Goal: Task Accomplishment & Management: Use online tool/utility

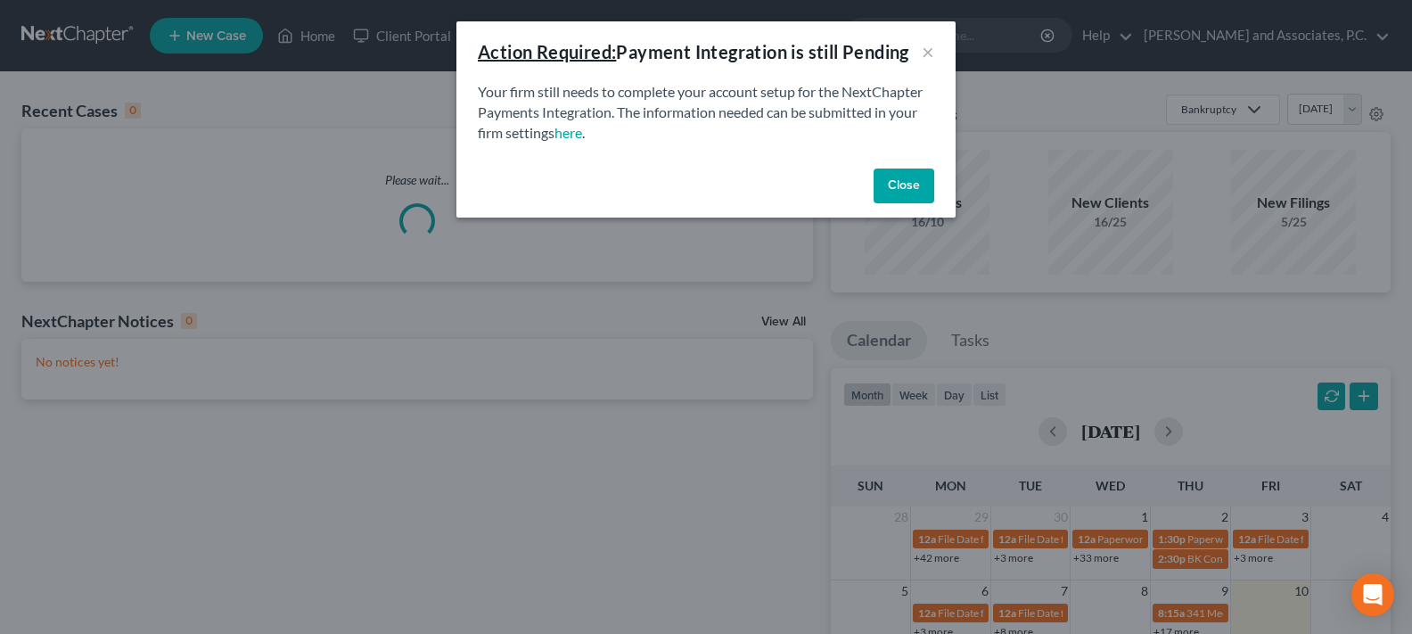
click at [931, 191] on button "Close" at bounding box center [903, 186] width 61 height 36
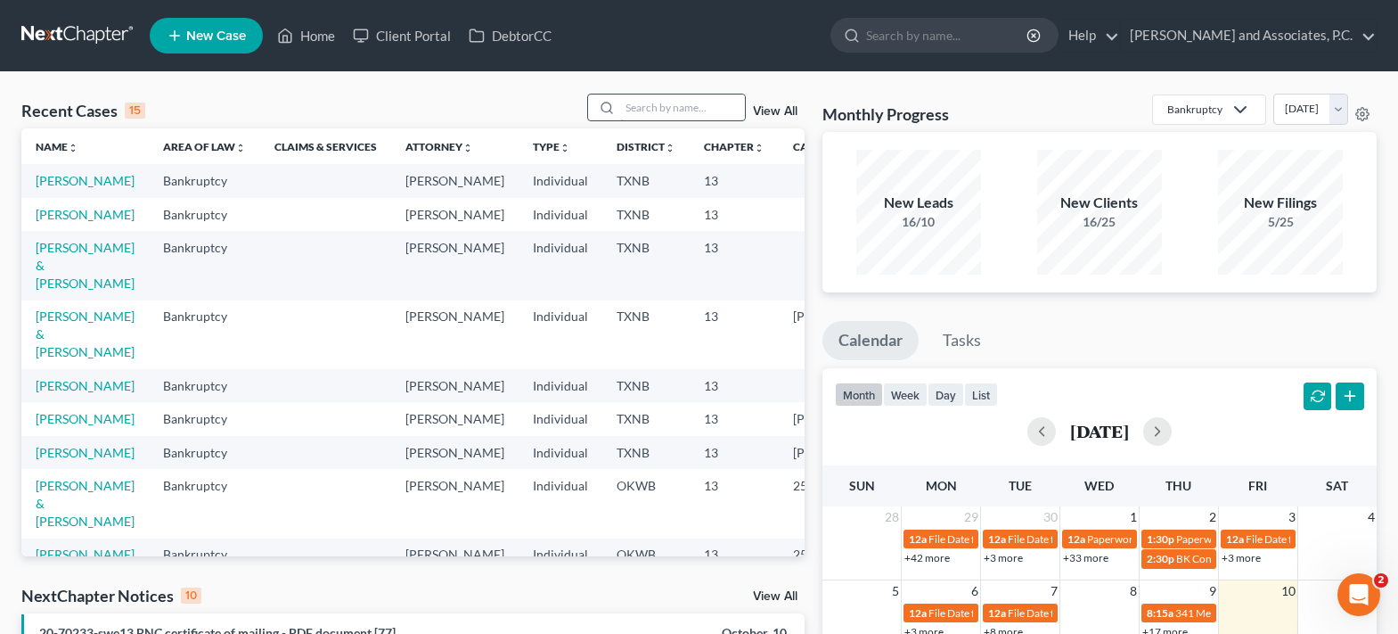
click at [635, 112] on input "search" at bounding box center [682, 107] width 125 height 26
type input "[PERSON_NAME]"
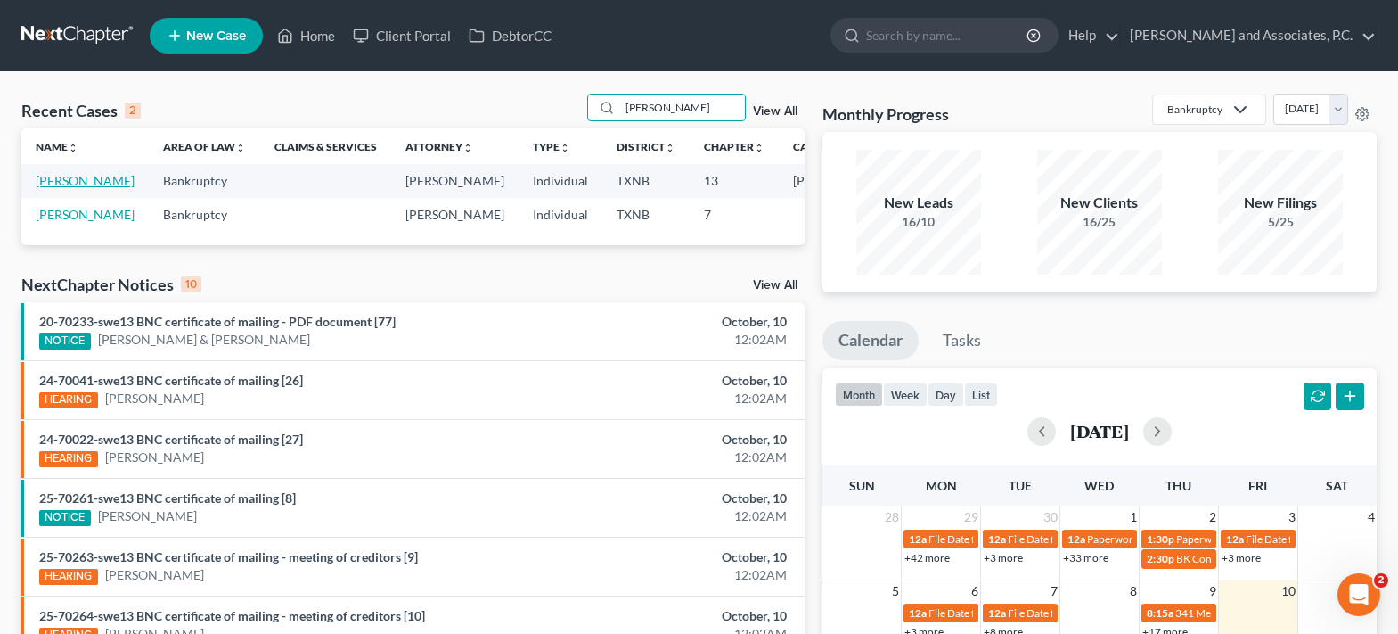
click at [48, 188] on link "[PERSON_NAME]" at bounding box center [85, 180] width 99 height 15
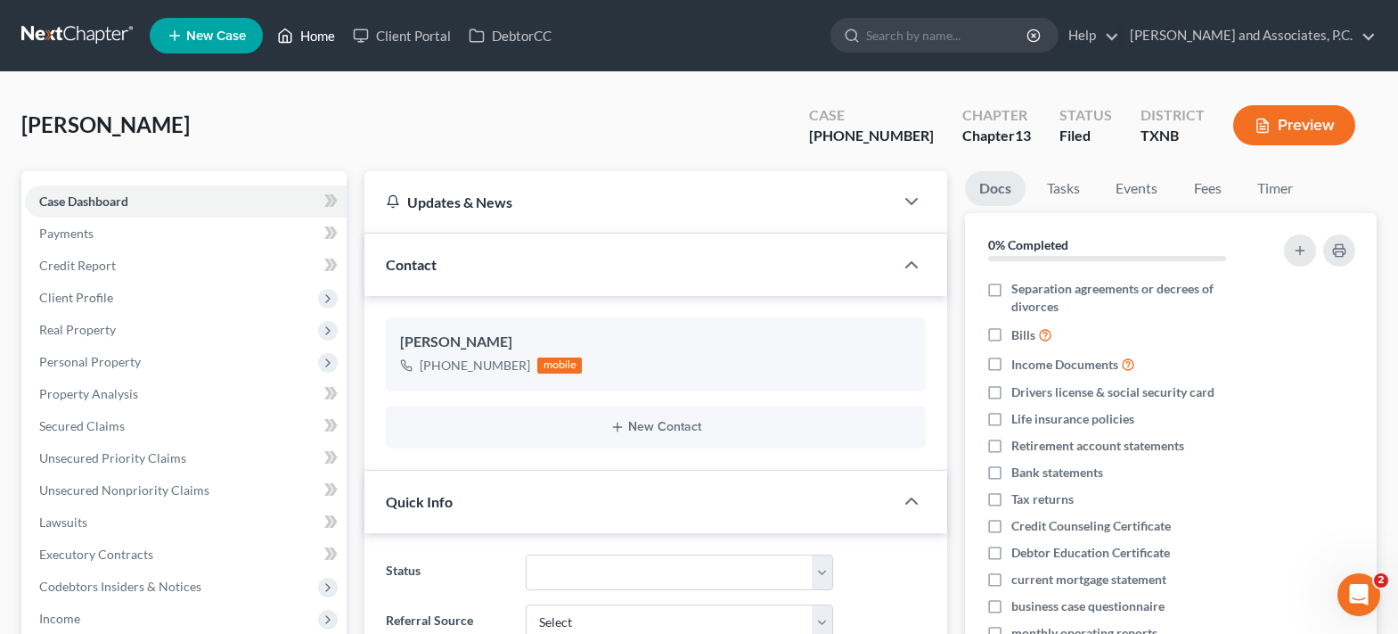
click at [293, 32] on icon at bounding box center [285, 35] width 16 height 21
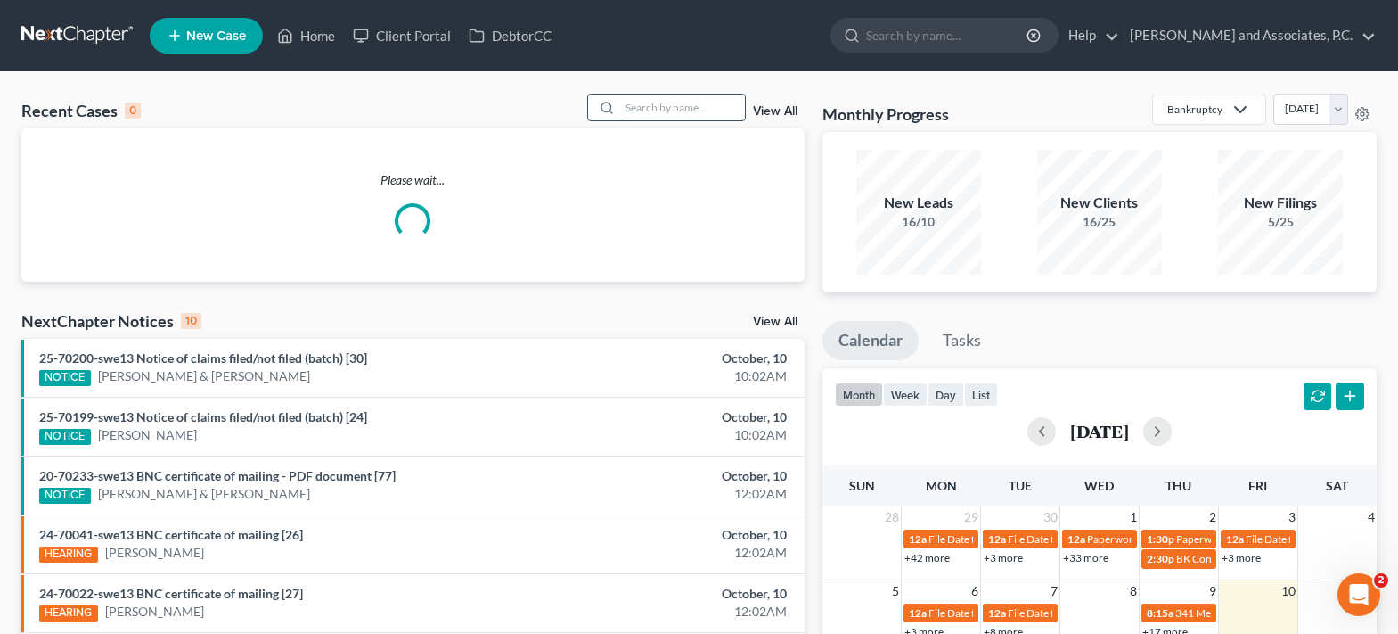
click at [654, 110] on input "search" at bounding box center [682, 107] width 125 height 26
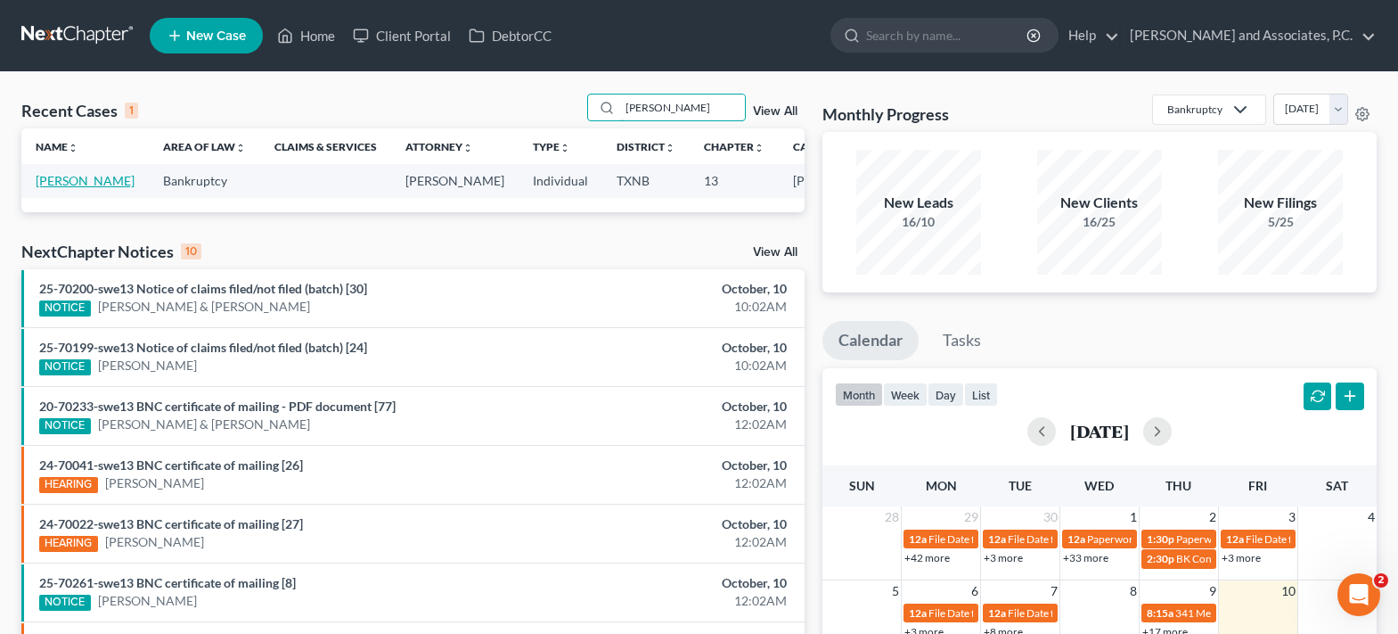
type input "[PERSON_NAME]"
click at [56, 188] on link "[PERSON_NAME]" at bounding box center [85, 180] width 99 height 15
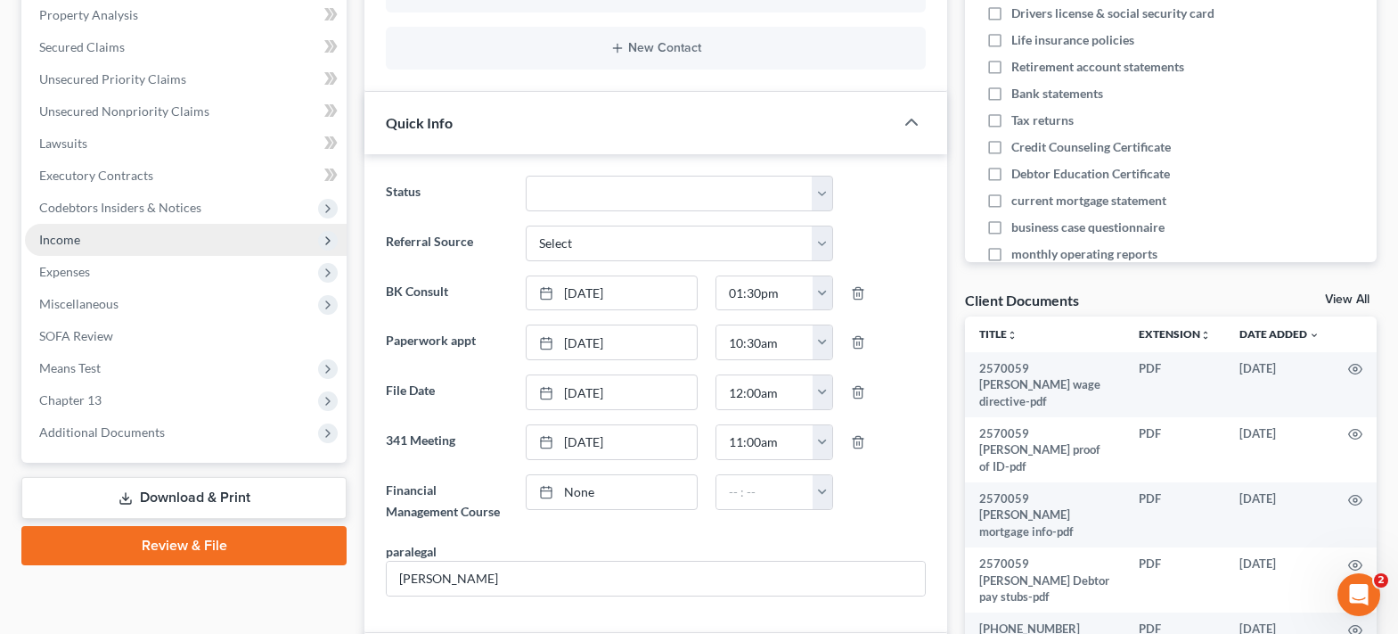
scroll to position [357, 0]
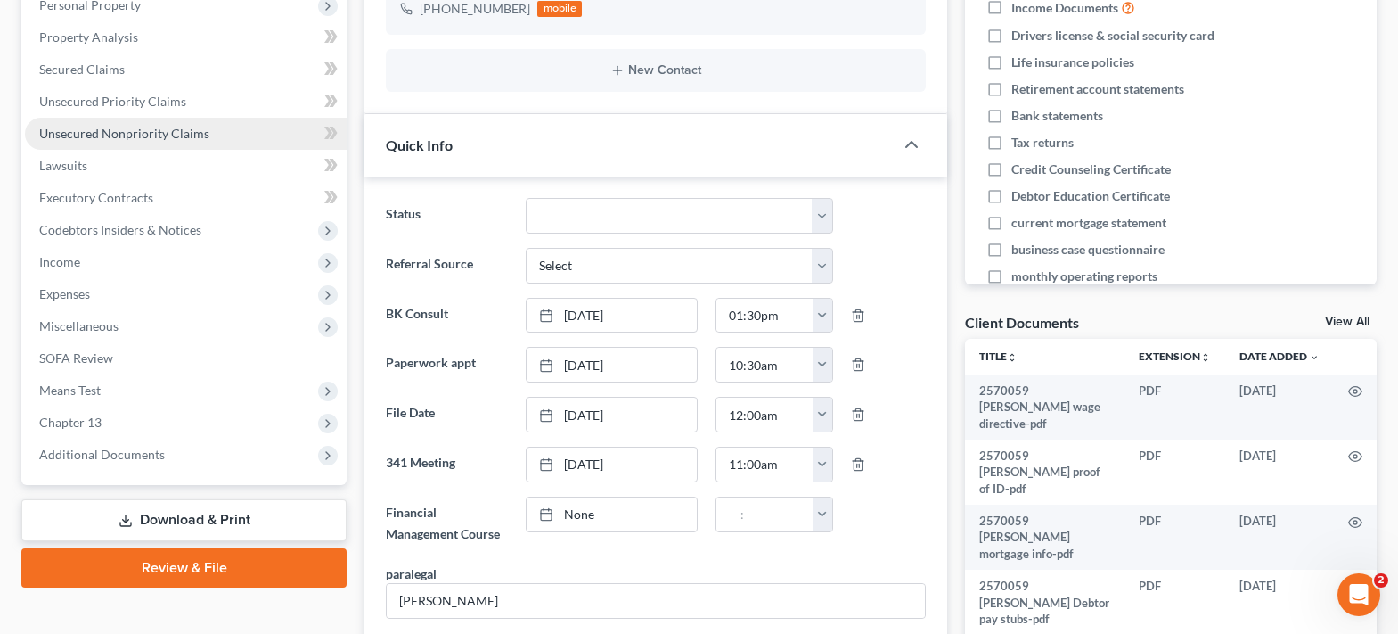
click at [160, 130] on span "Unsecured Nonpriority Claims" at bounding box center [124, 133] width 170 height 15
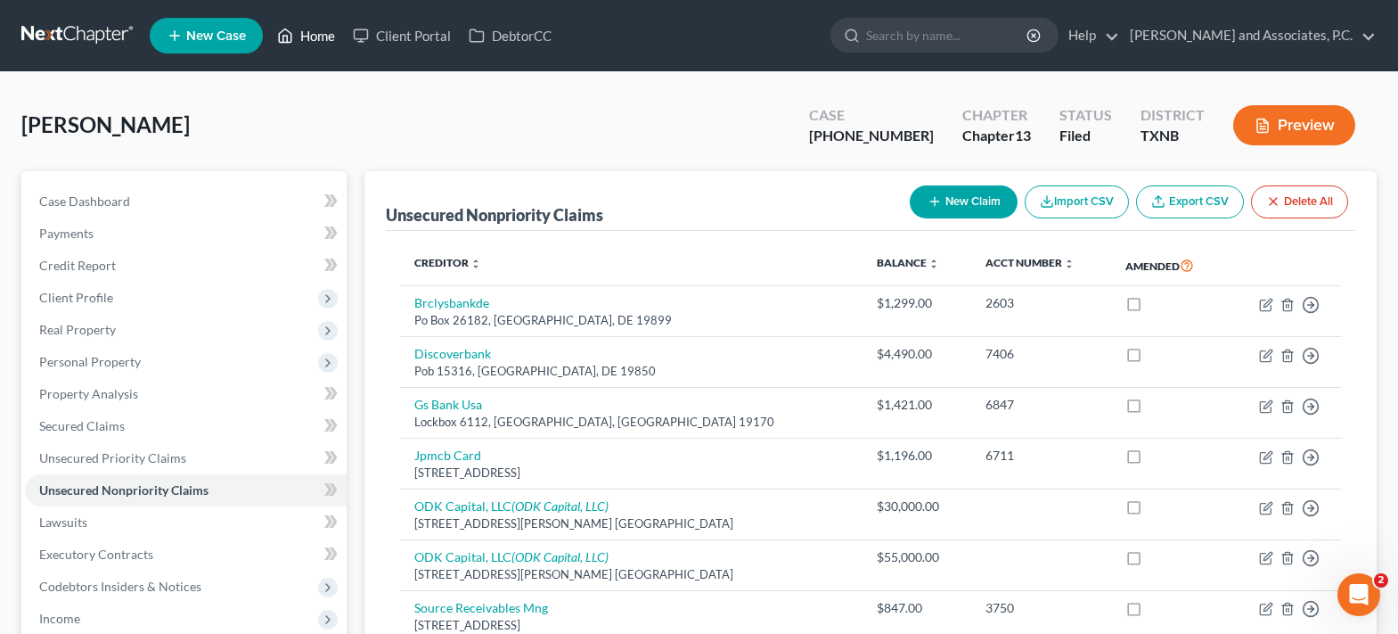
click at [308, 34] on link "Home" at bounding box center [306, 36] width 76 height 32
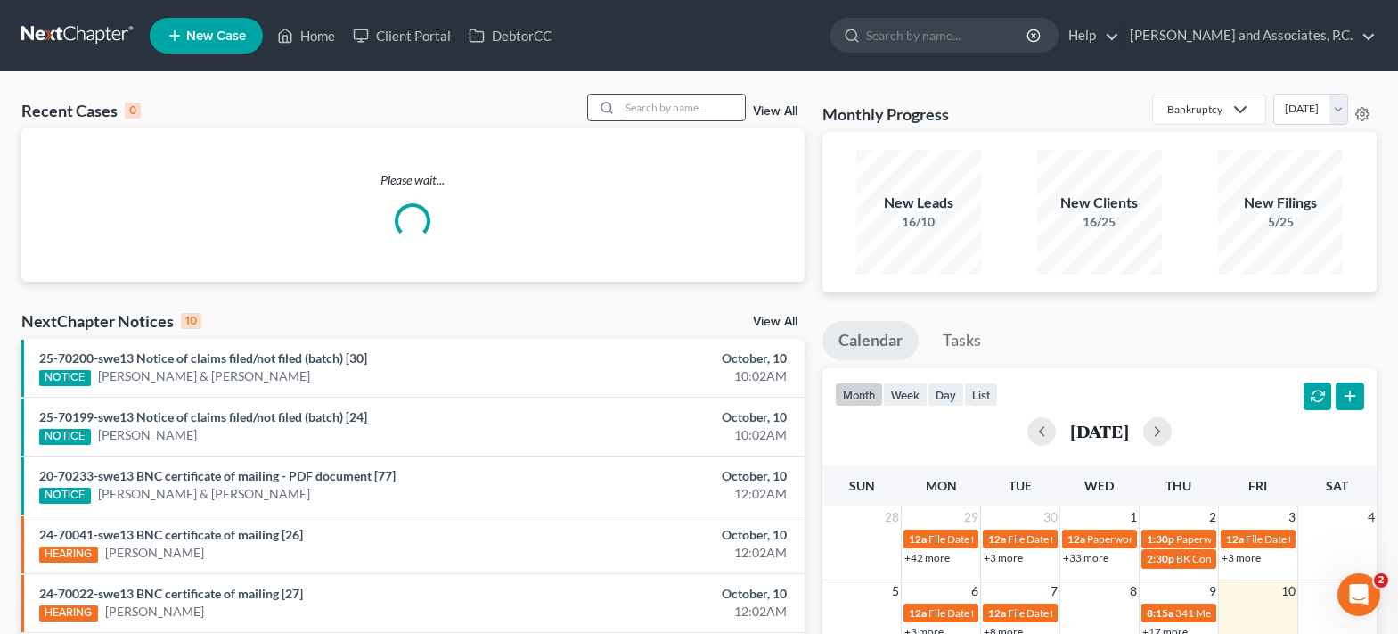
click at [676, 100] on input "search" at bounding box center [682, 107] width 125 height 26
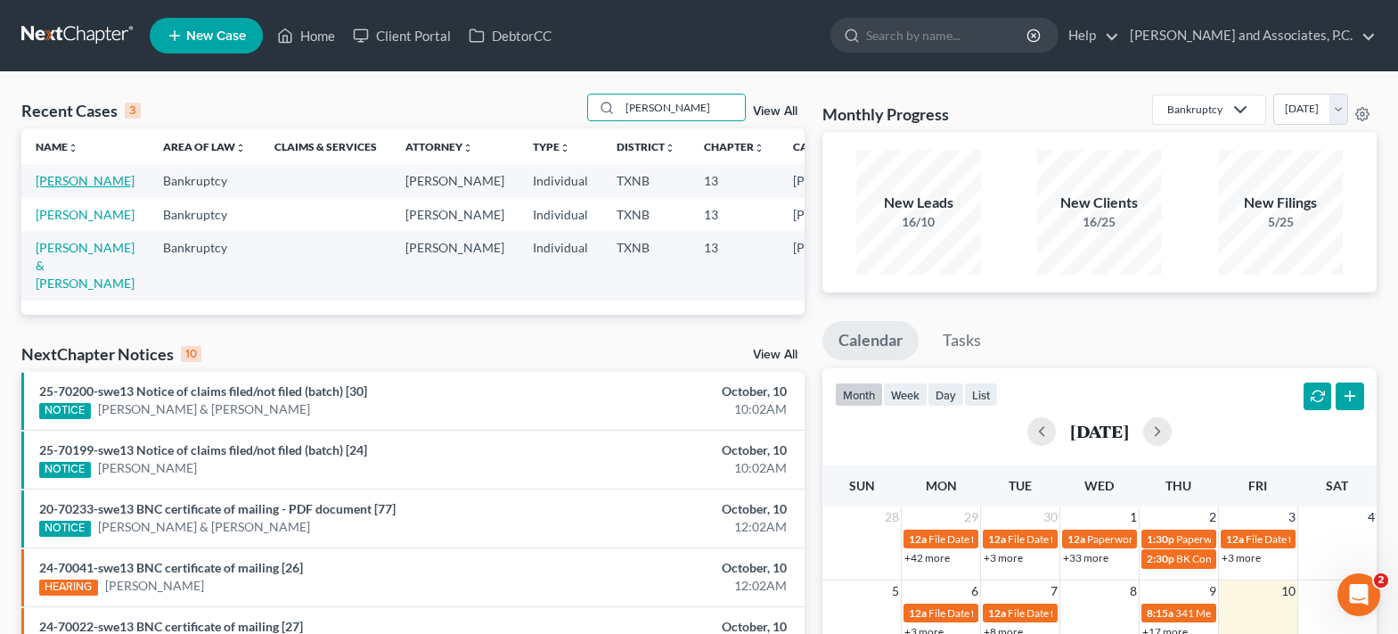
type input "[PERSON_NAME]"
click at [55, 184] on link "[PERSON_NAME]" at bounding box center [85, 180] width 99 height 15
select select "6"
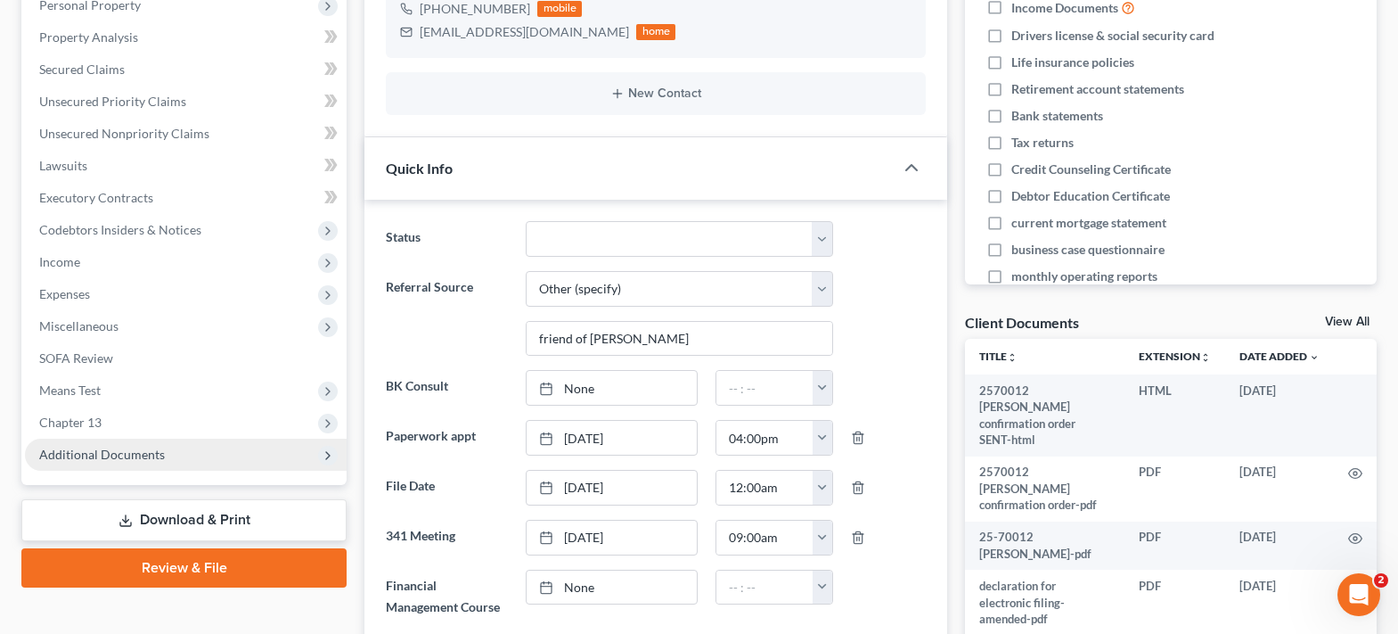
scroll to position [4005, 0]
click at [130, 464] on span "Additional Documents" at bounding box center [186, 455] width 322 height 32
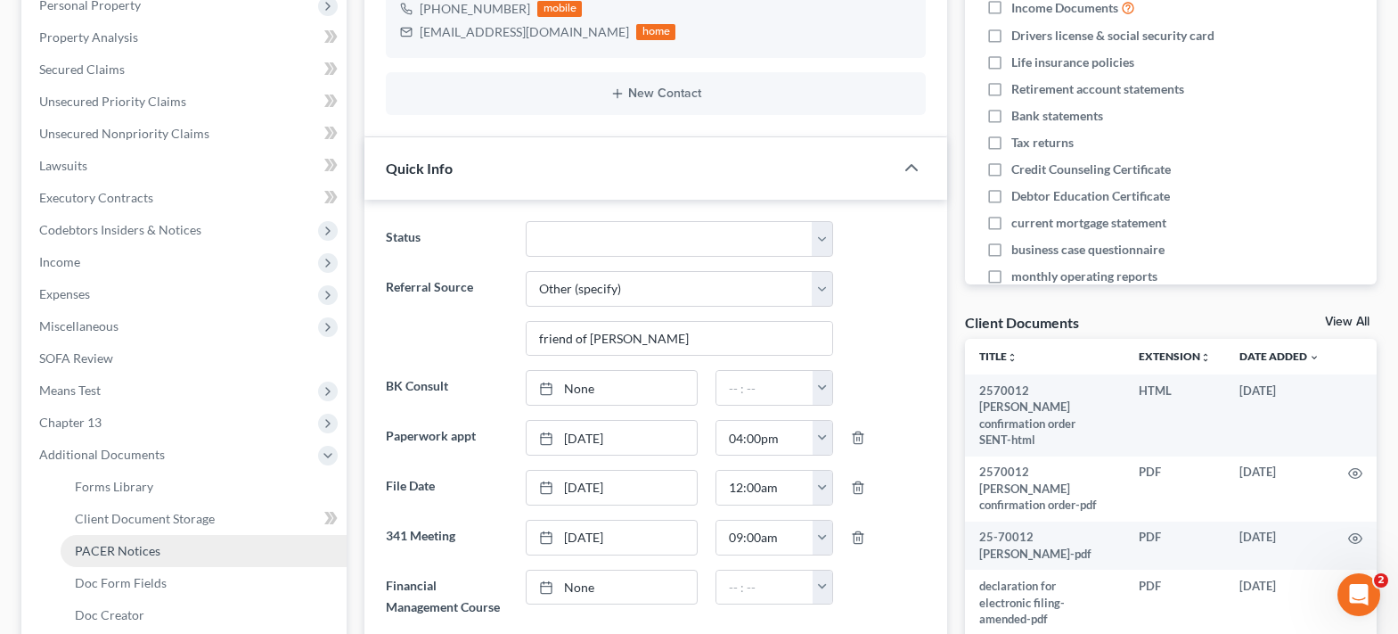
click at [144, 545] on span "PACER Notices" at bounding box center [118, 550] width 86 height 15
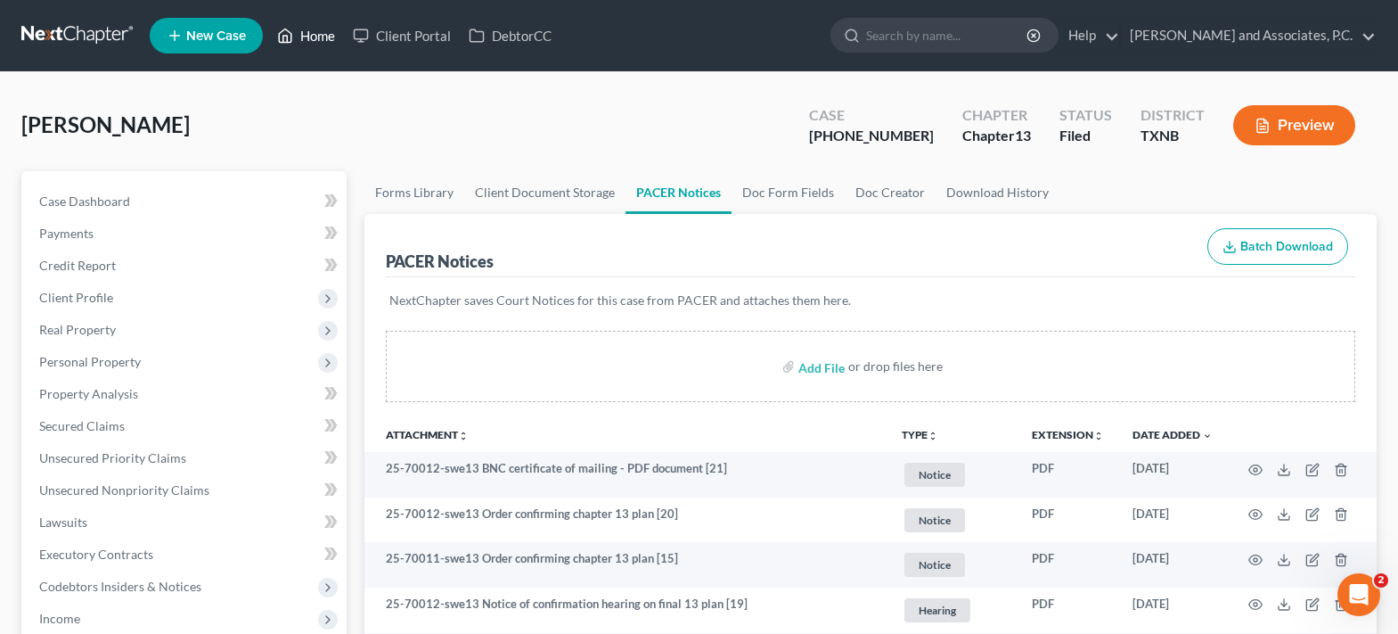
click at [292, 31] on icon at bounding box center [285, 35] width 16 height 21
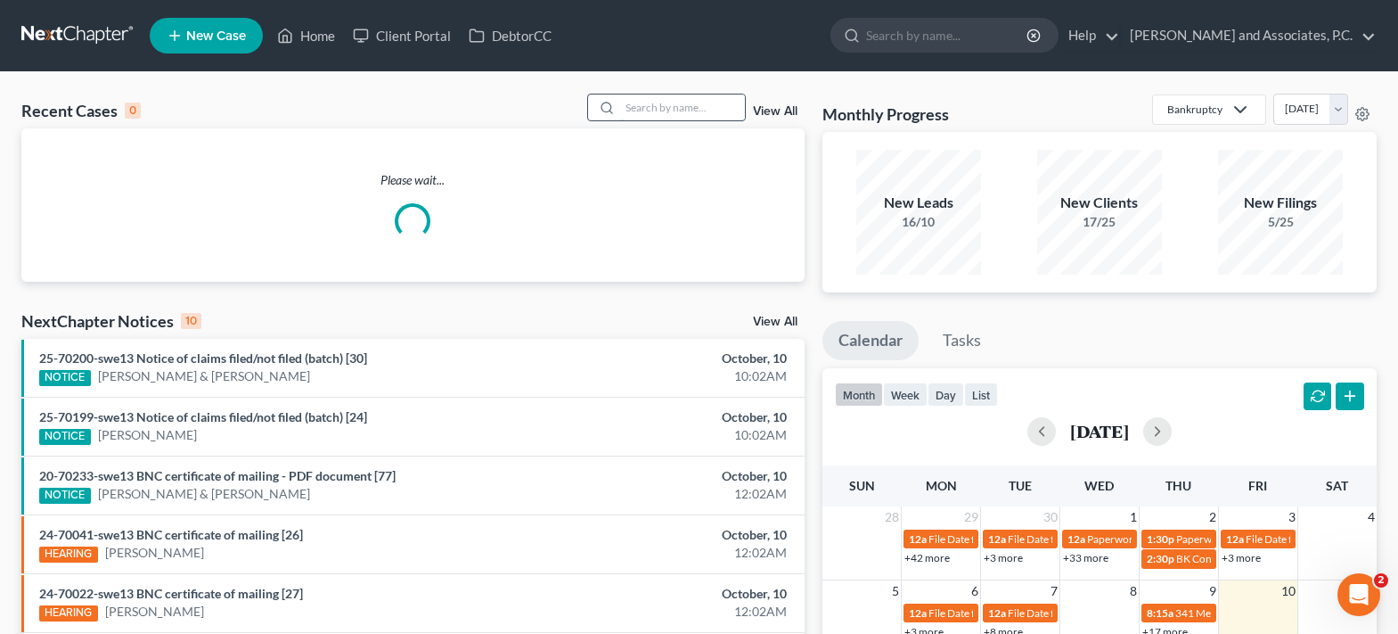
click at [628, 112] on input "search" at bounding box center [682, 107] width 125 height 26
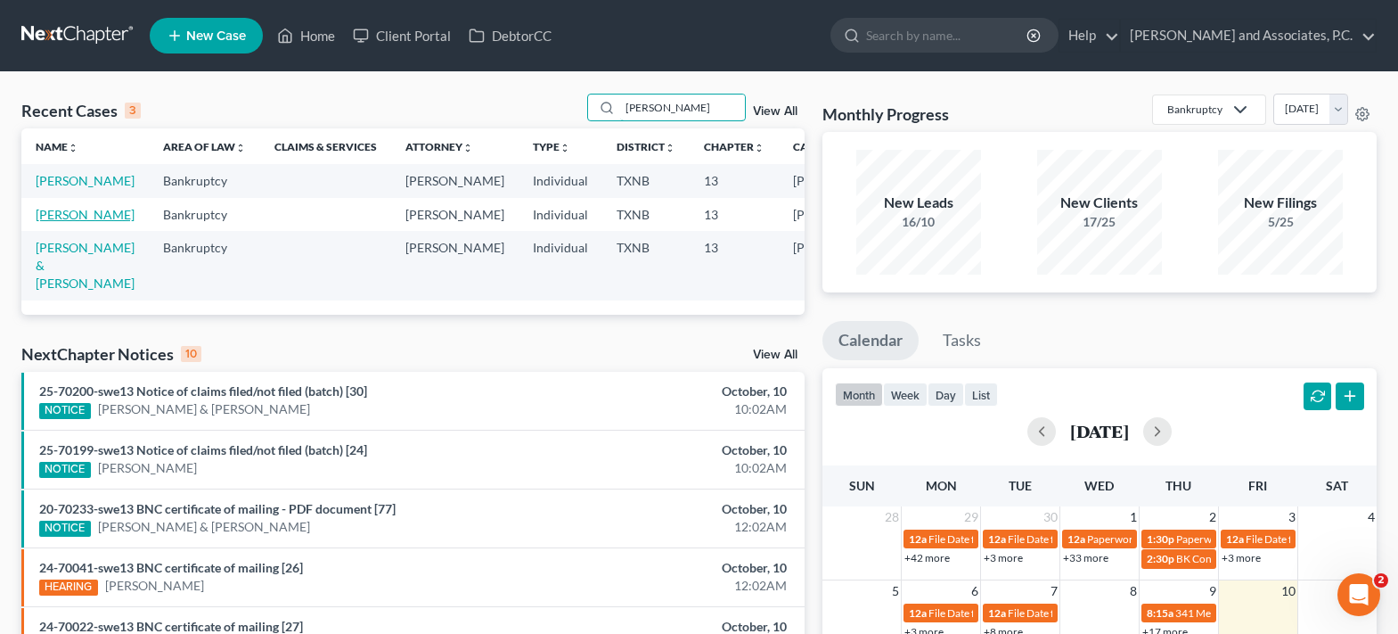
type input "[PERSON_NAME]"
click at [53, 222] on link "[PERSON_NAME]" at bounding box center [85, 214] width 99 height 15
select select "5"
select select "6"
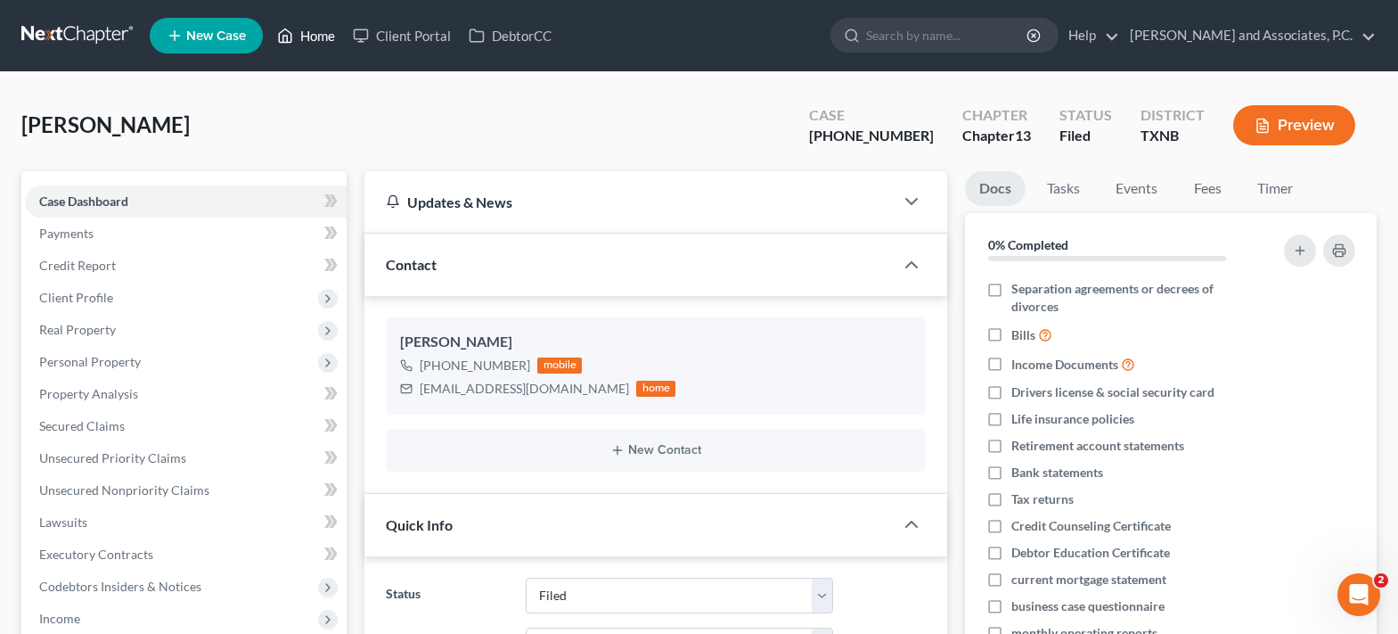
click at [311, 33] on link "Home" at bounding box center [306, 36] width 76 height 32
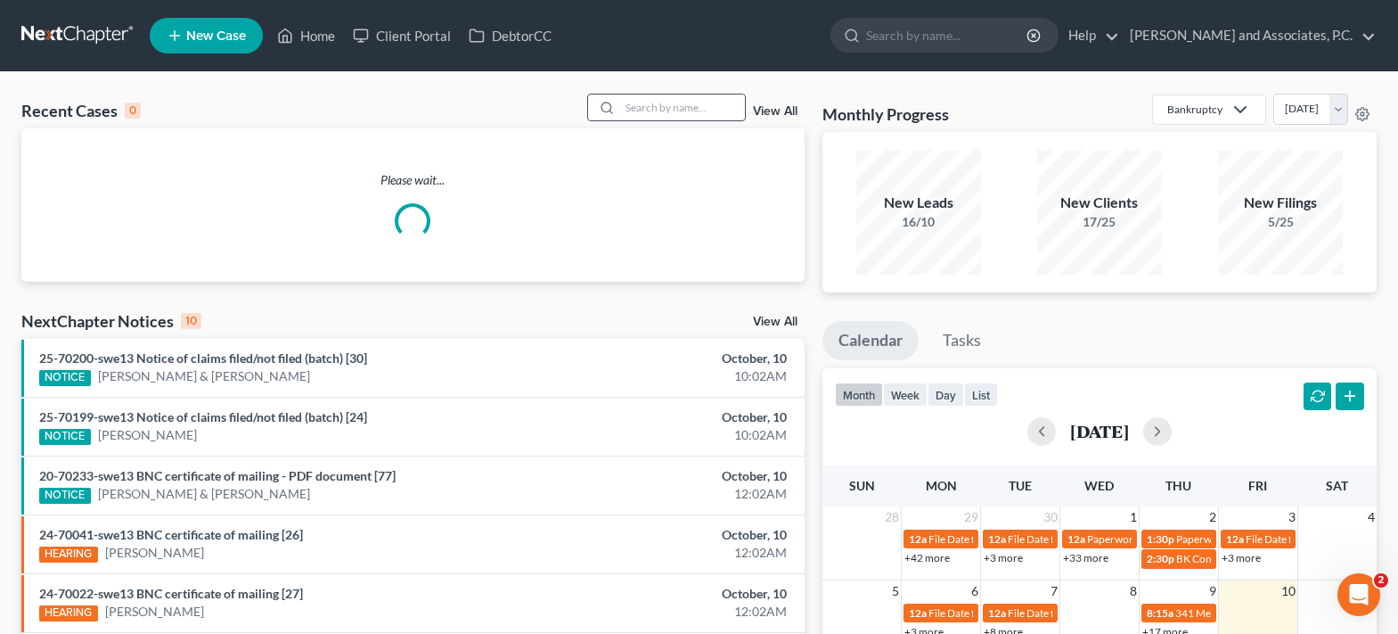
click at [644, 110] on input "search" at bounding box center [682, 107] width 125 height 26
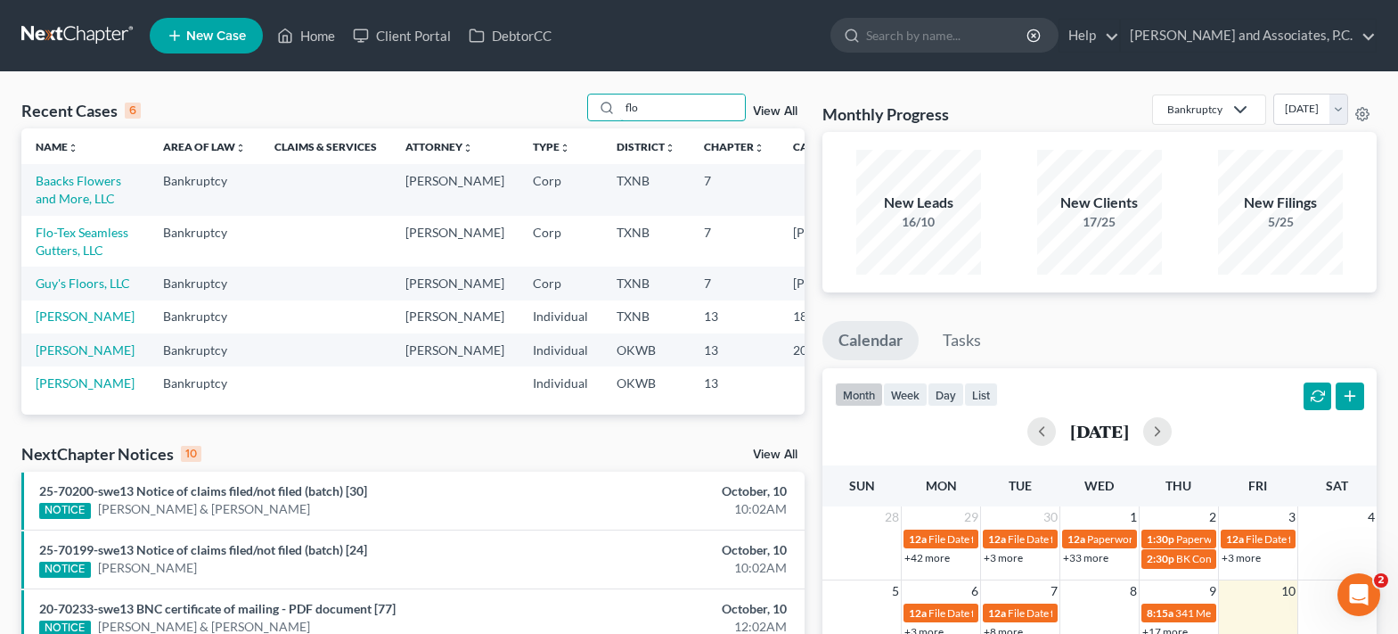
type input "flo"
click at [60, 266] on td "Flo-Tex Seamless Gutters, LLC" at bounding box center [84, 241] width 127 height 51
click at [60, 258] on link "Flo-Tex Seamless Gutters, LLC" at bounding box center [82, 241] width 93 height 33
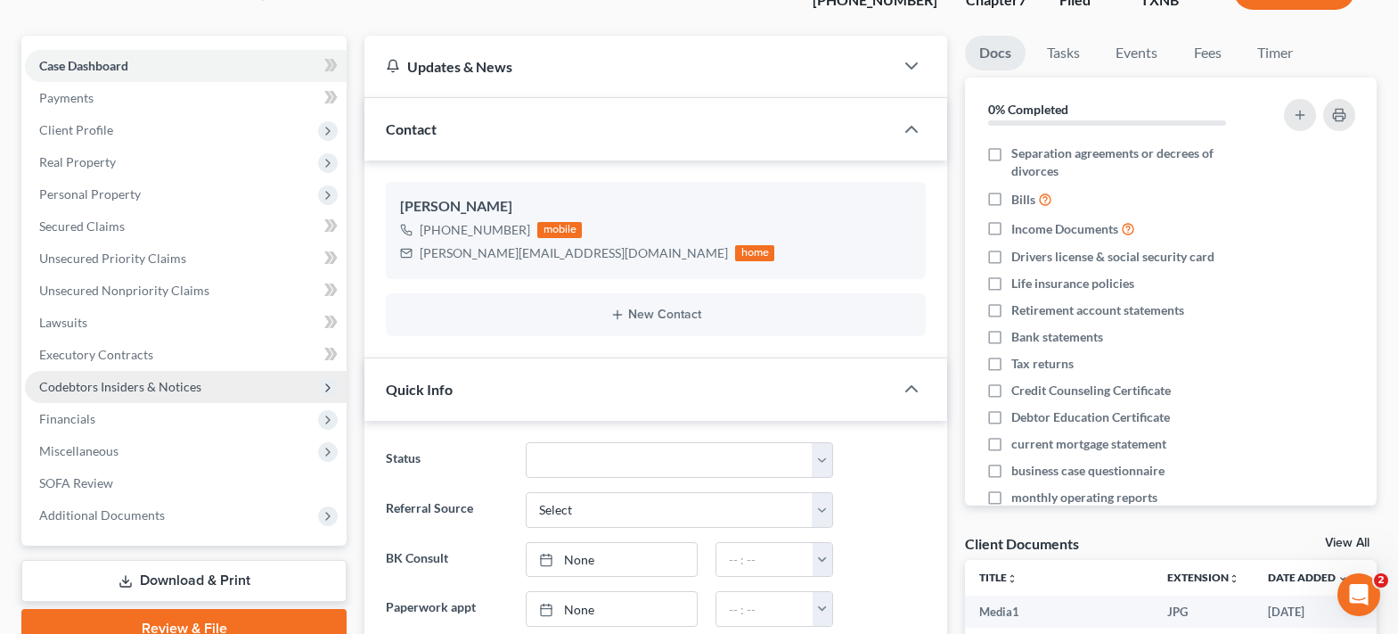
scroll to position [178, 0]
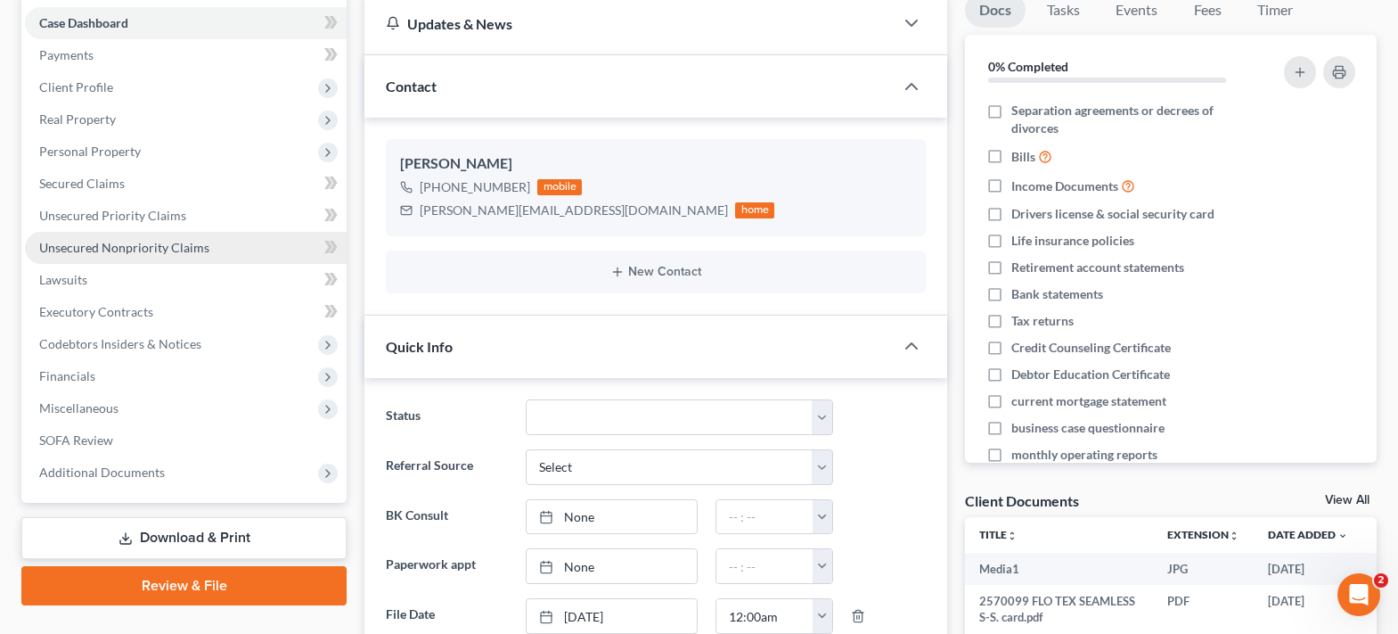
click at [136, 251] on span "Unsecured Nonpriority Claims" at bounding box center [124, 247] width 170 height 15
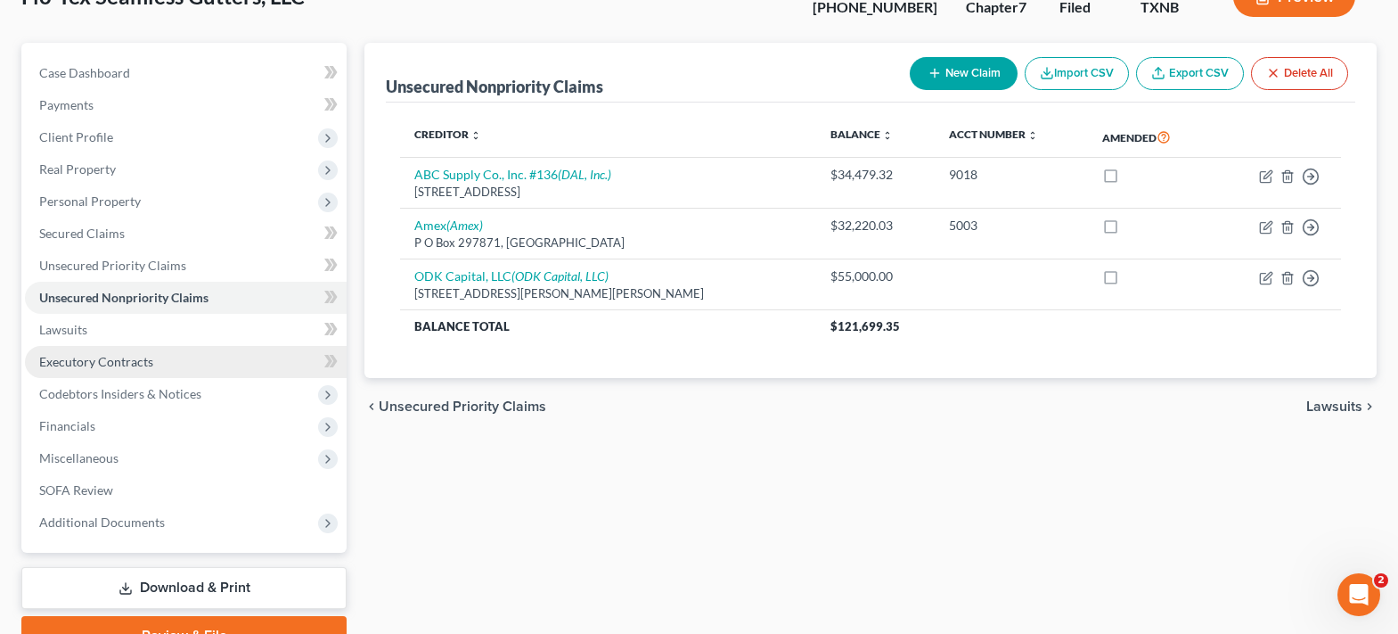
scroll to position [217, 0]
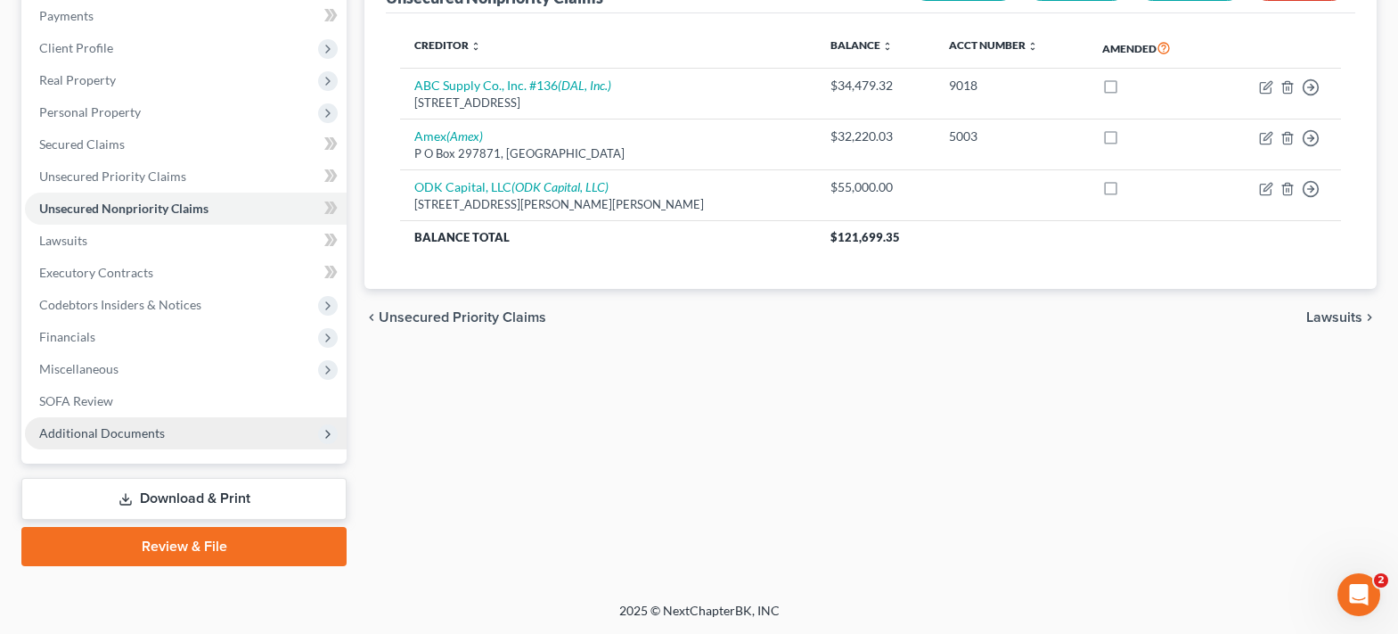
click at [73, 443] on span "Additional Documents" at bounding box center [186, 433] width 322 height 32
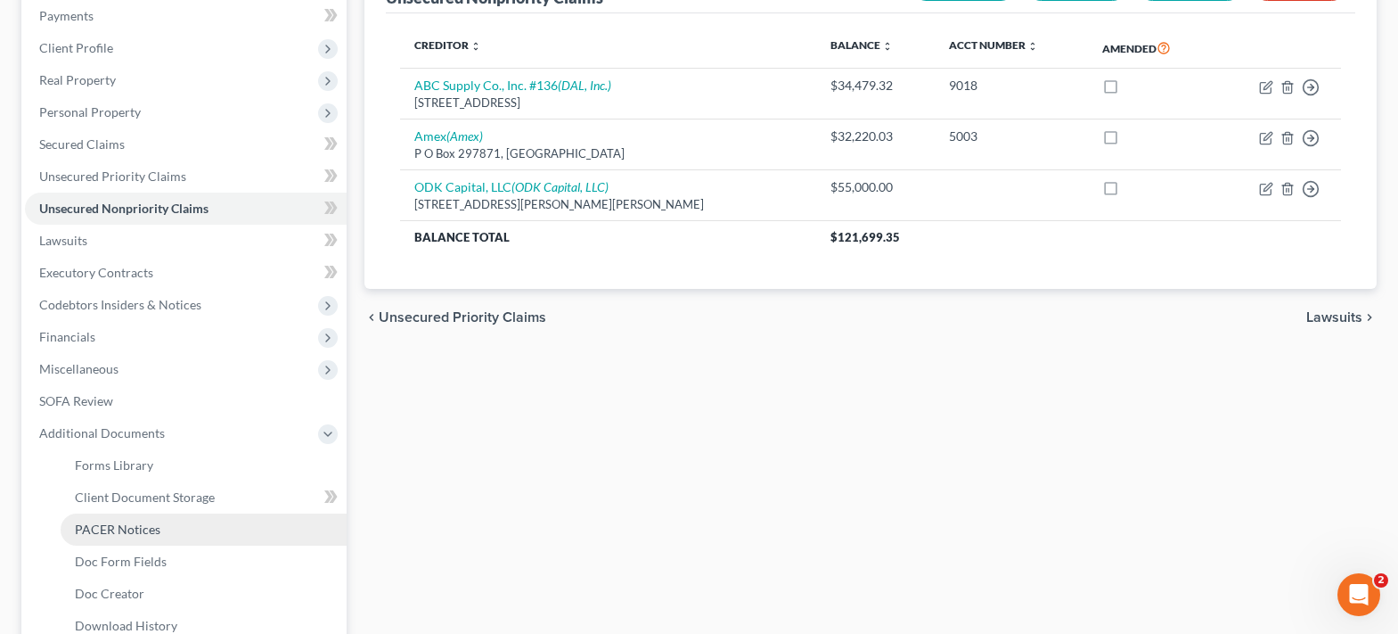
click at [100, 527] on span "PACER Notices" at bounding box center [118, 528] width 86 height 15
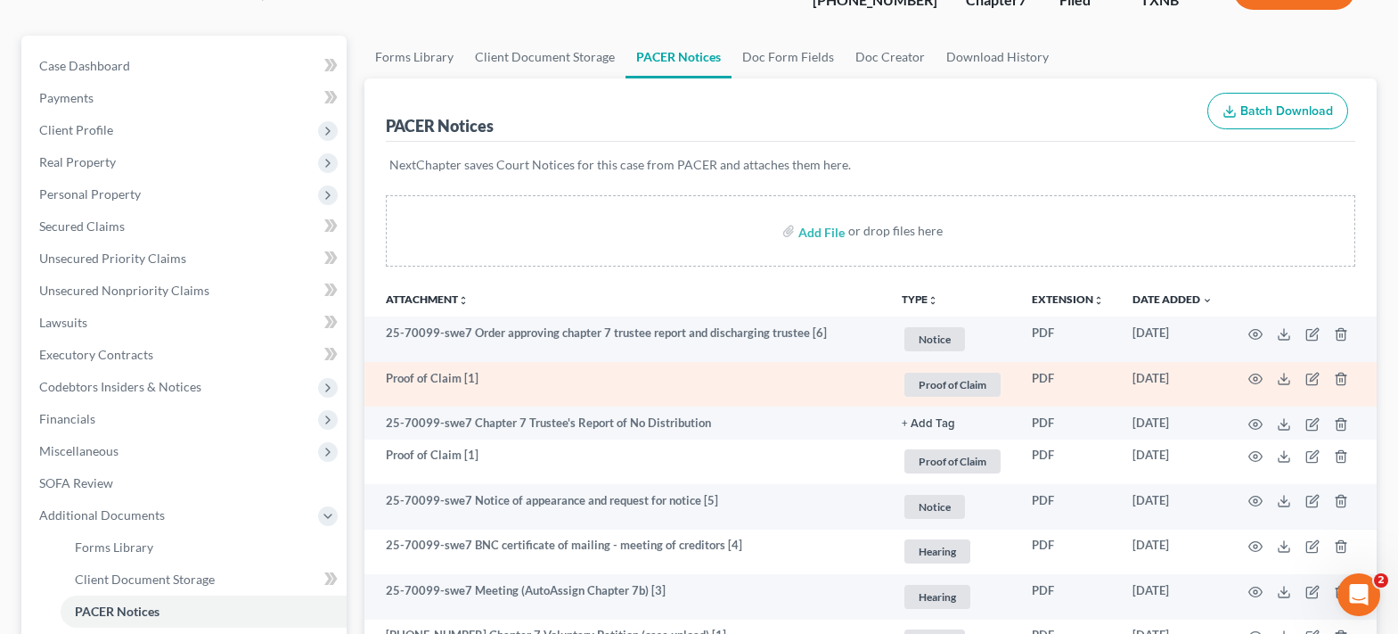
scroll to position [178, 0]
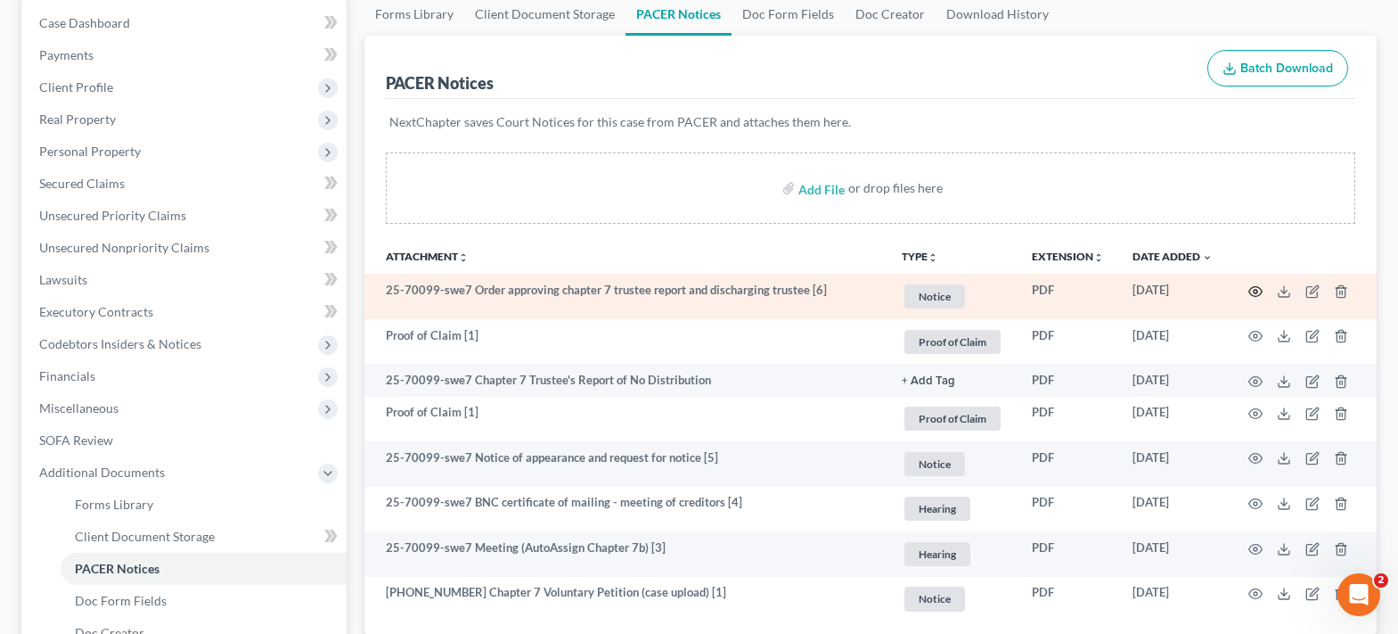
click at [1258, 293] on icon "button" at bounding box center [1256, 291] width 14 height 14
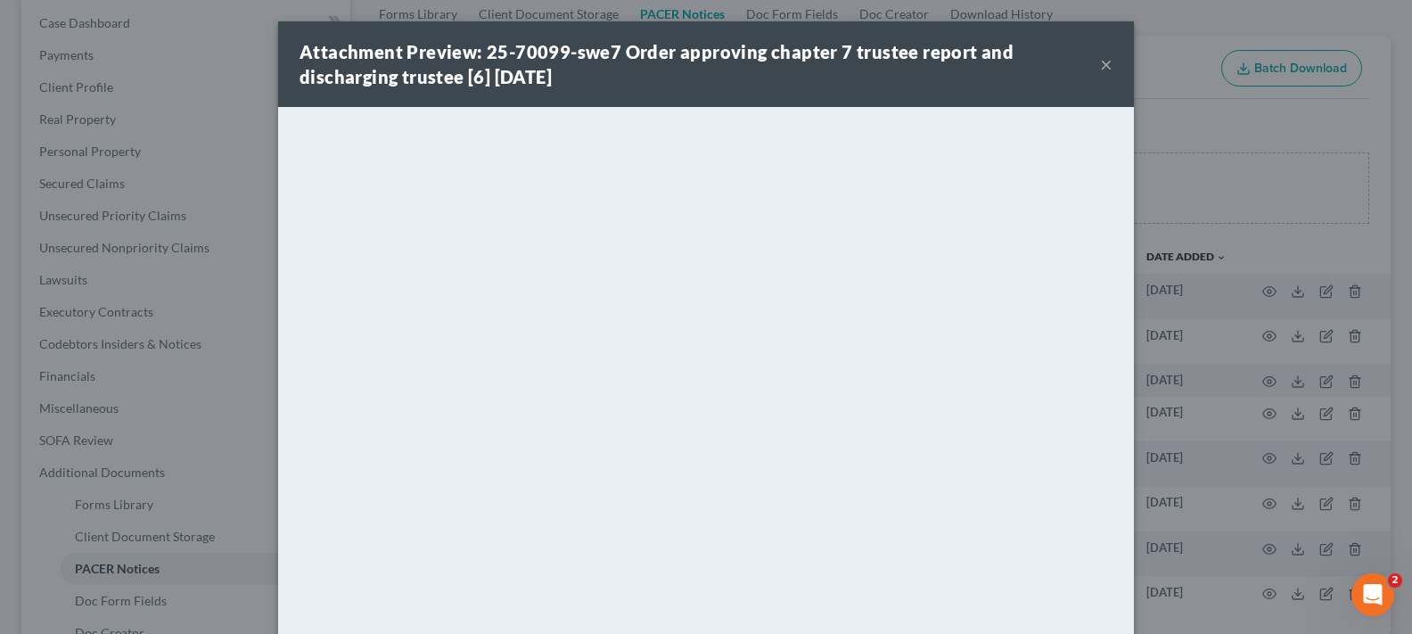
click at [1101, 62] on button "×" at bounding box center [1106, 63] width 12 height 21
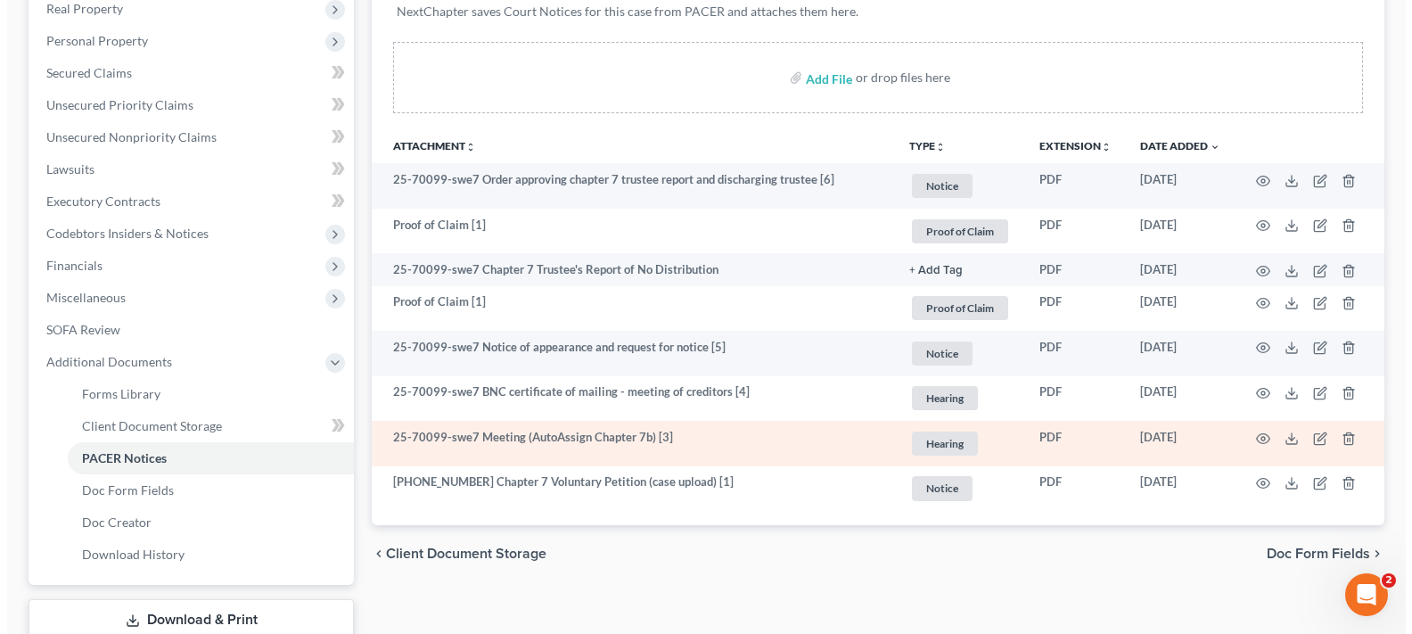
scroll to position [357, 0]
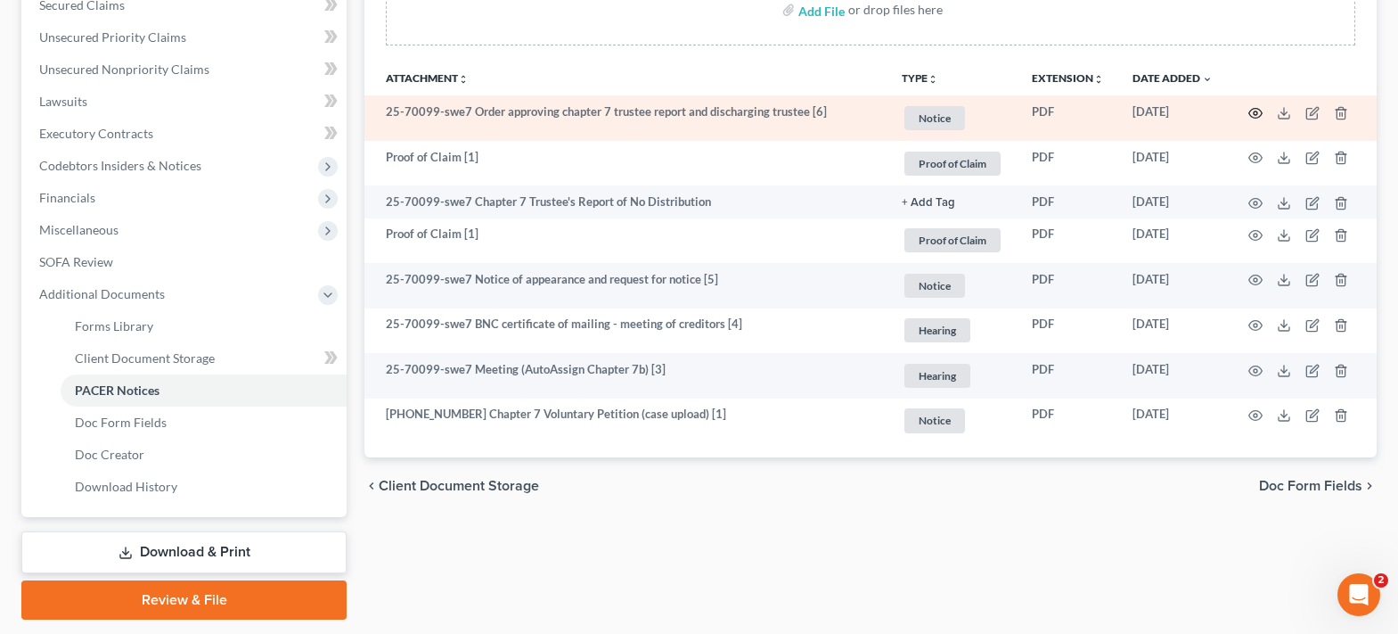
click at [1255, 117] on icon "button" at bounding box center [1256, 113] width 14 height 14
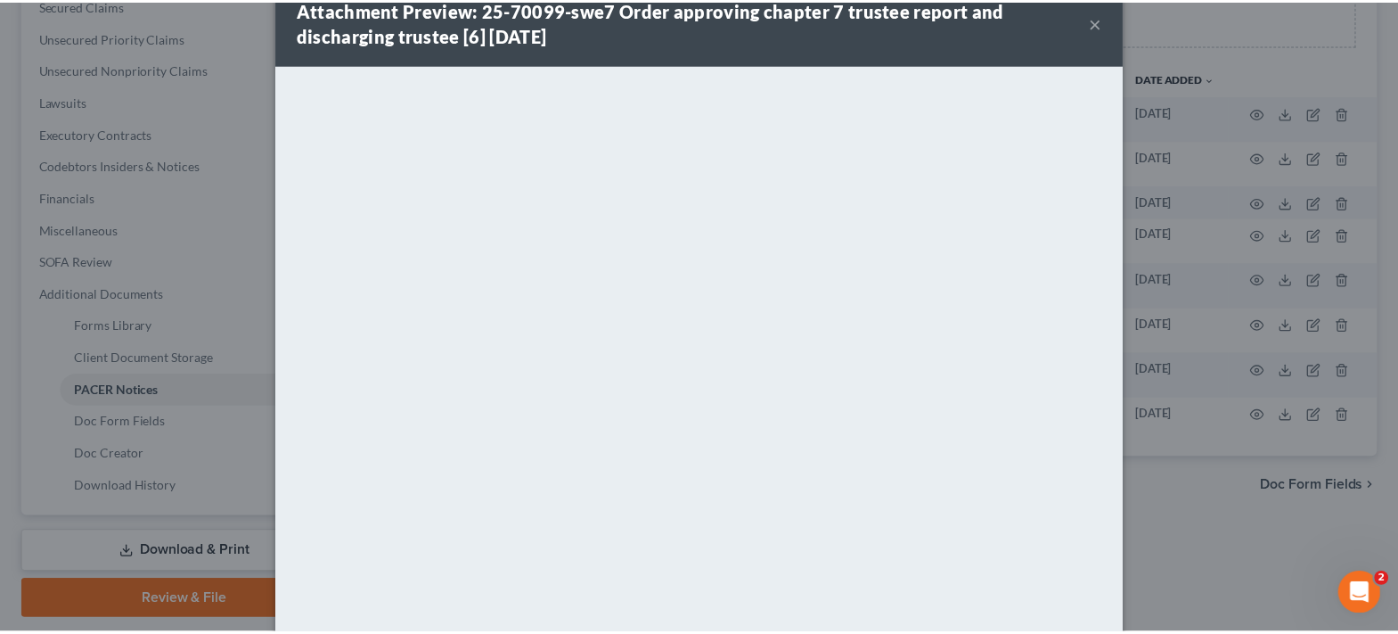
scroll to position [0, 0]
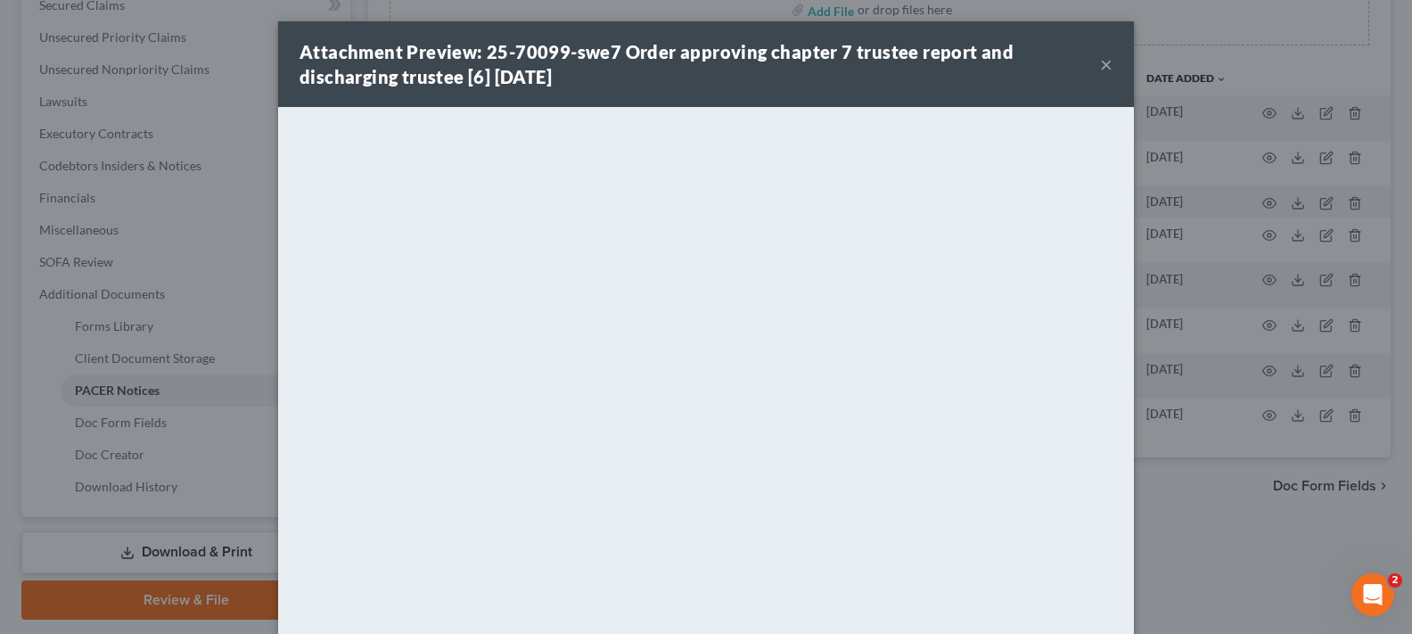
click at [1100, 66] on button "×" at bounding box center [1106, 63] width 12 height 21
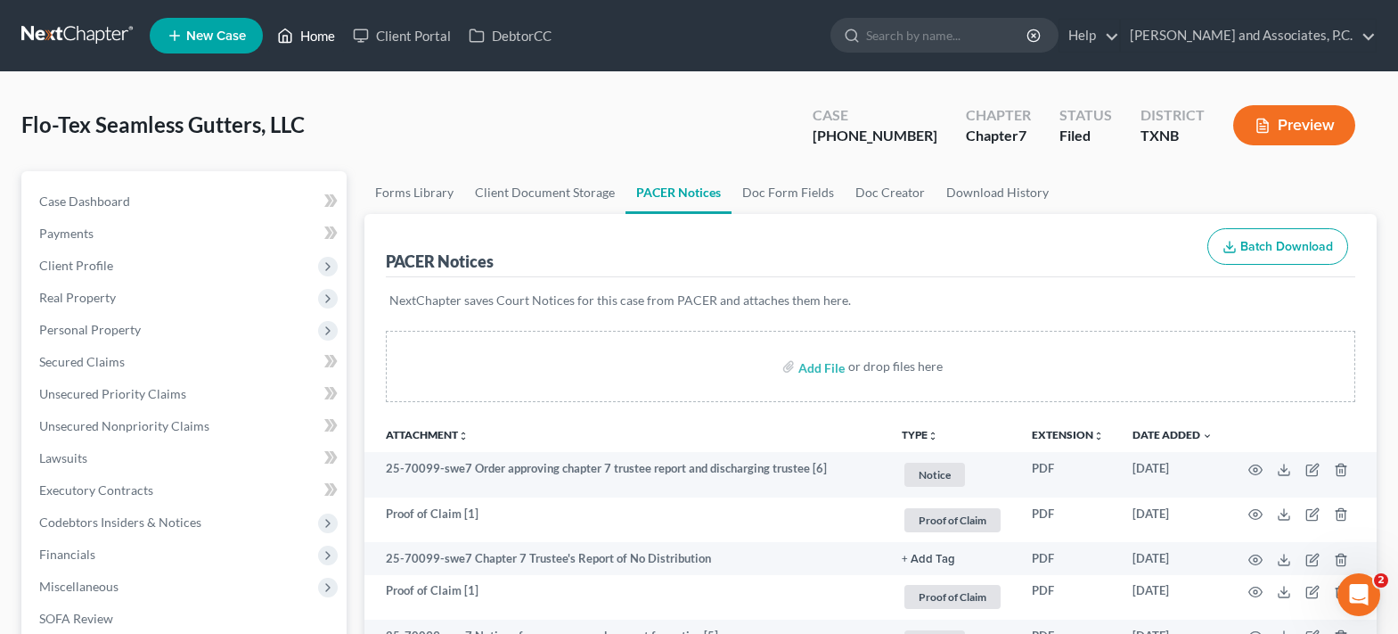
click at [310, 36] on link "Home" at bounding box center [306, 36] width 76 height 32
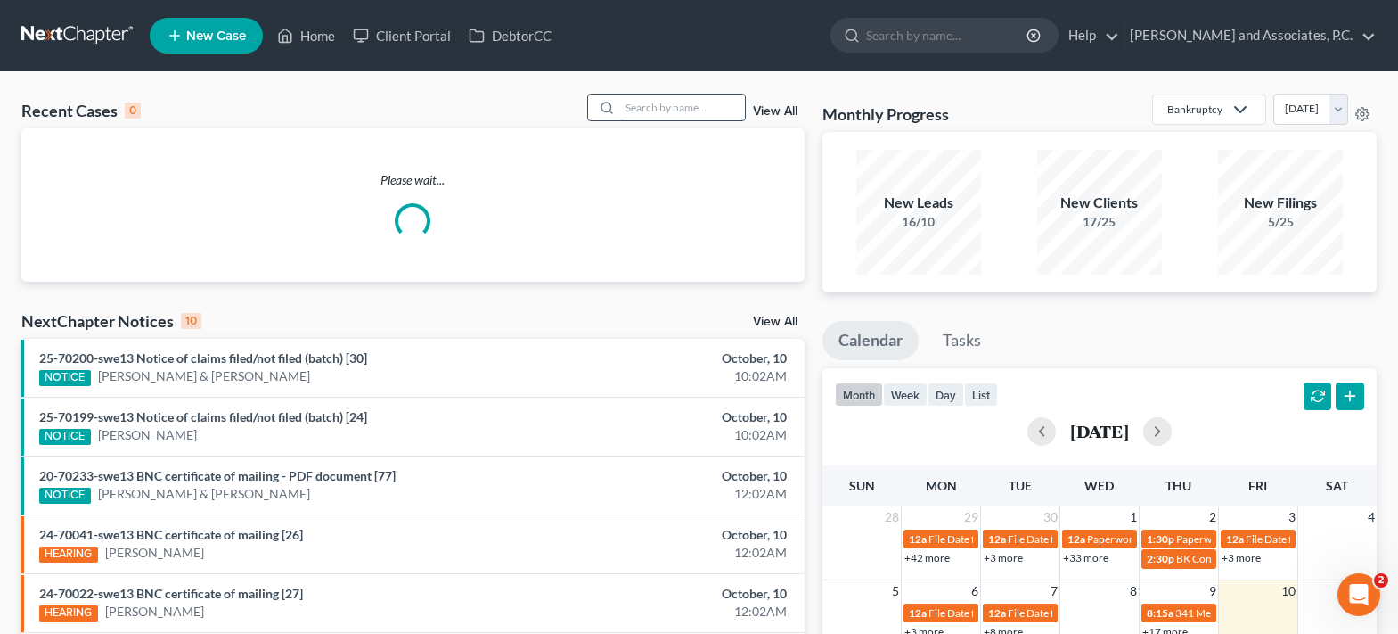
click at [656, 103] on input "search" at bounding box center [682, 107] width 125 height 26
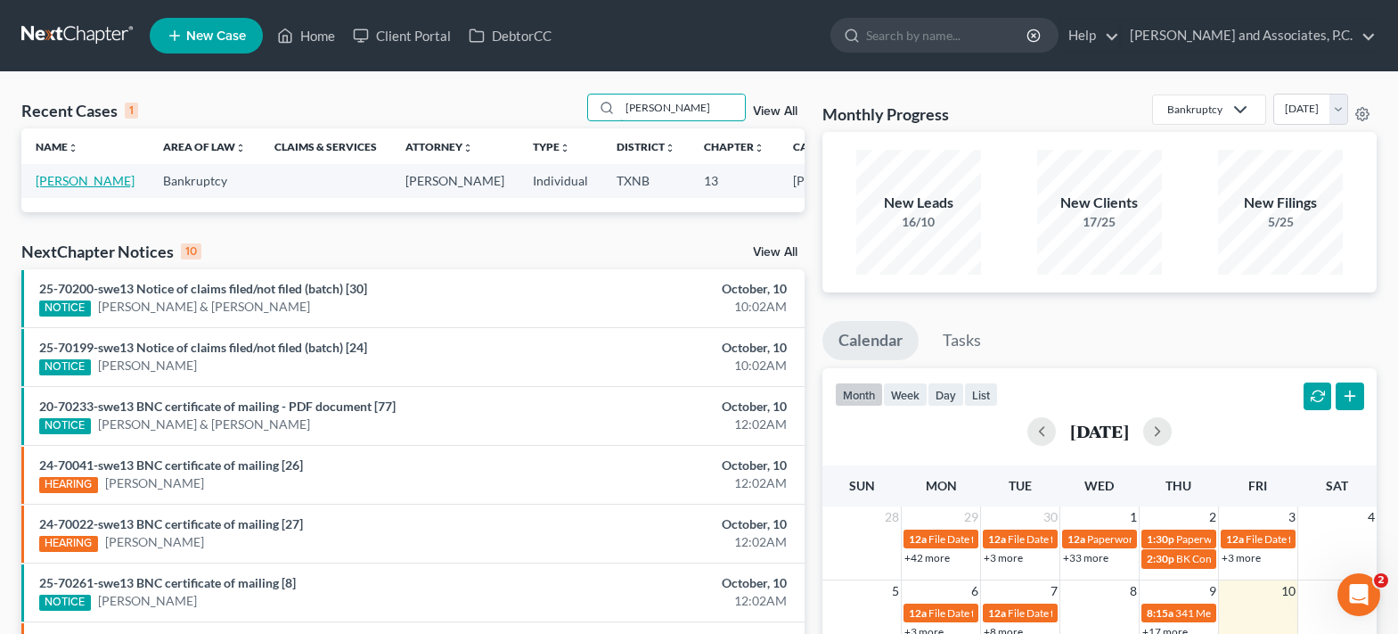
type input "[PERSON_NAME]"
click at [39, 177] on link "[PERSON_NAME]" at bounding box center [85, 180] width 99 height 15
select select "5"
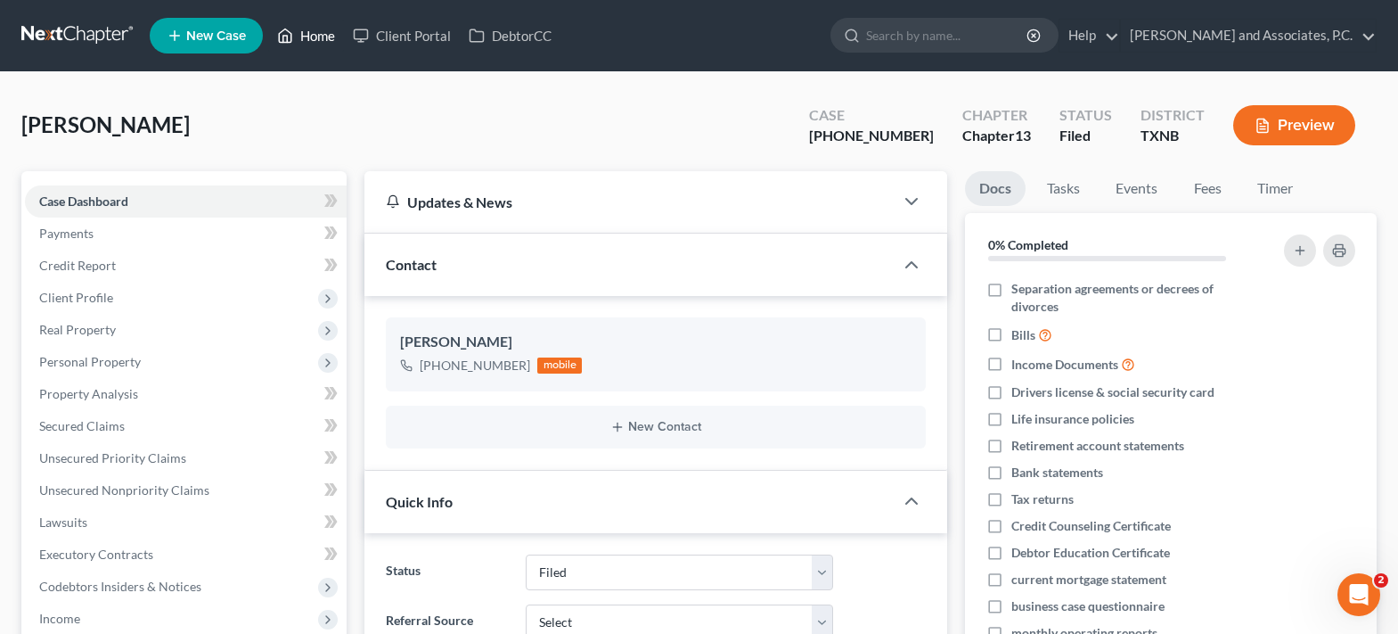
click at [310, 29] on link "Home" at bounding box center [306, 36] width 76 height 32
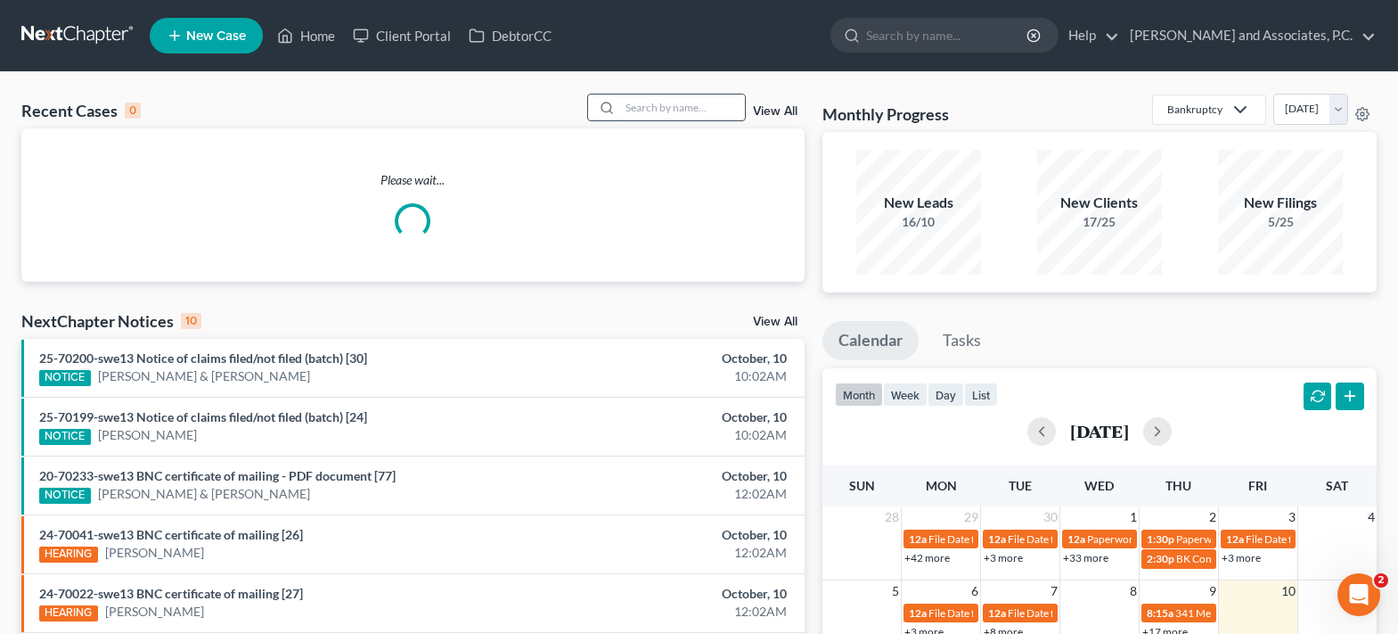
click at [639, 108] on input "search" at bounding box center [682, 107] width 125 height 26
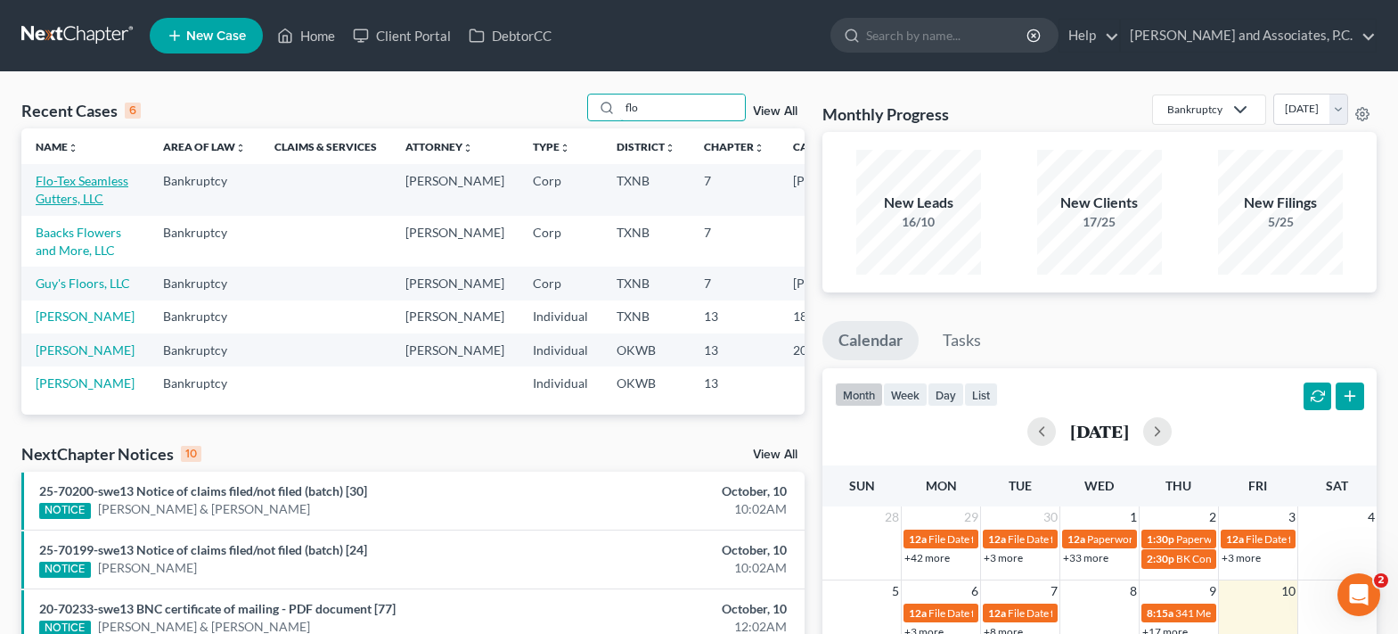
type input "flo"
click at [57, 205] on link "Flo-Tex Seamless Gutters, LLC" at bounding box center [82, 189] width 93 height 33
select select "5"
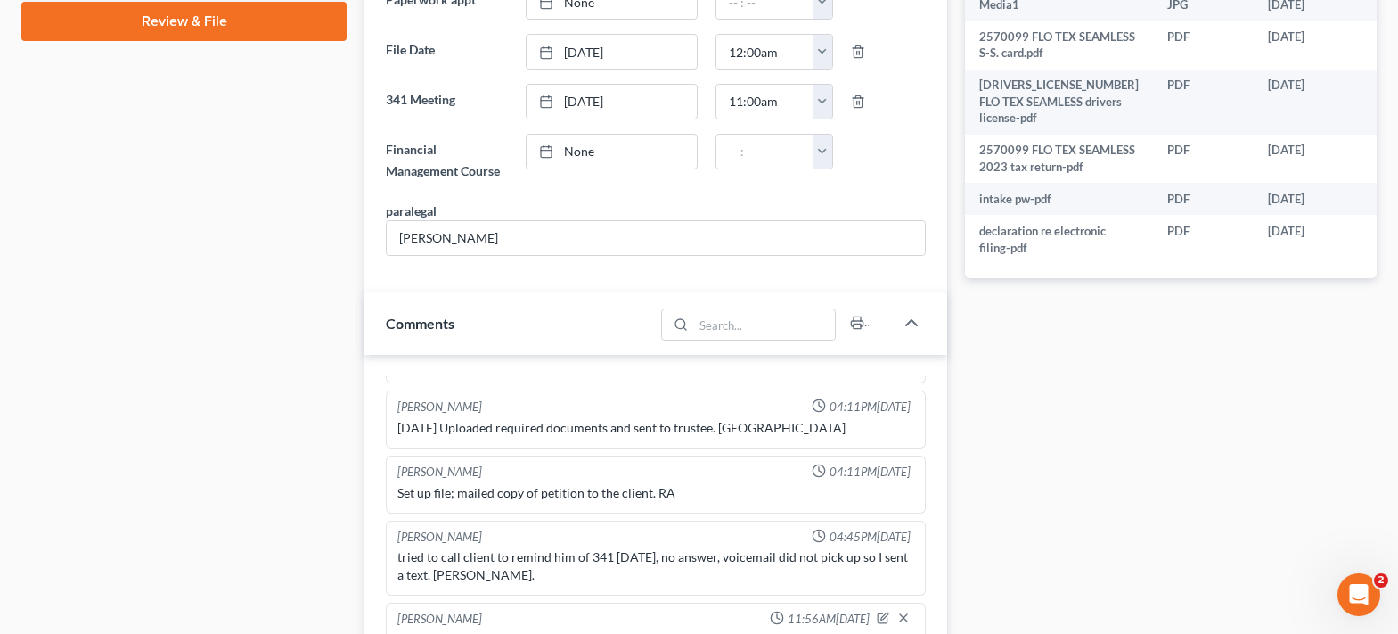
scroll to position [535, 0]
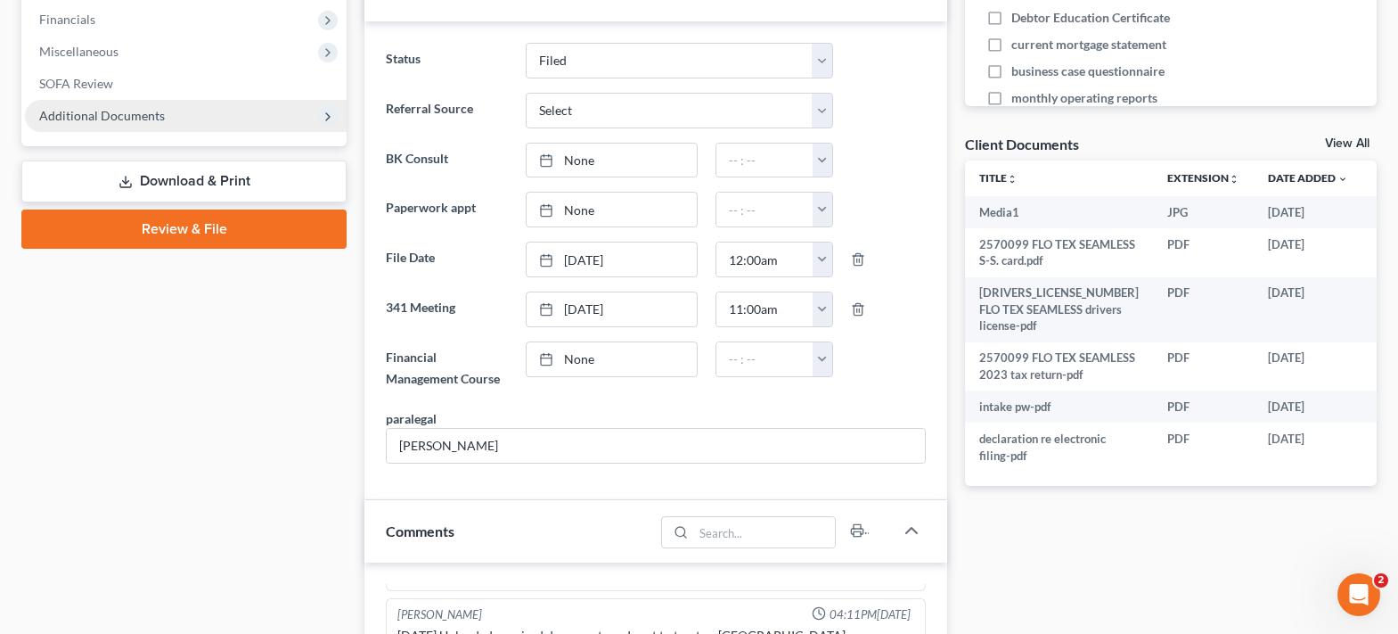
click at [111, 114] on span "Additional Documents" at bounding box center [102, 115] width 126 height 15
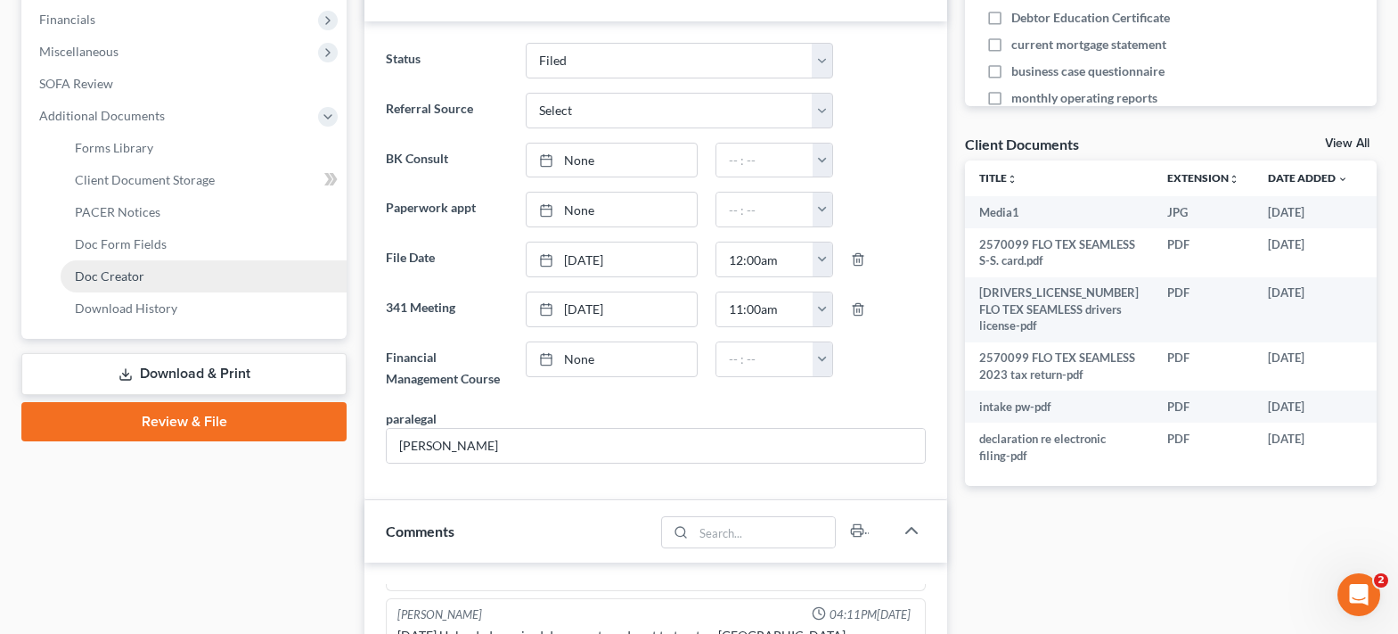
click at [132, 277] on span "Doc Creator" at bounding box center [110, 275] width 70 height 15
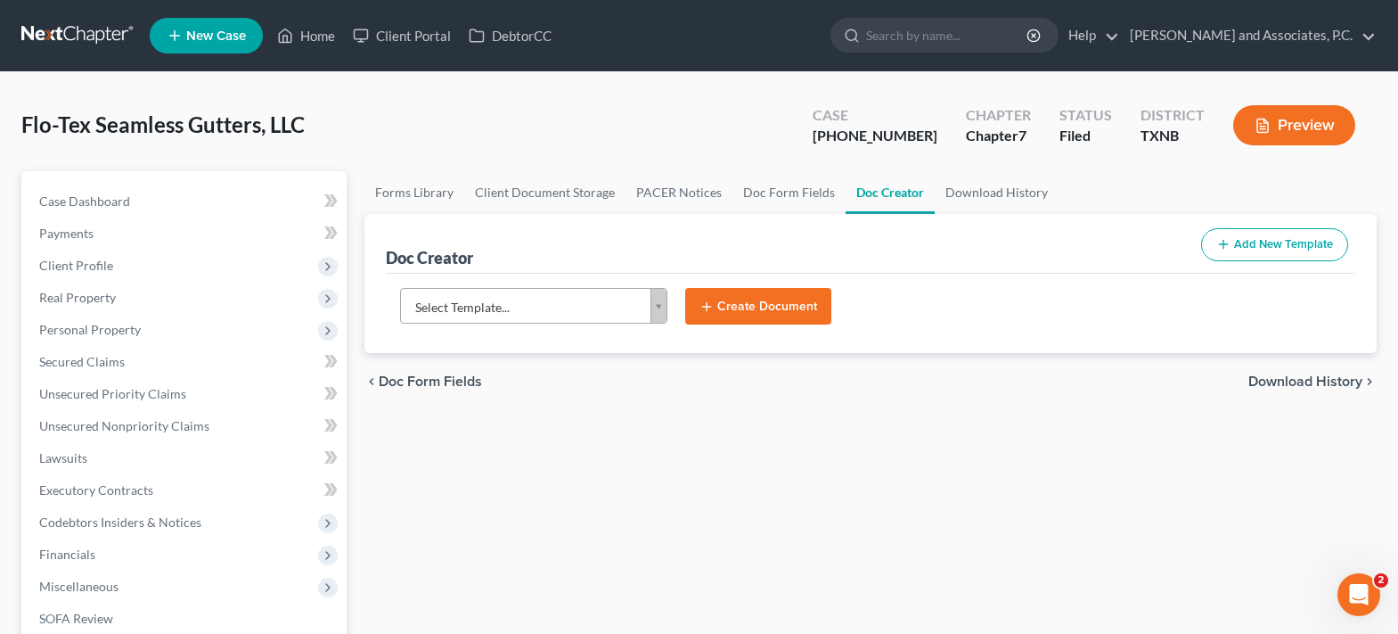
click at [658, 316] on body "Home New Case Client Portal DebtorCC [PERSON_NAME] and Associates, P.C. [PERSON…" at bounding box center [699, 522] width 1398 height 1044
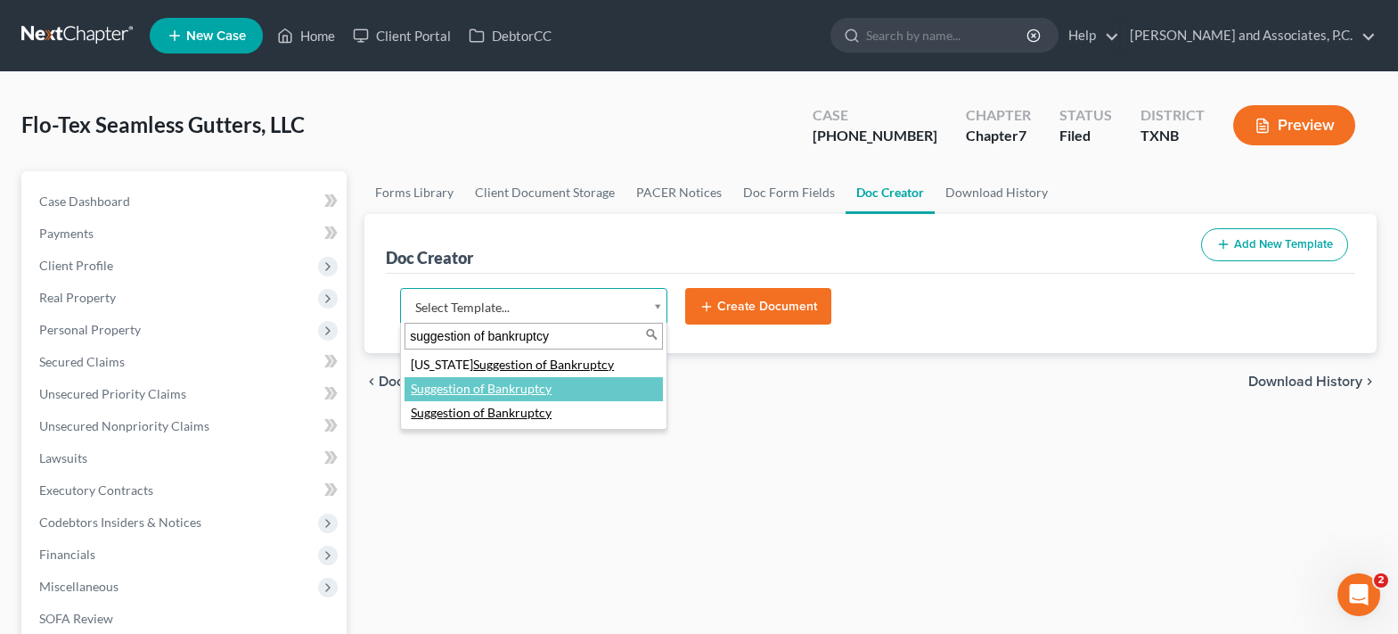
type input "suggestion of bankruptcy"
select select "84982"
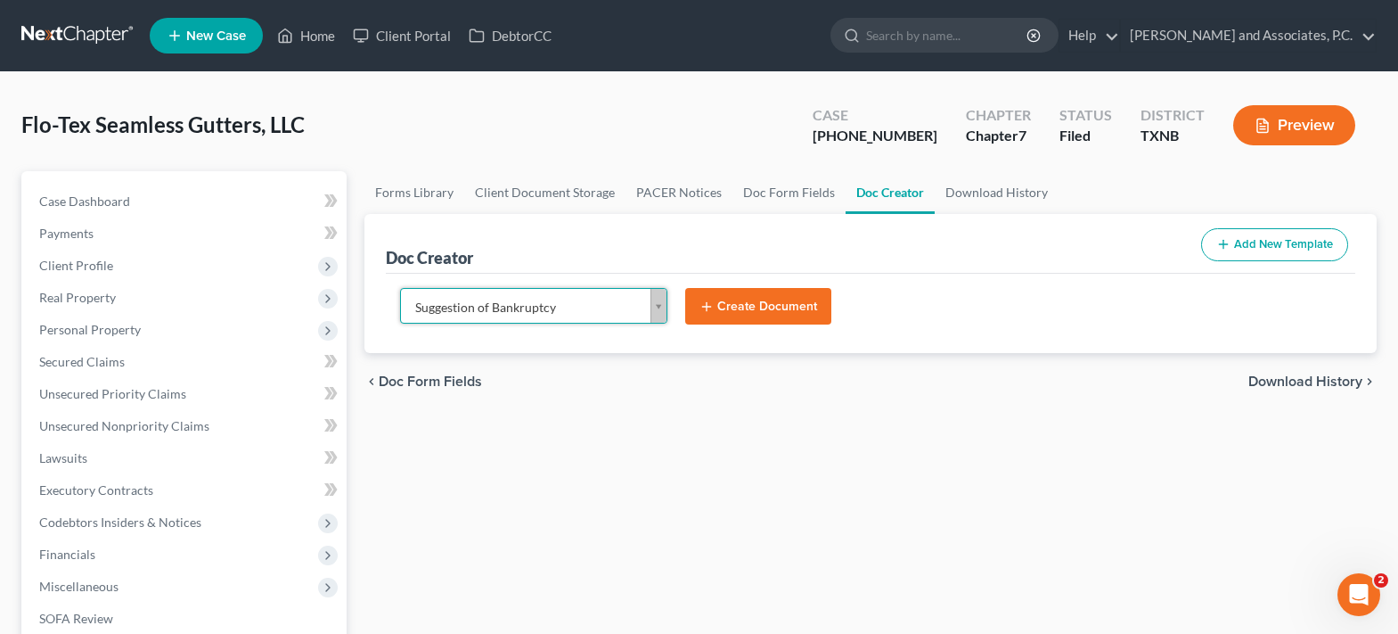
click at [715, 305] on button "Create Document" at bounding box center [758, 306] width 146 height 37
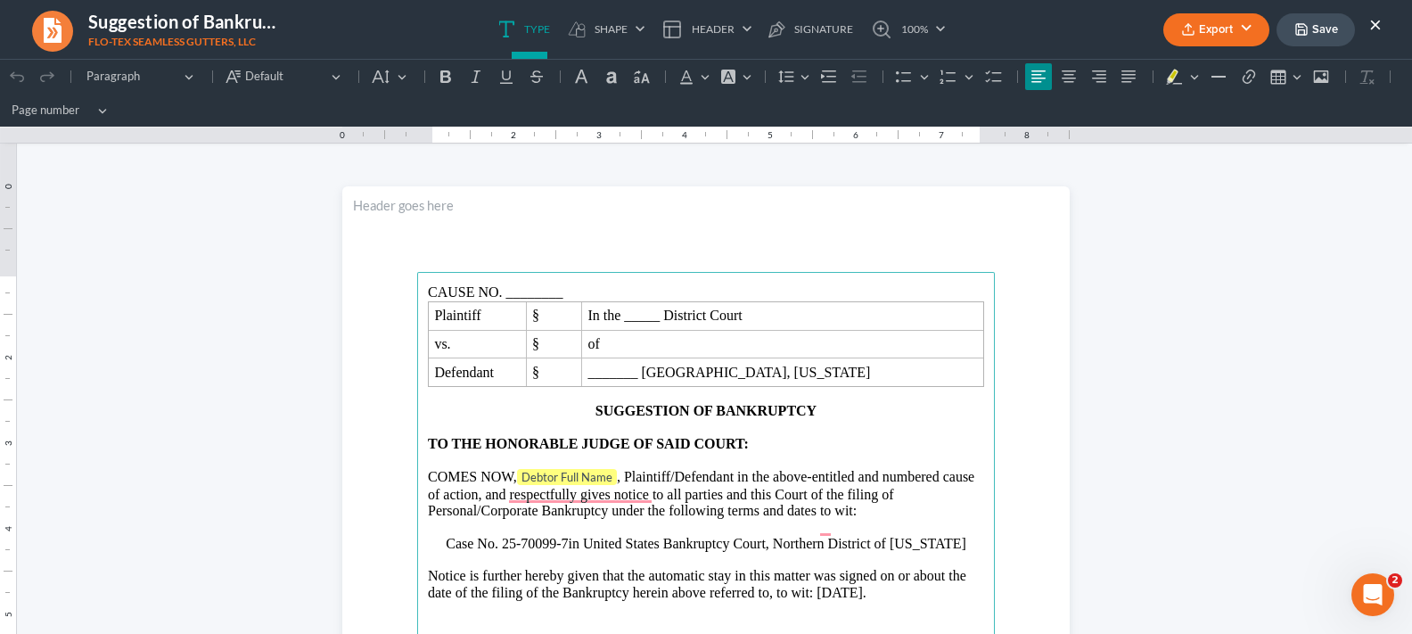
click at [784, 293] on p "CAUSE NO. ________" at bounding box center [706, 292] width 556 height 16
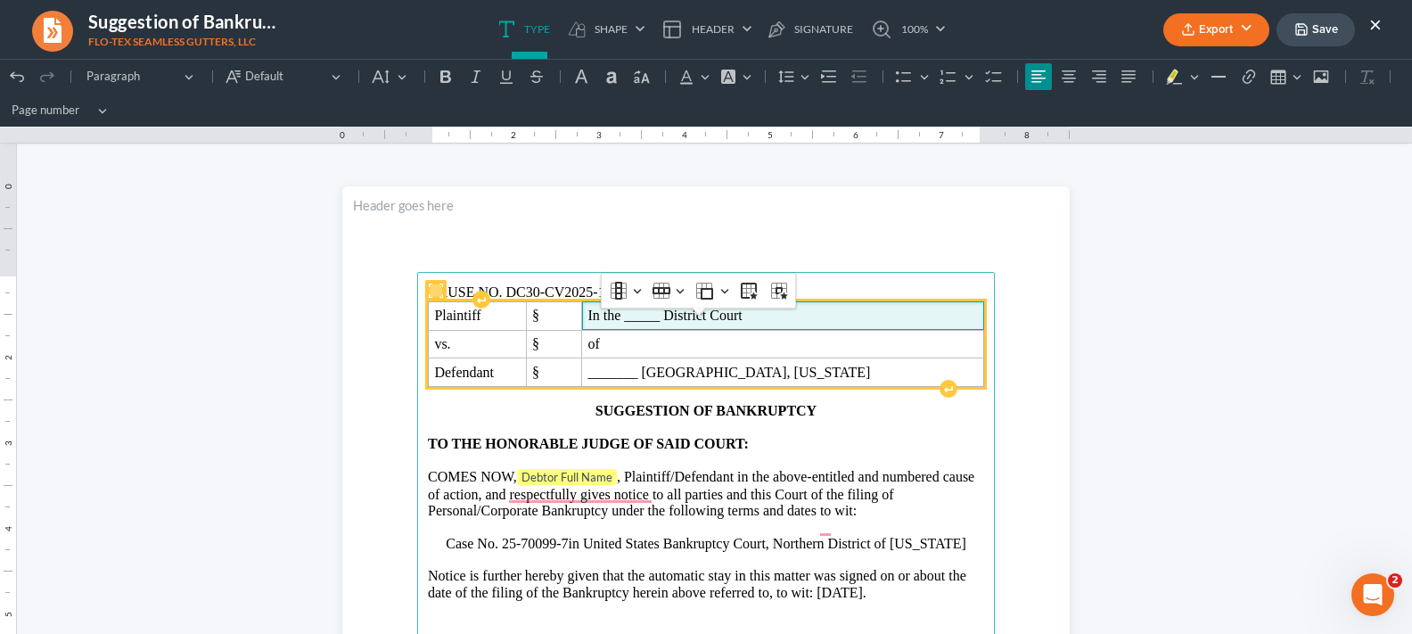
click at [845, 324] on span "In the _____ District Court" at bounding box center [781, 315] width 389 height 16
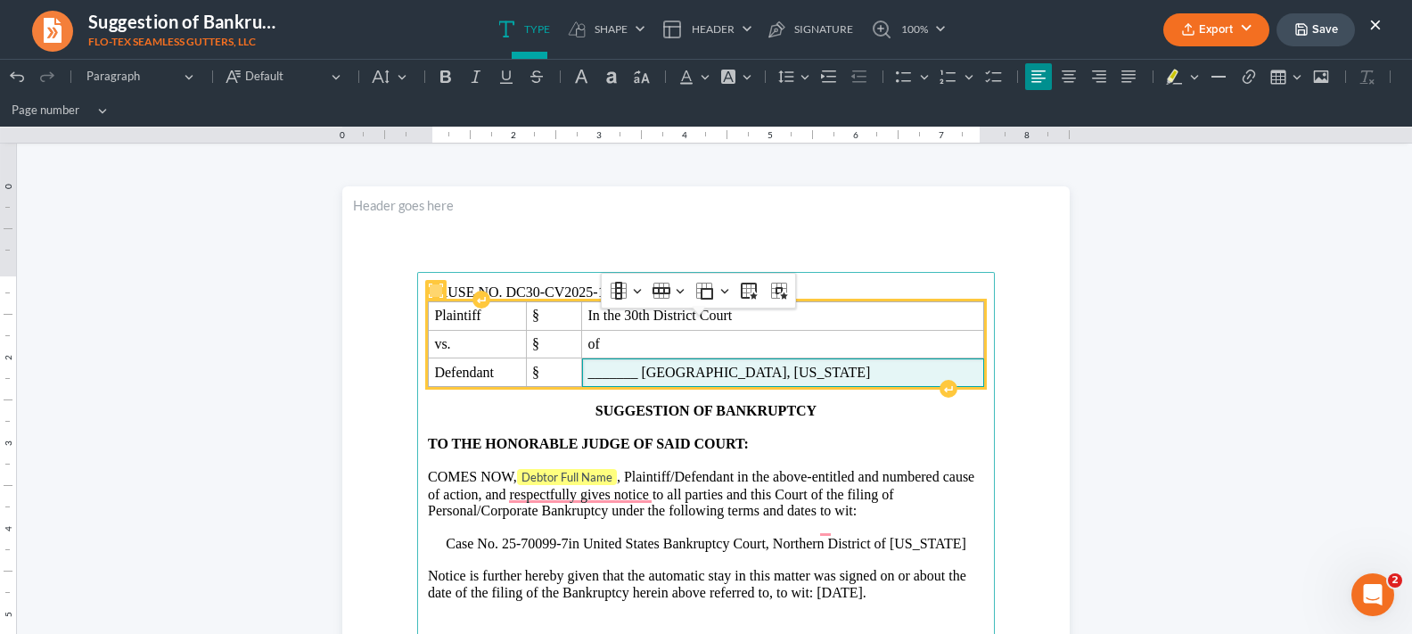
click at [833, 381] on span "_______ [GEOGRAPHIC_DATA], [US_STATE]" at bounding box center [781, 373] width 389 height 16
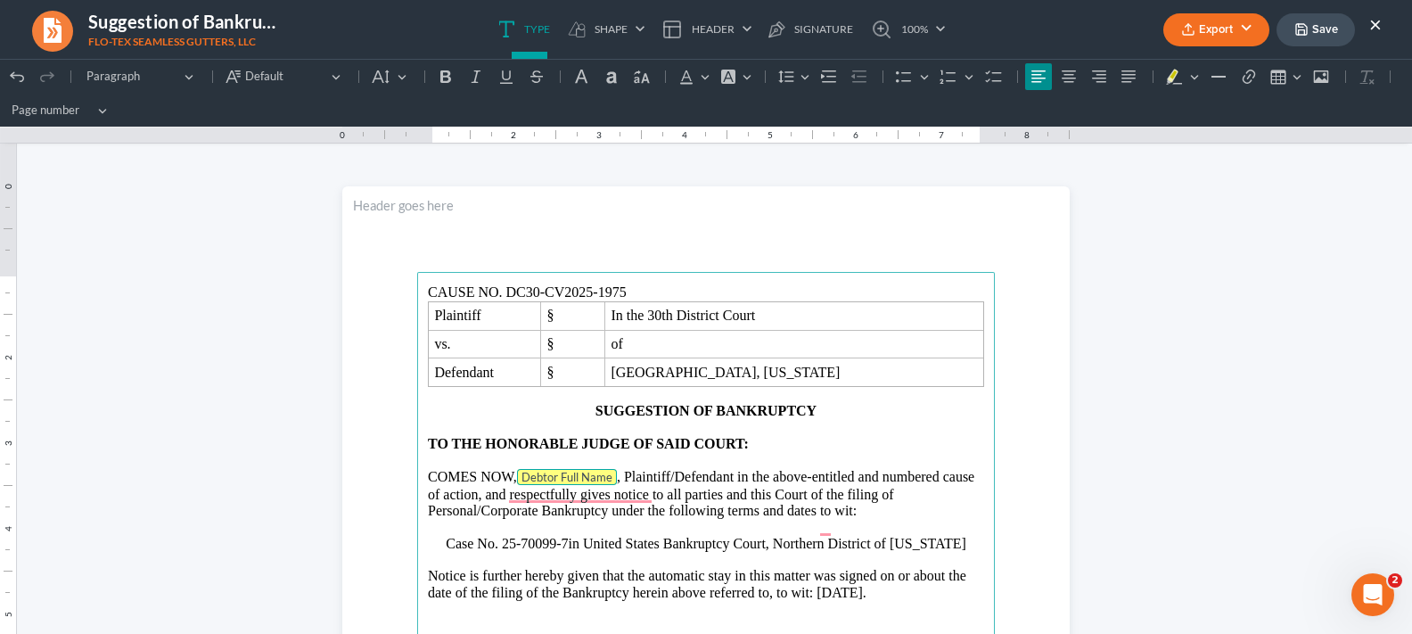
click at [617, 485] on tag "Debtor Full Name" at bounding box center [567, 477] width 100 height 16
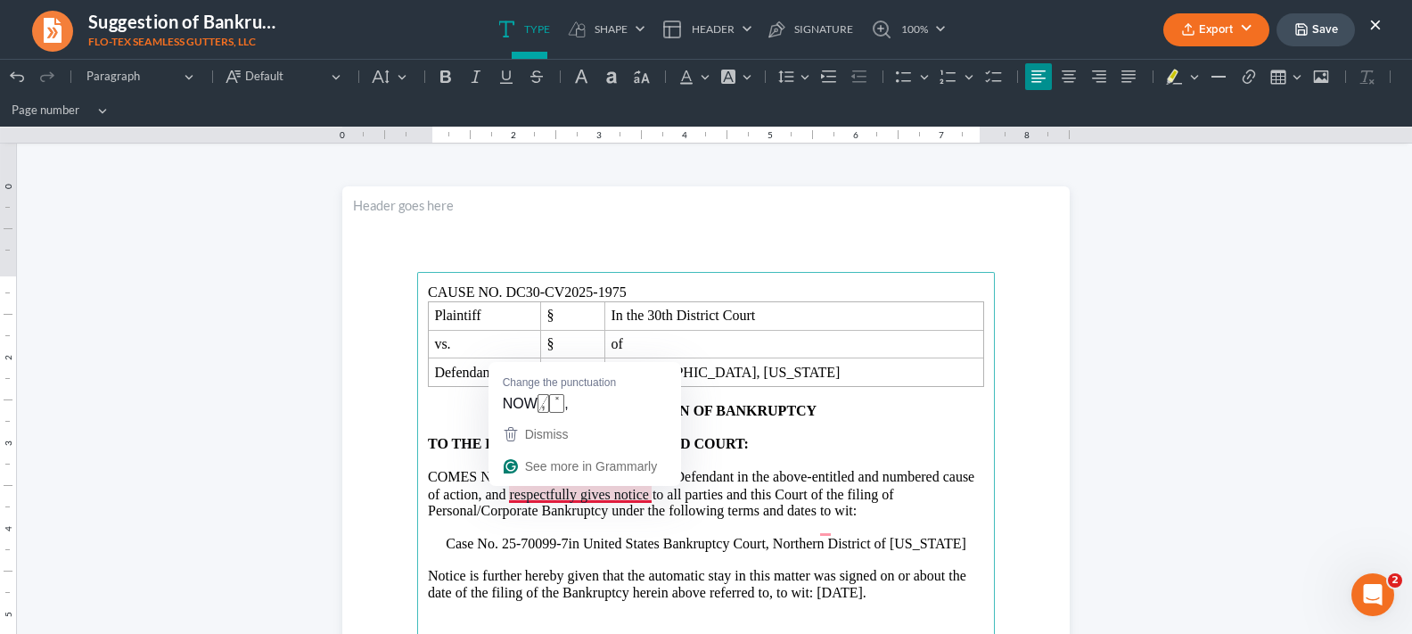
click at [617, 485] on tag "Debtor Full Name" at bounding box center [567, 477] width 100 height 16
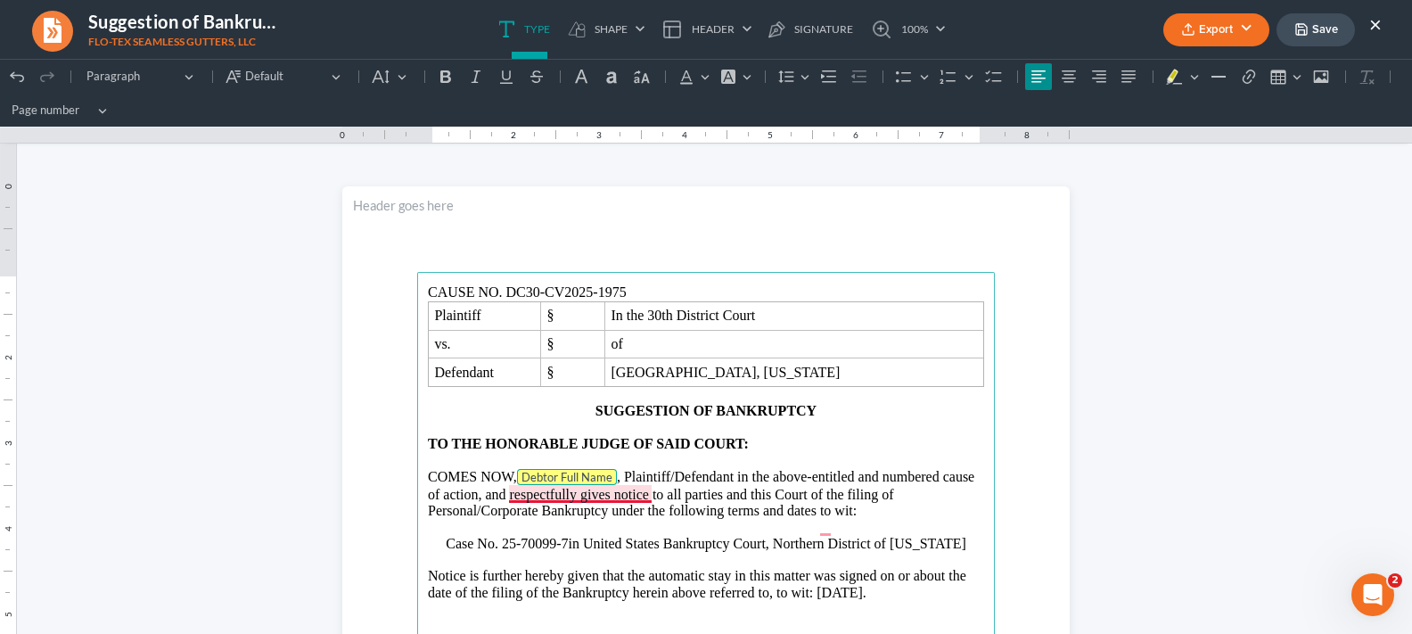
click at [617, 485] on tag "Debtor Full Name" at bounding box center [567, 477] width 100 height 16
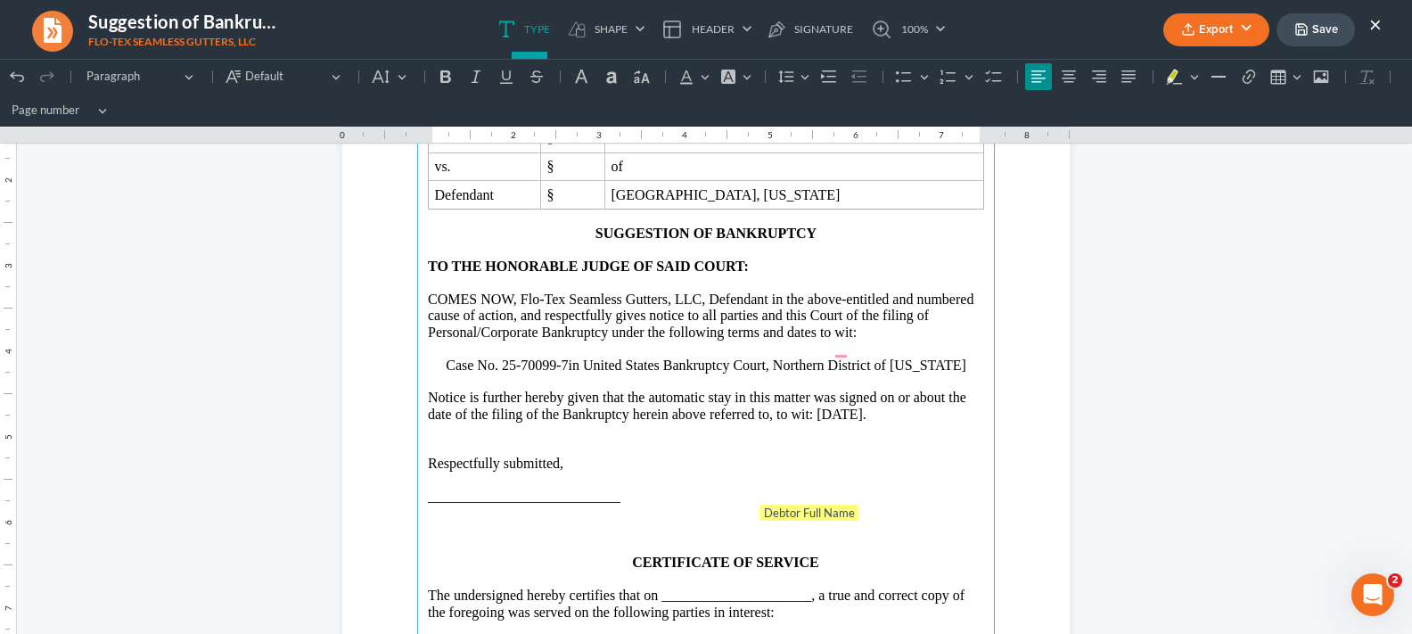
scroll to position [357, 0]
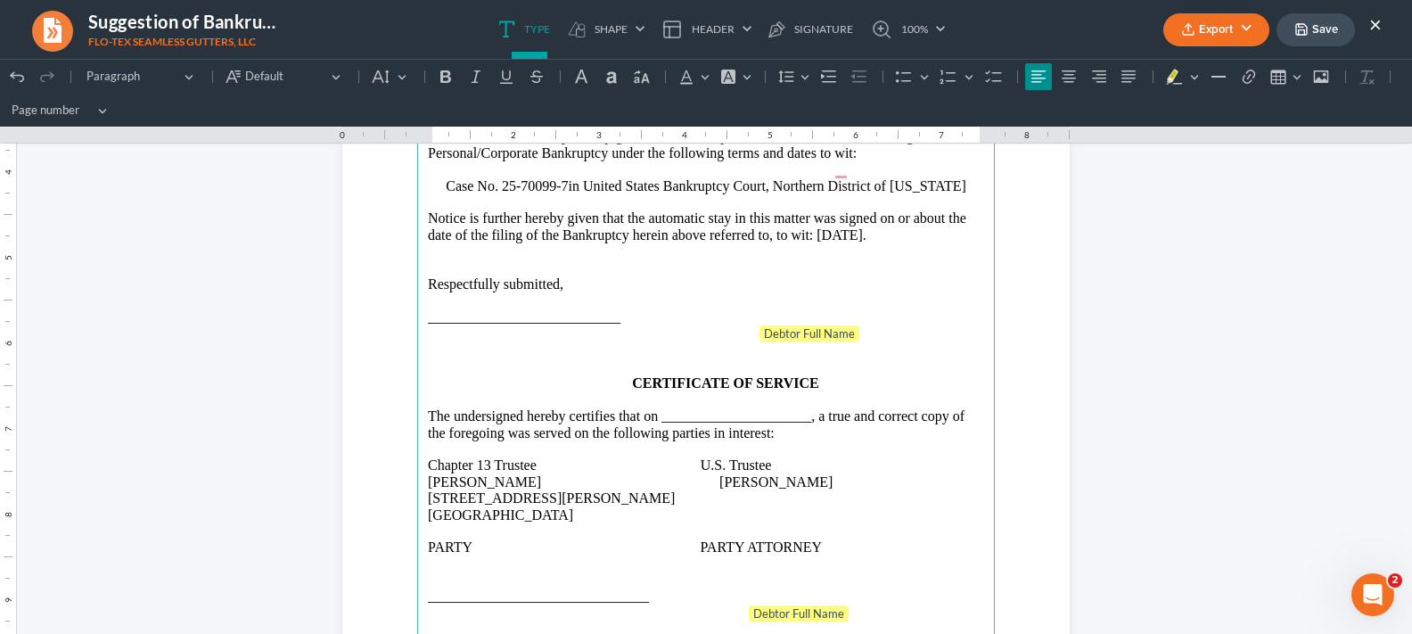
click at [862, 243] on p "Notice is further hereby given that the automatic stay in this matter was signe…" at bounding box center [706, 226] width 556 height 33
click at [849, 341] on tag "Debtor Full Name" at bounding box center [809, 333] width 100 height 16
click at [682, 377] on p "CERTIFICATE OF SERVICE" at bounding box center [706, 374] width 556 height 33
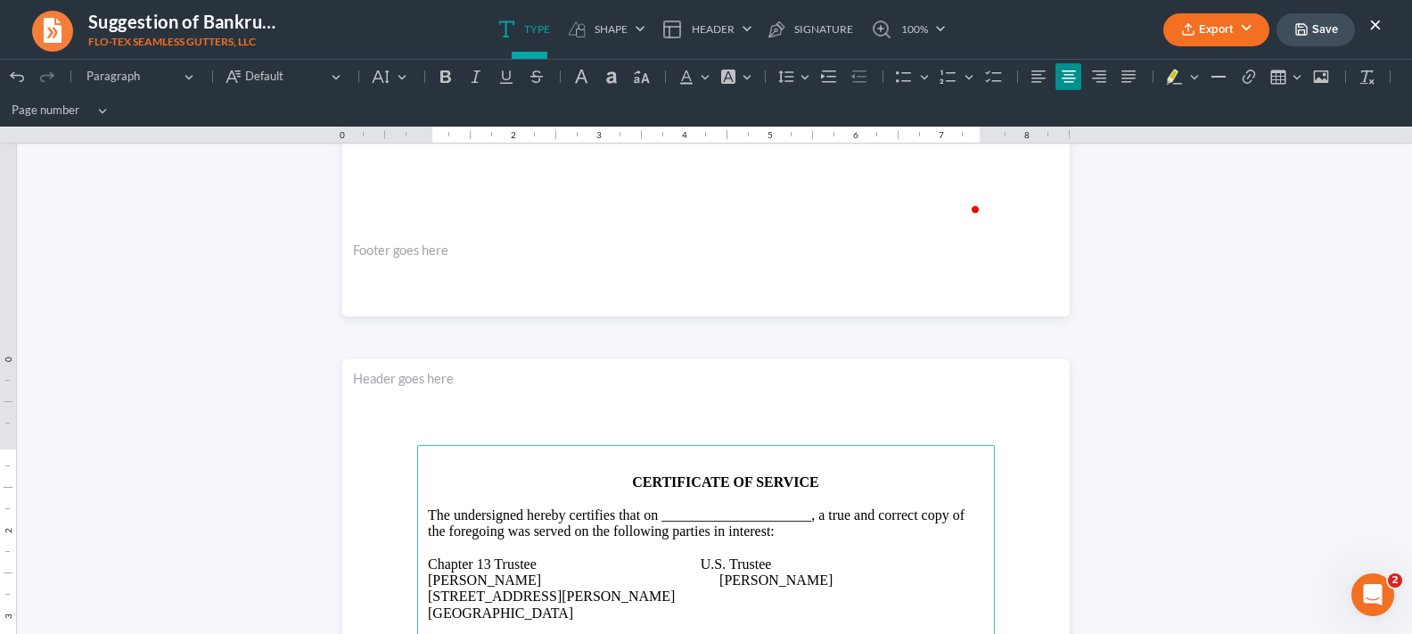
scroll to position [1168, 0]
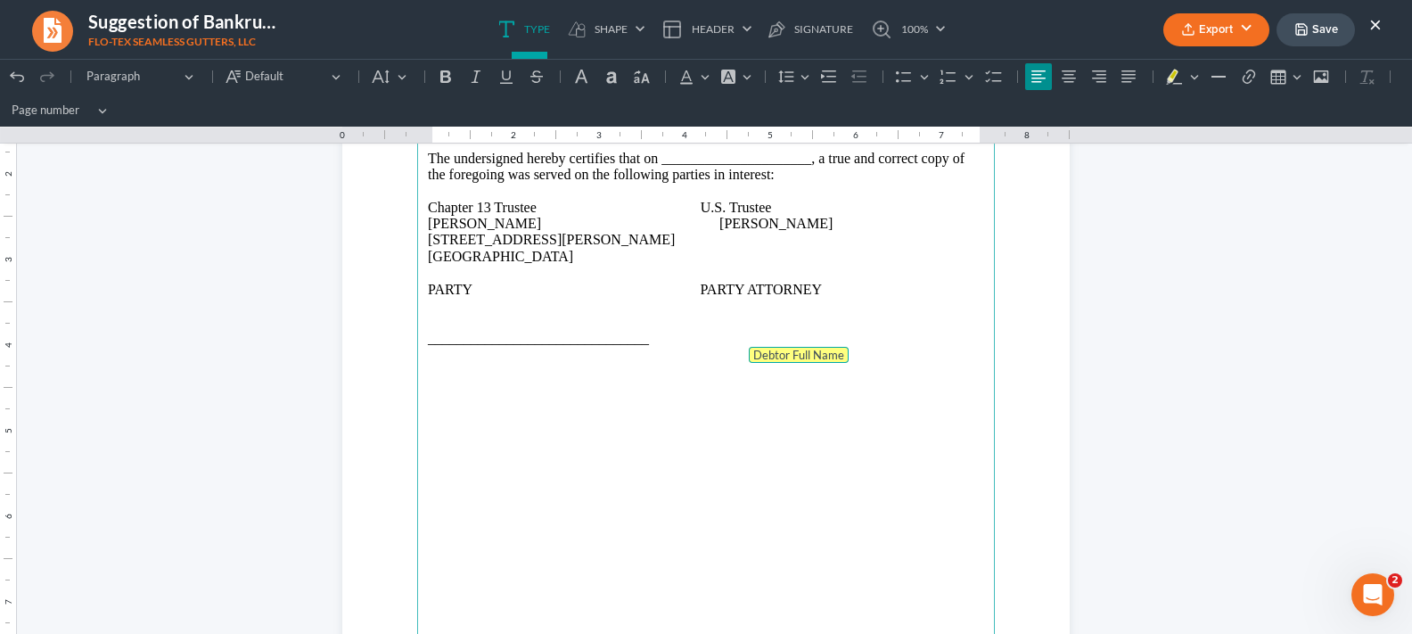
click at [837, 357] on tag "Debtor Full Name" at bounding box center [799, 355] width 100 height 16
click at [803, 161] on p "The undersigned hereby certifies that on _____________________, a true and corr…" at bounding box center [706, 167] width 556 height 33
click at [443, 316] on p "Rich Text Editor, page-1-main" at bounding box center [706, 322] width 556 height 16
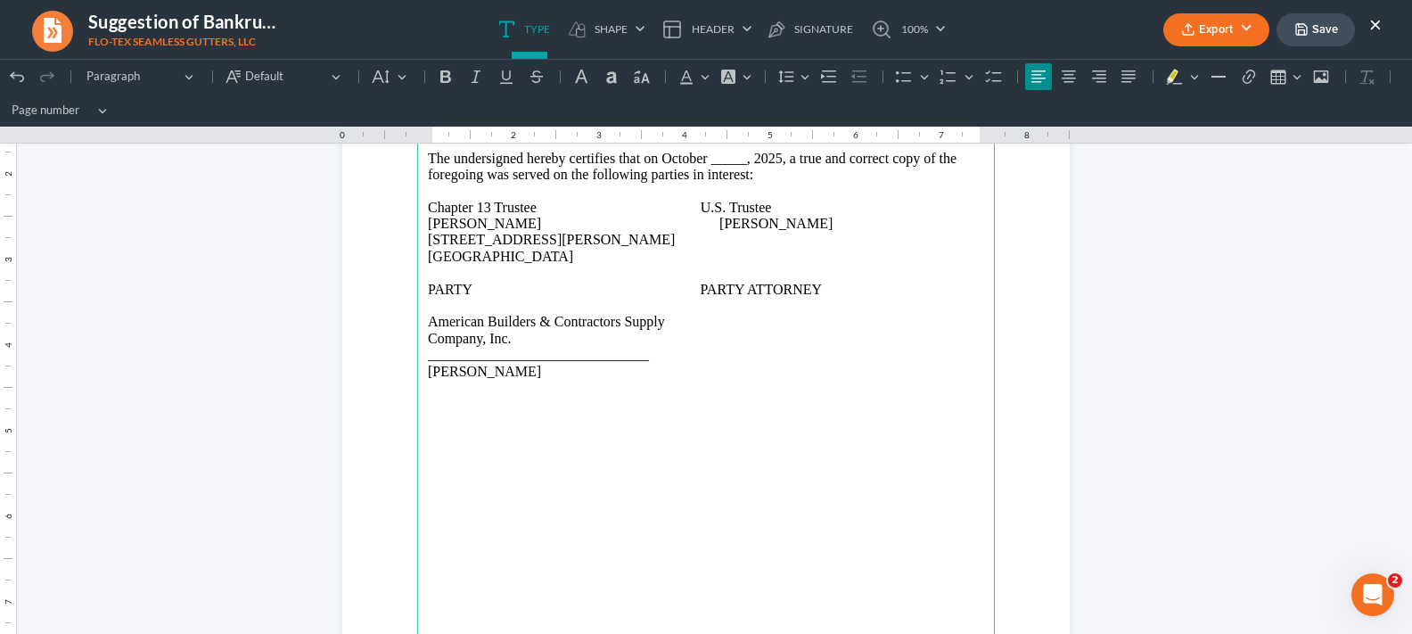
click at [547, 320] on p "American Builders & Contractors Supply" at bounding box center [706, 322] width 556 height 16
click at [711, 319] on p "American Builders &" at bounding box center [706, 322] width 556 height 16
click at [710, 307] on p "Rich Text Editor, page-1-main" at bounding box center [706, 306] width 556 height 16
click at [488, 304] on p "Rich Text Editor, page-1-main" at bounding box center [706, 306] width 556 height 16
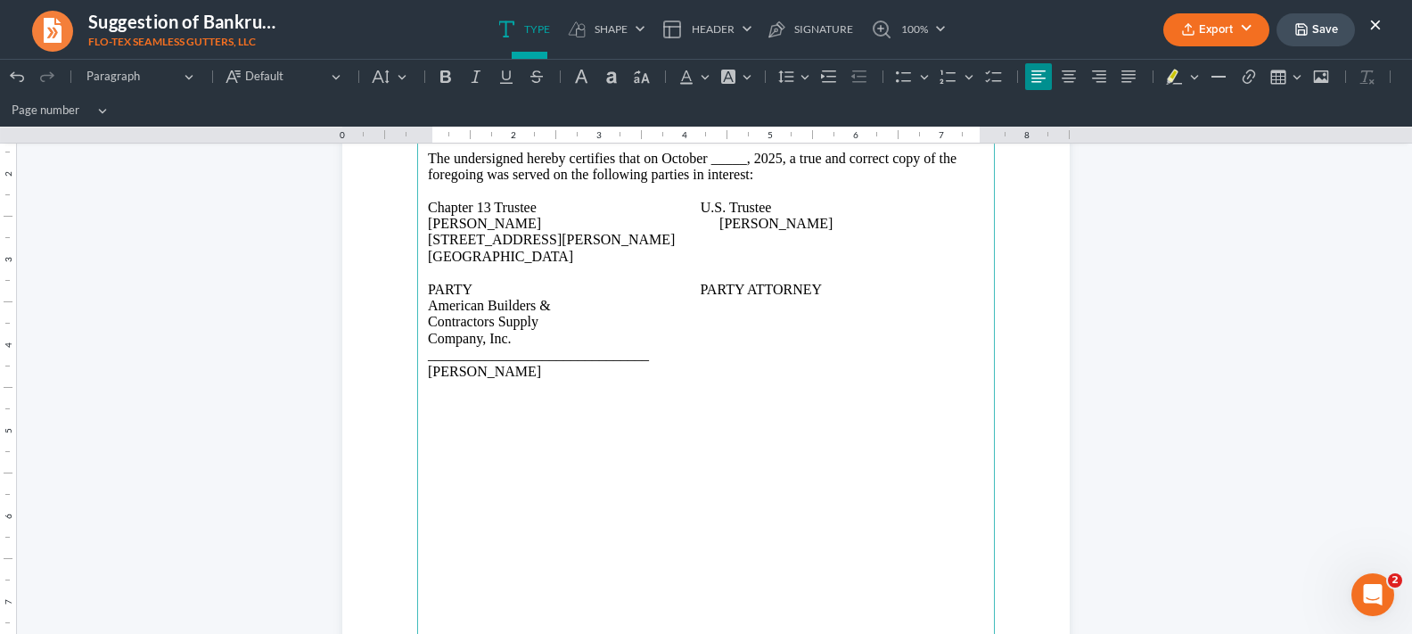
click at [688, 307] on p "American Builders &" at bounding box center [706, 306] width 556 height 16
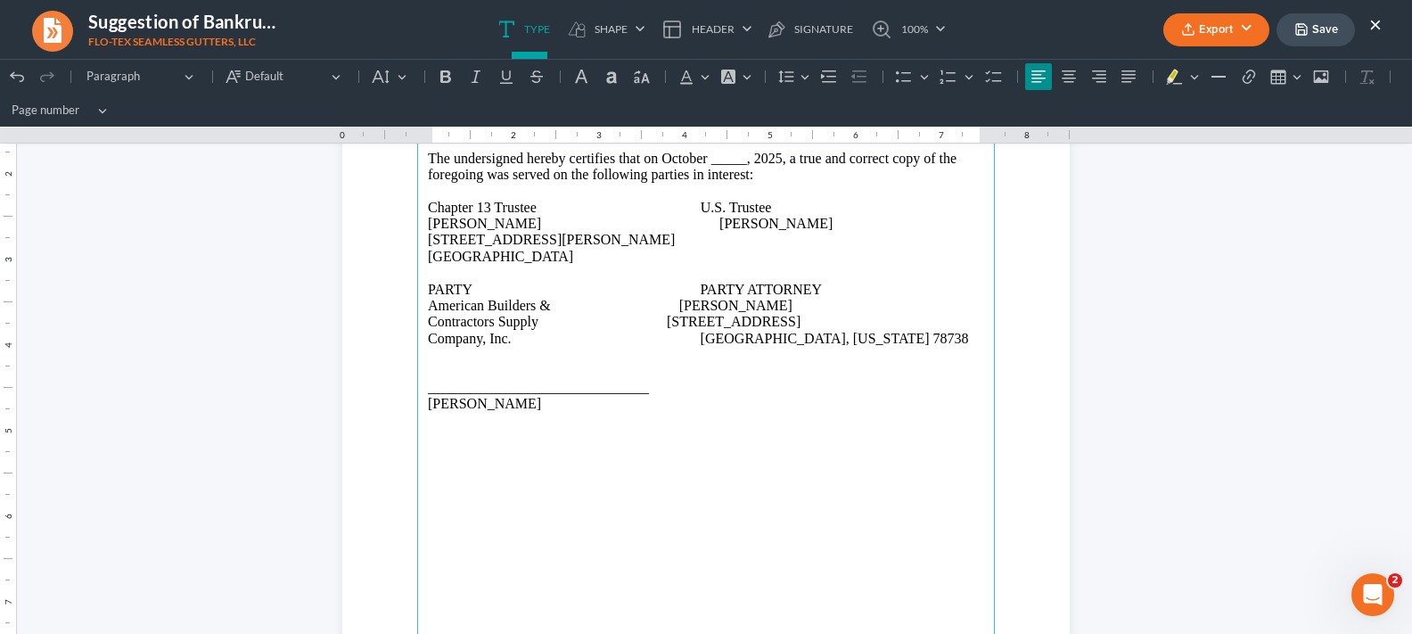
click at [529, 307] on p "American Builders & [PERSON_NAME]" at bounding box center [706, 306] width 556 height 16
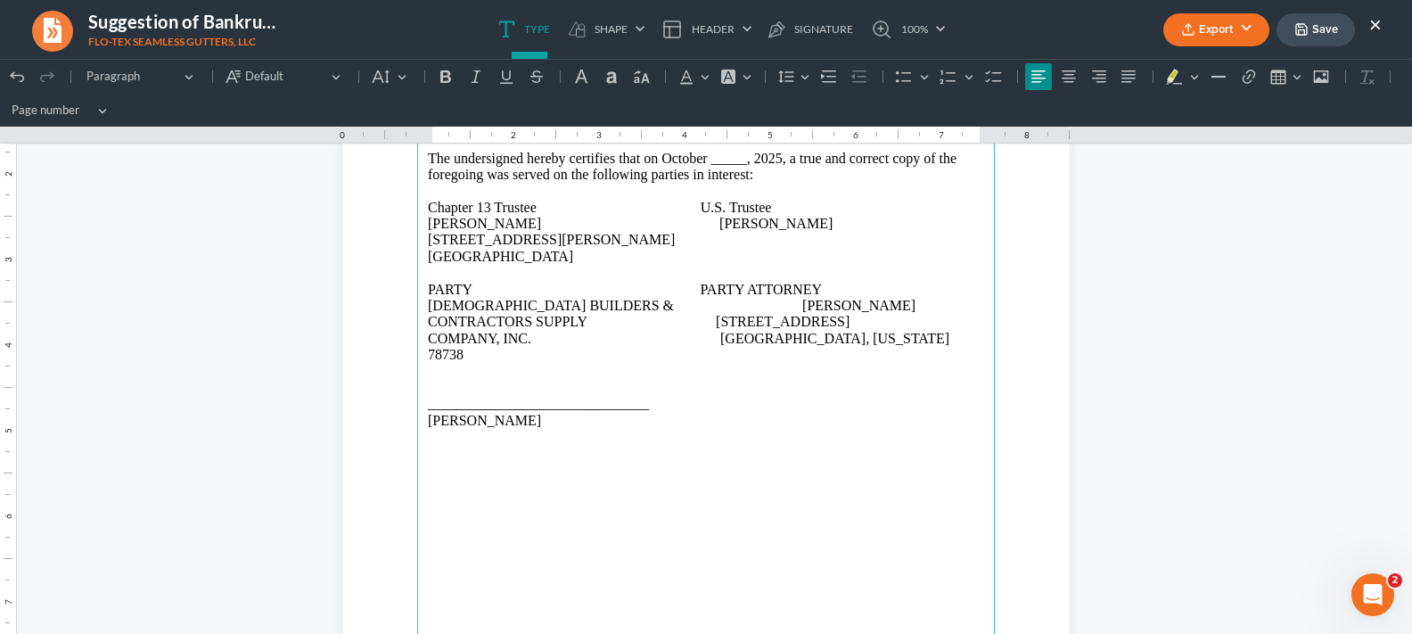
click at [677, 316] on span "Rich Text Editor, page-1-main" at bounding box center [694, 322] width 43 height 16
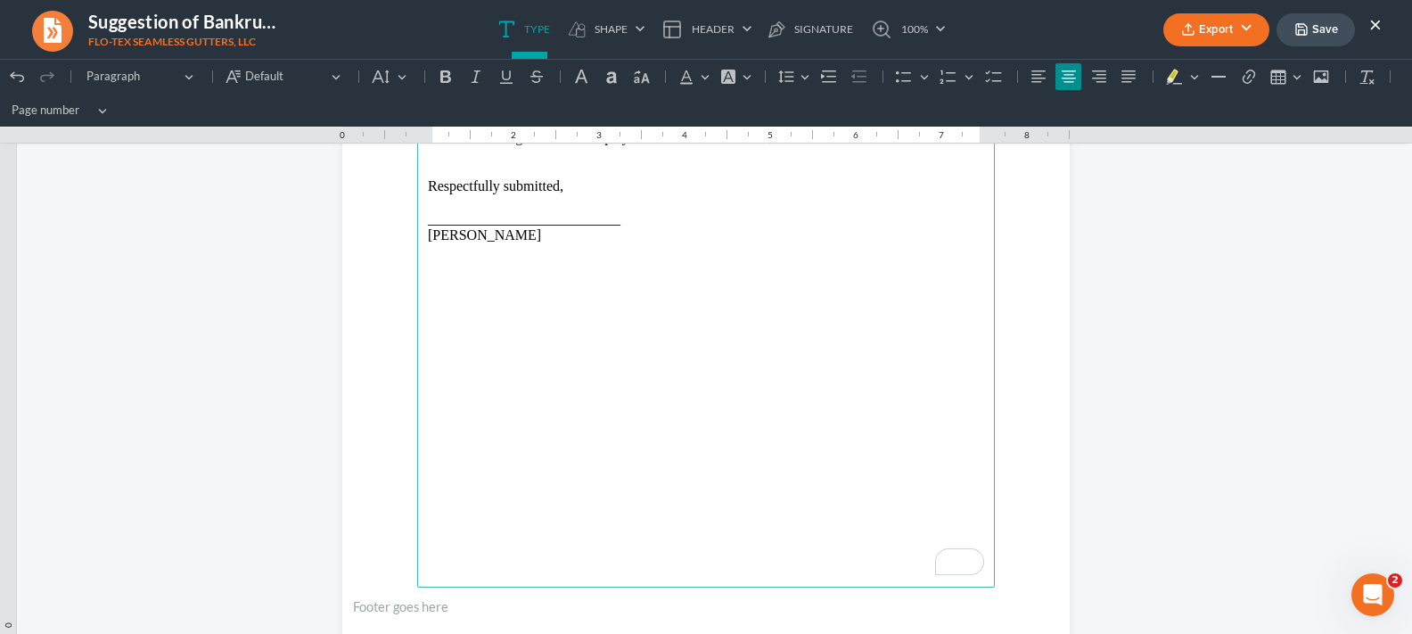
scroll to position [98, 0]
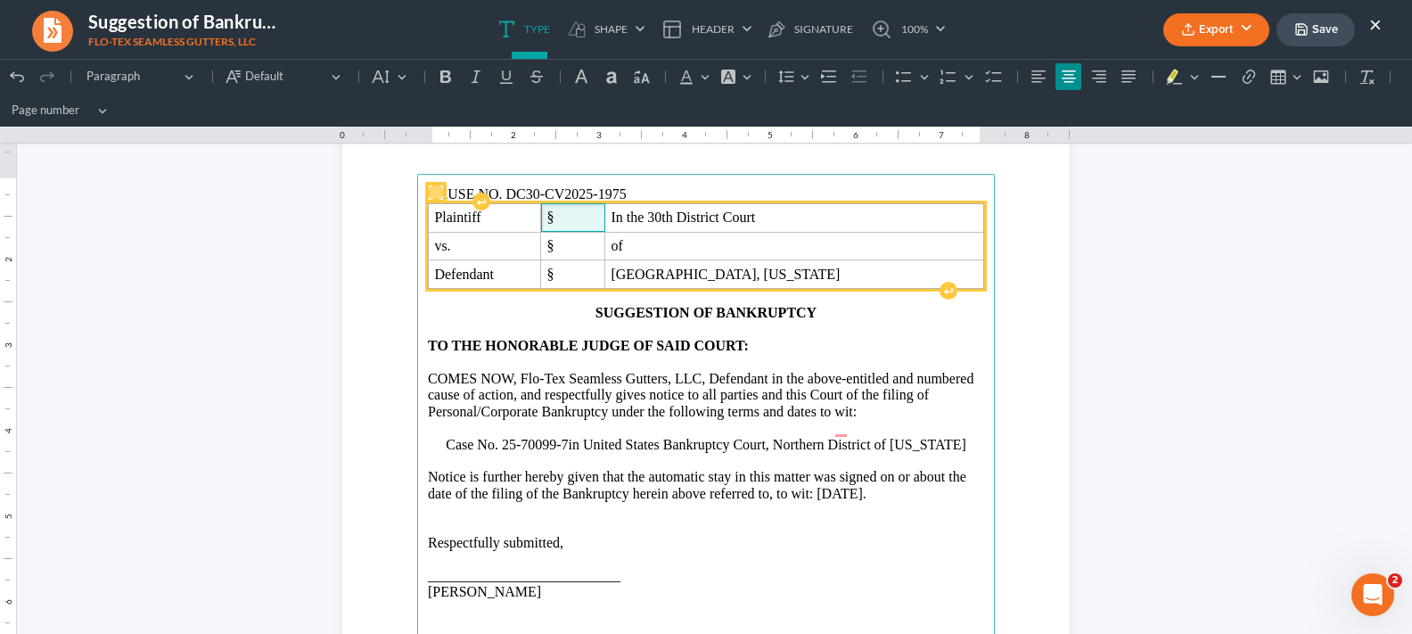
click at [564, 225] on span "§" at bounding box center [573, 217] width 52 height 16
click at [565, 225] on span "§" at bounding box center [573, 217] width 52 height 16
click at [504, 225] on span "Plaintiff" at bounding box center [484, 217] width 101 height 16
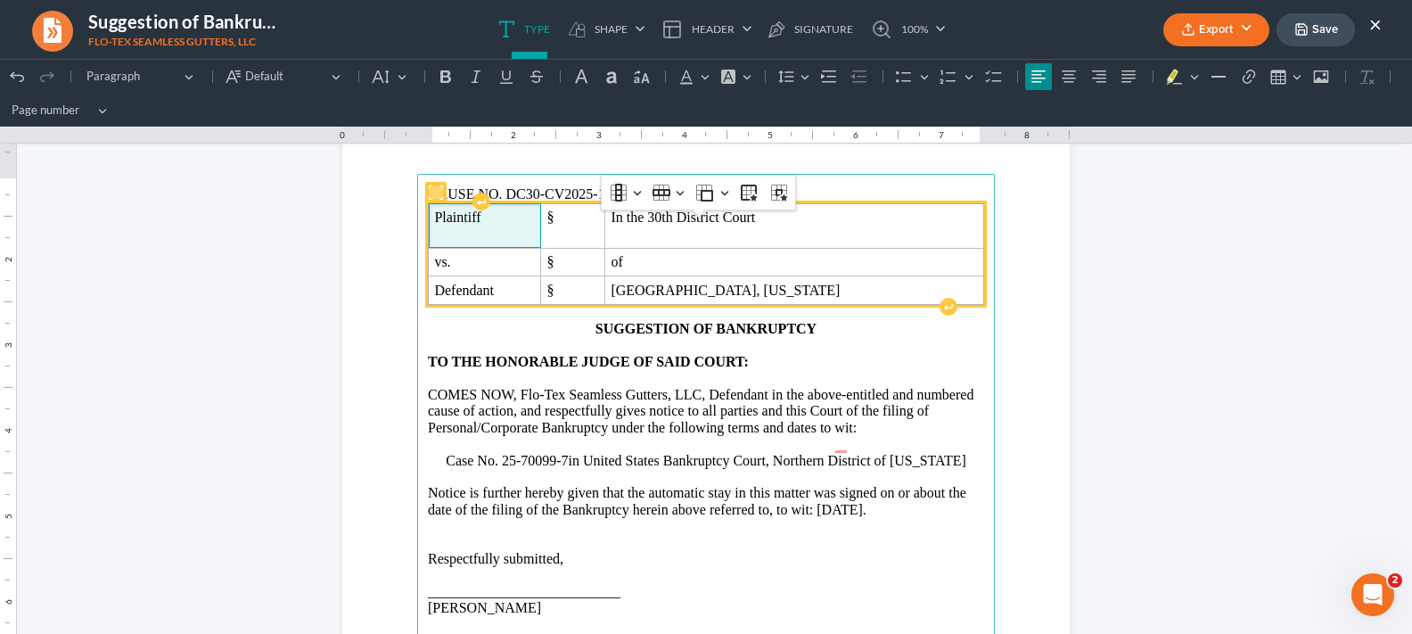
click at [429, 234] on td "Plaintiff" at bounding box center [485, 225] width 112 height 45
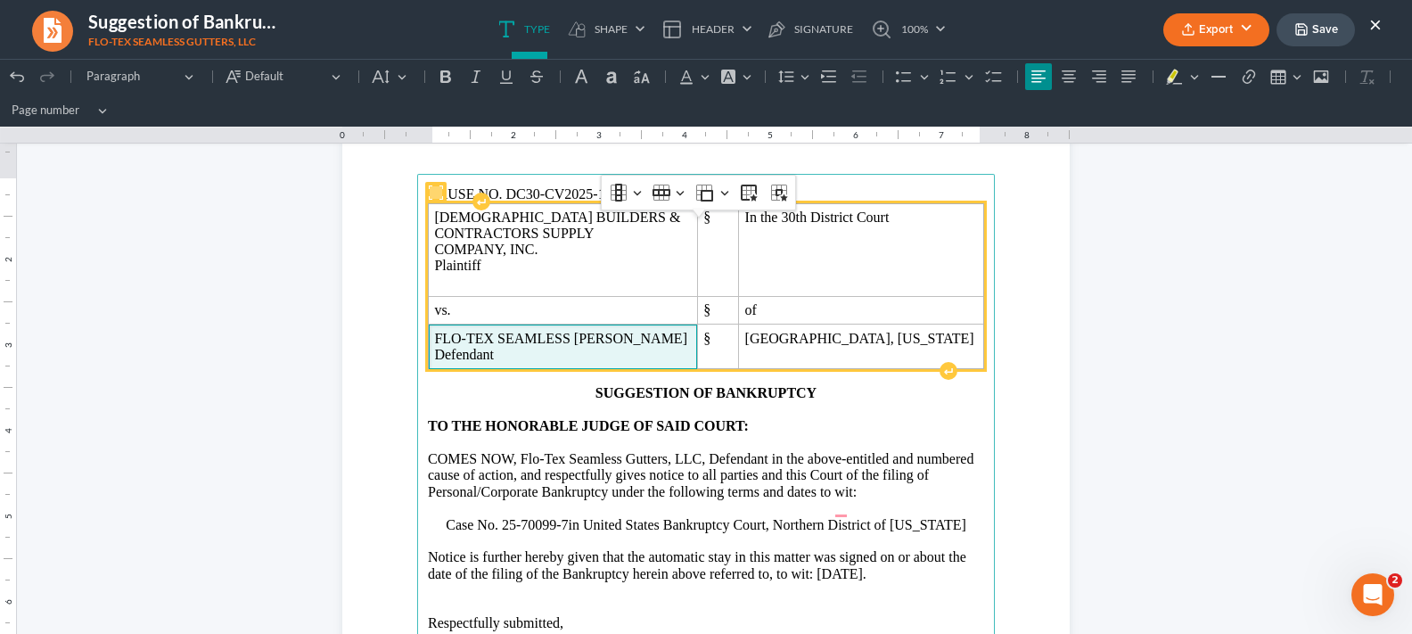
scroll to position [130, 0]
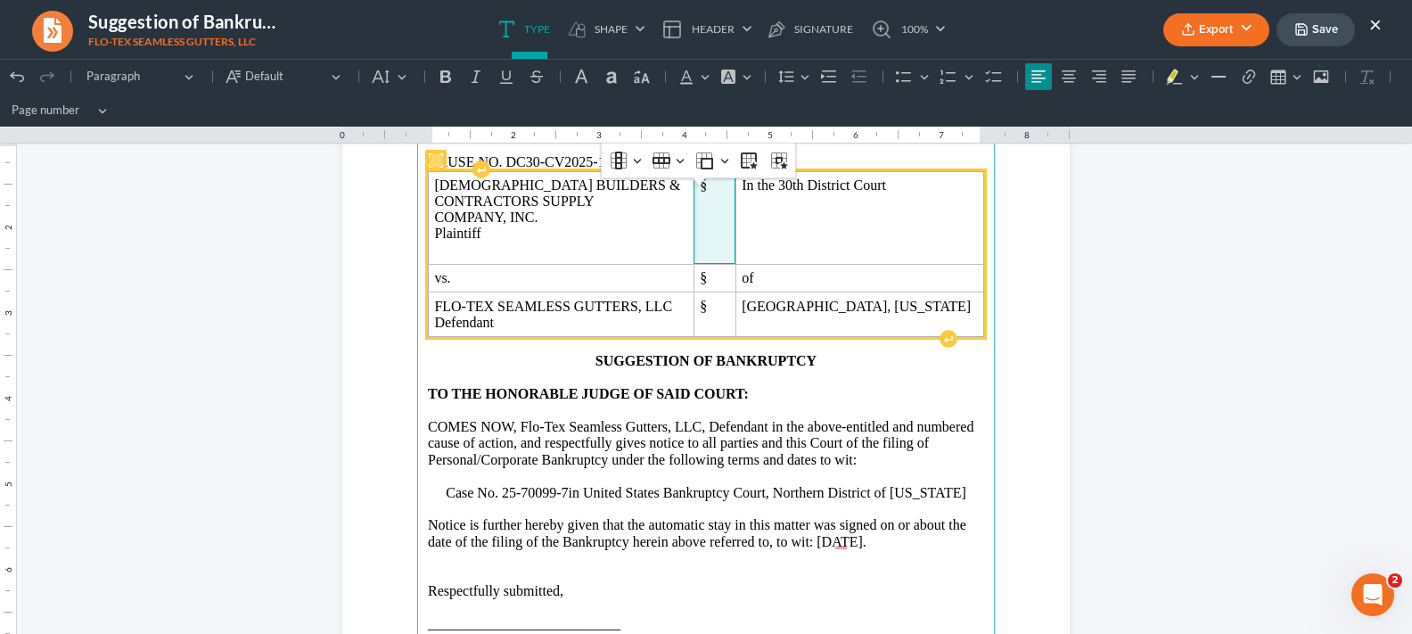
click at [700, 193] on span "§" at bounding box center [714, 185] width 29 height 16
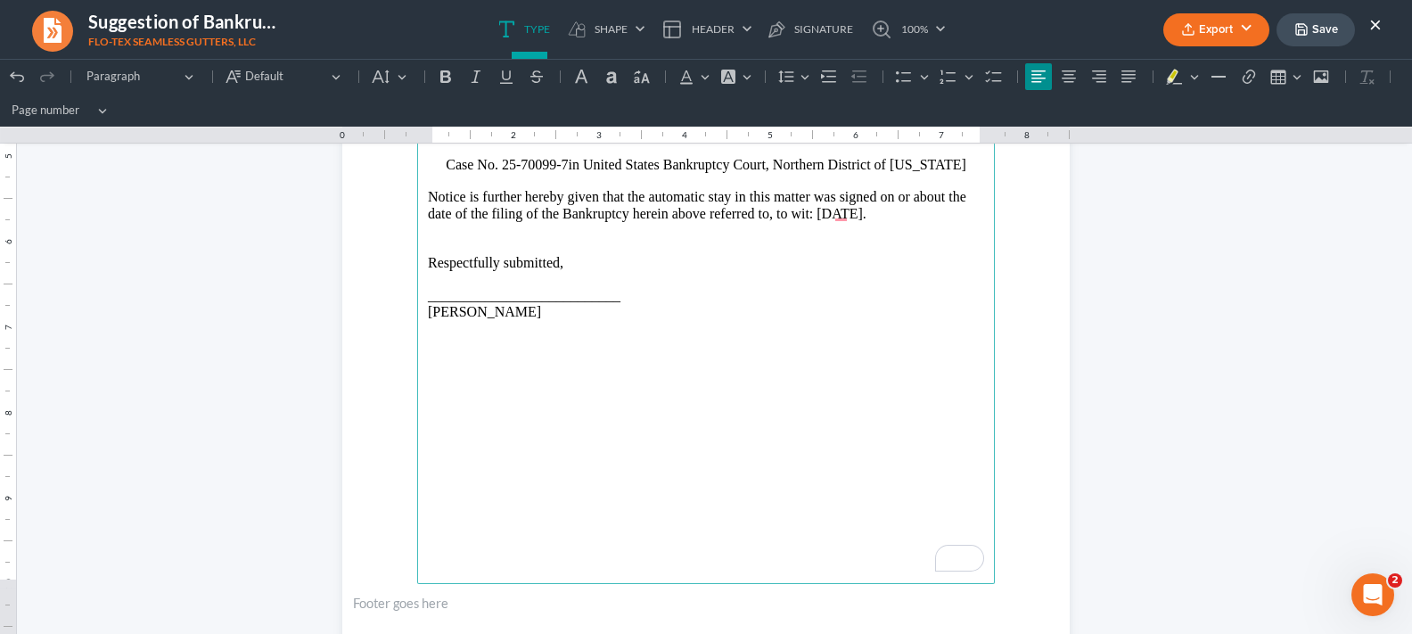
scroll to position [487, 0]
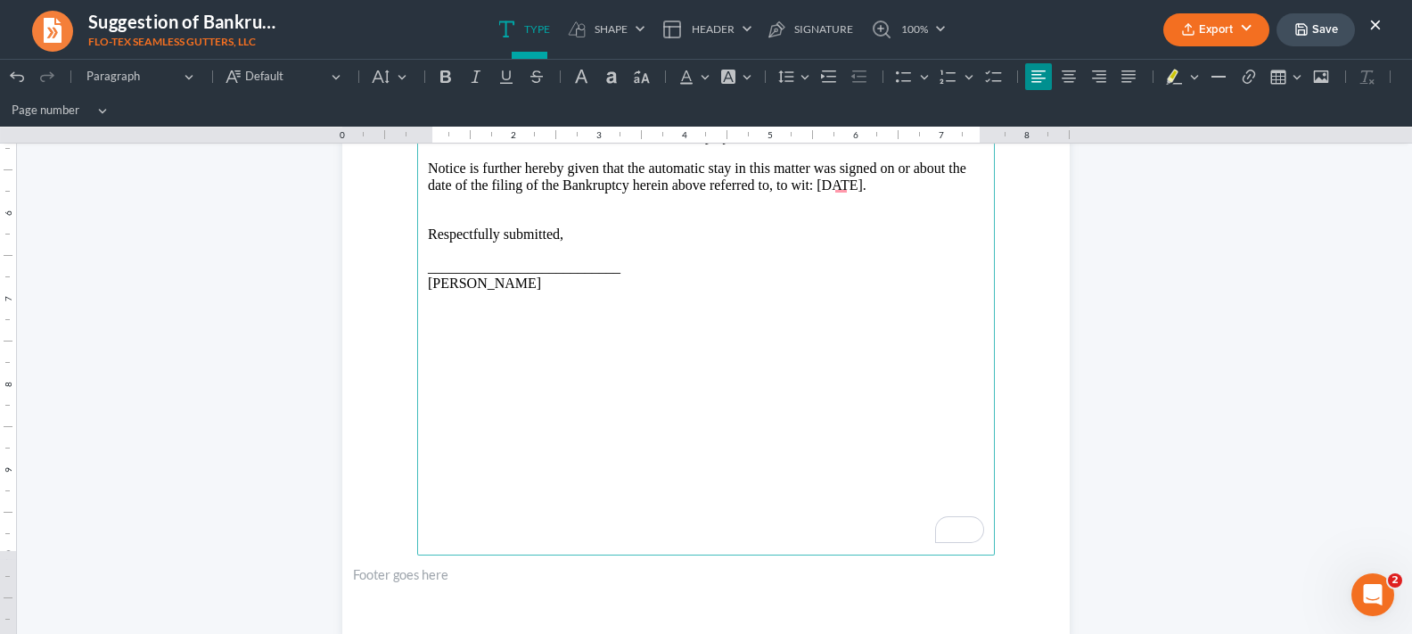
click at [865, 193] on p "Notice is further hereby given that the automatic stay in this matter was signe…" at bounding box center [706, 176] width 556 height 33
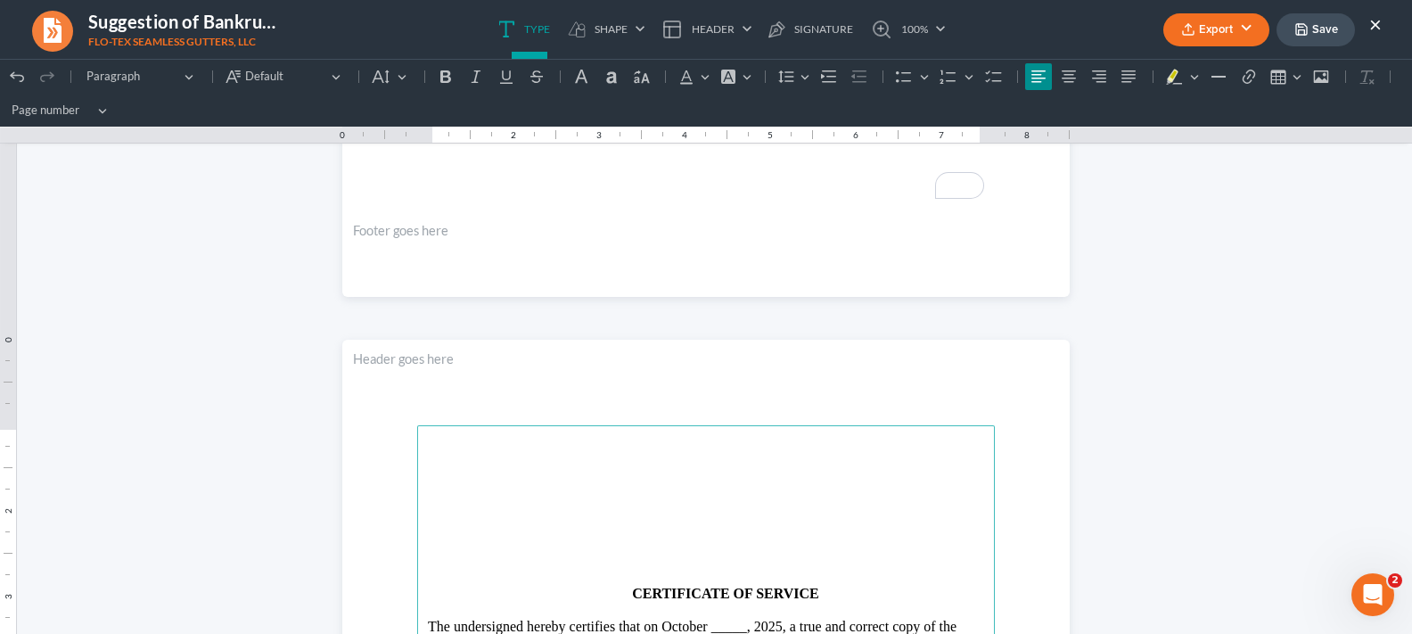
scroll to position [808, 0]
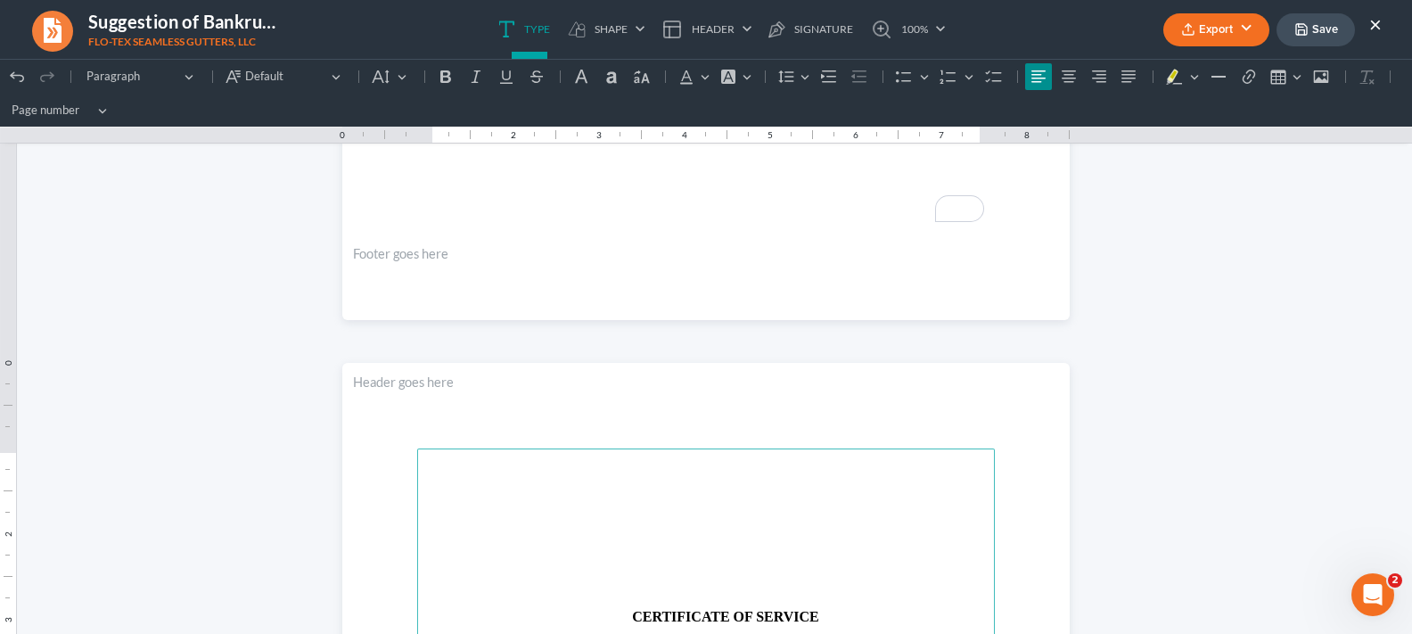
click at [768, 499] on p "Rich Text Editor, page-1-main" at bounding box center [706, 502] width 556 height 16
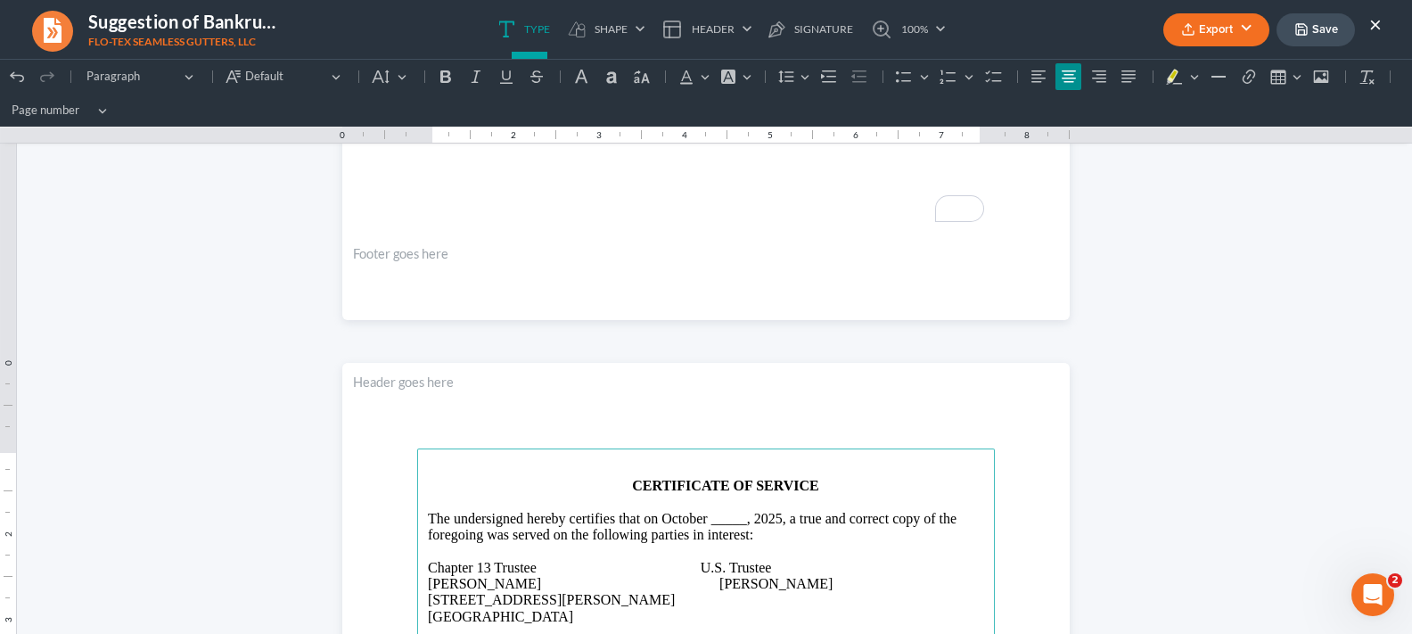
click at [1224, 23] on button "Export" at bounding box center [1216, 29] width 106 height 33
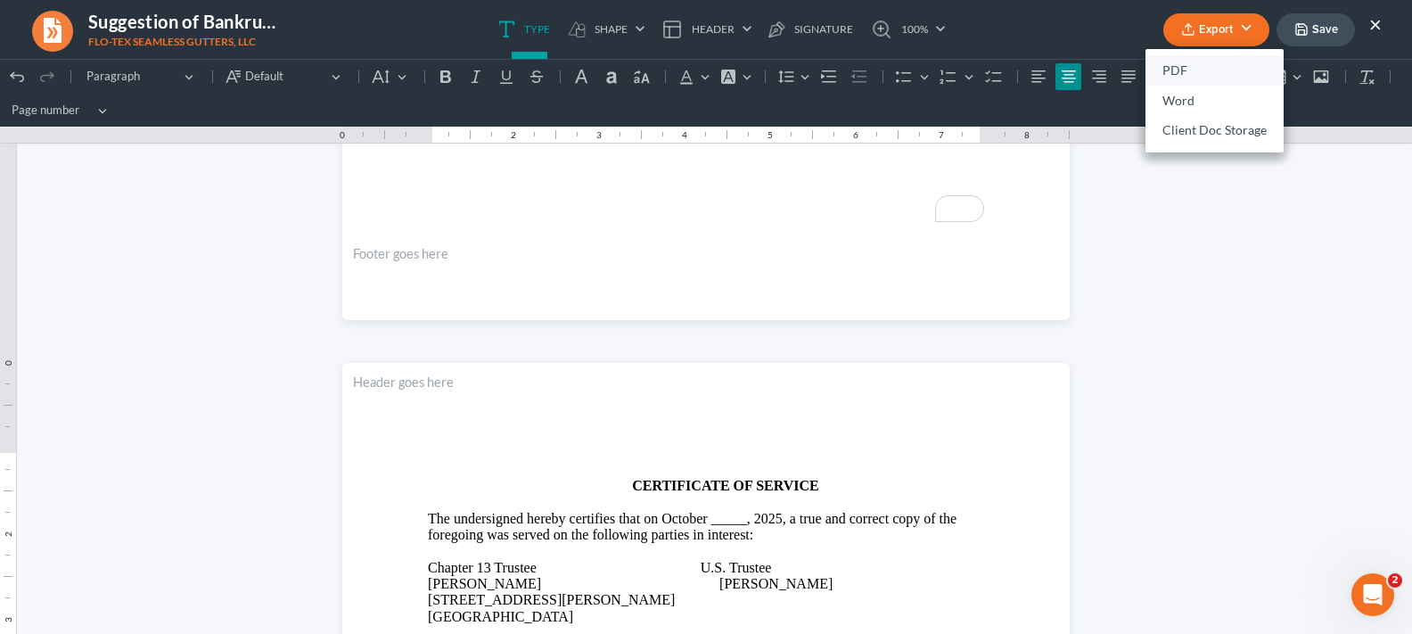
click at [1201, 82] on link "PDF" at bounding box center [1214, 71] width 138 height 30
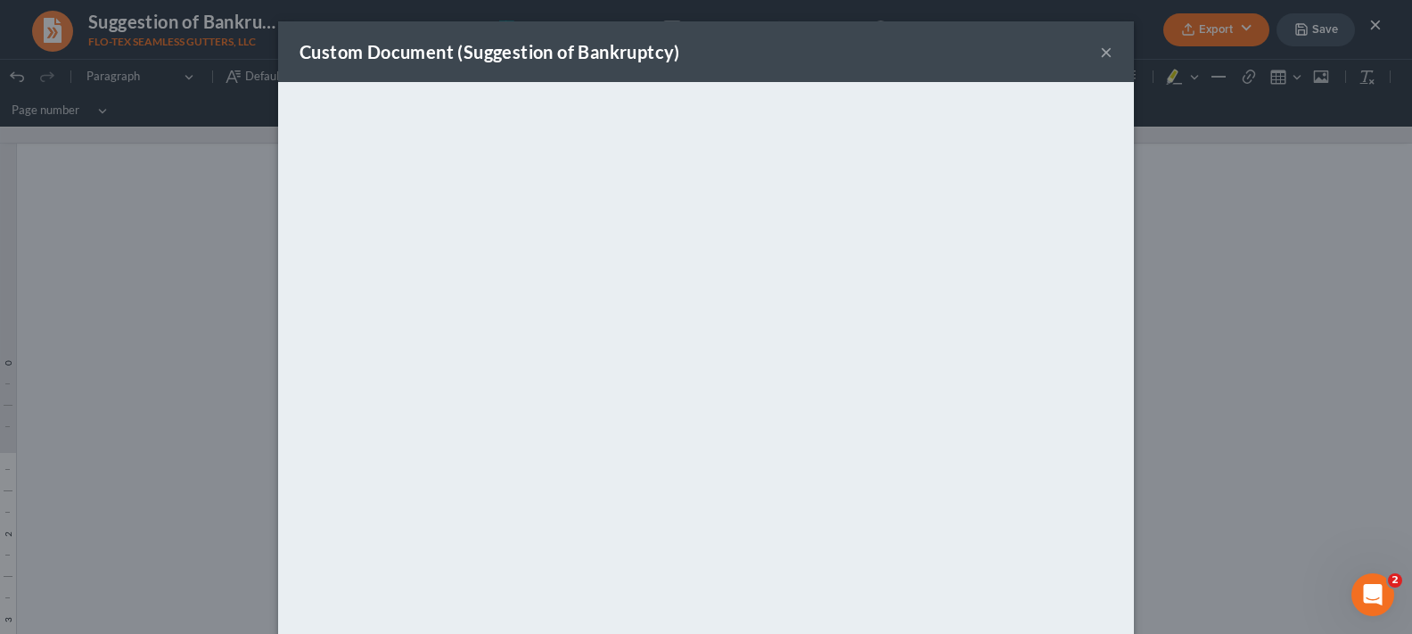
click at [1103, 47] on button "×" at bounding box center [1106, 51] width 12 height 21
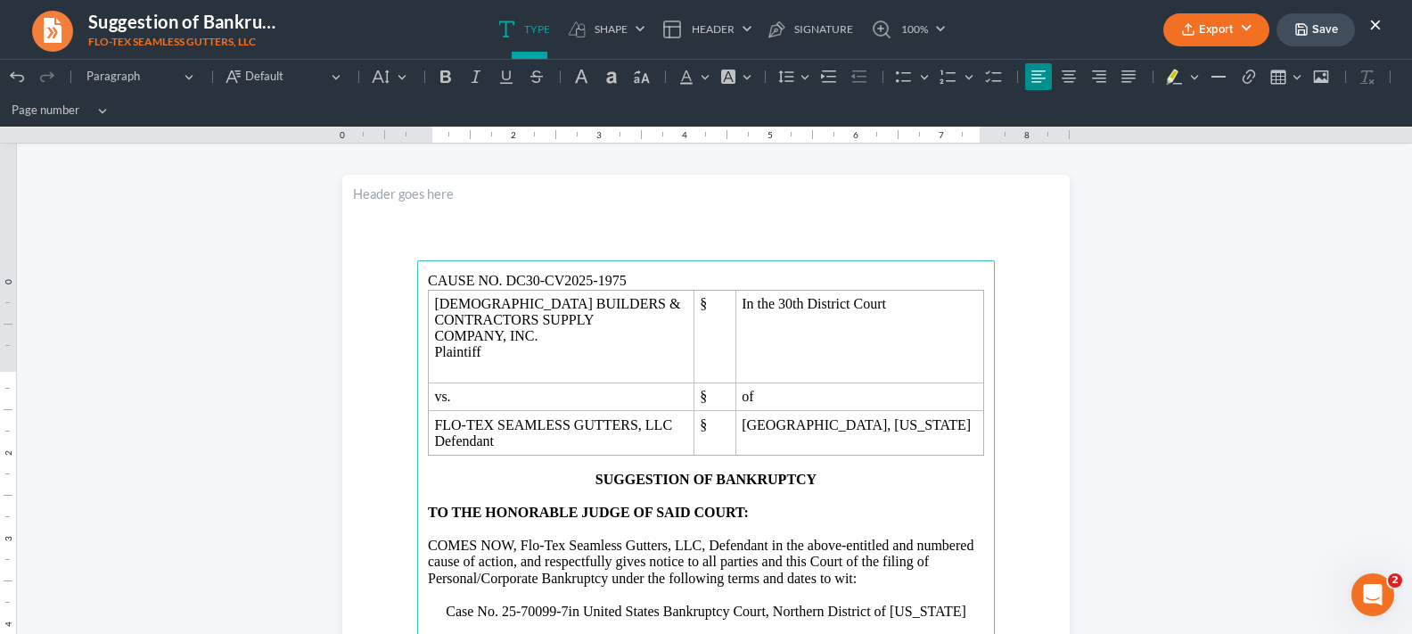
scroll to position [0, 0]
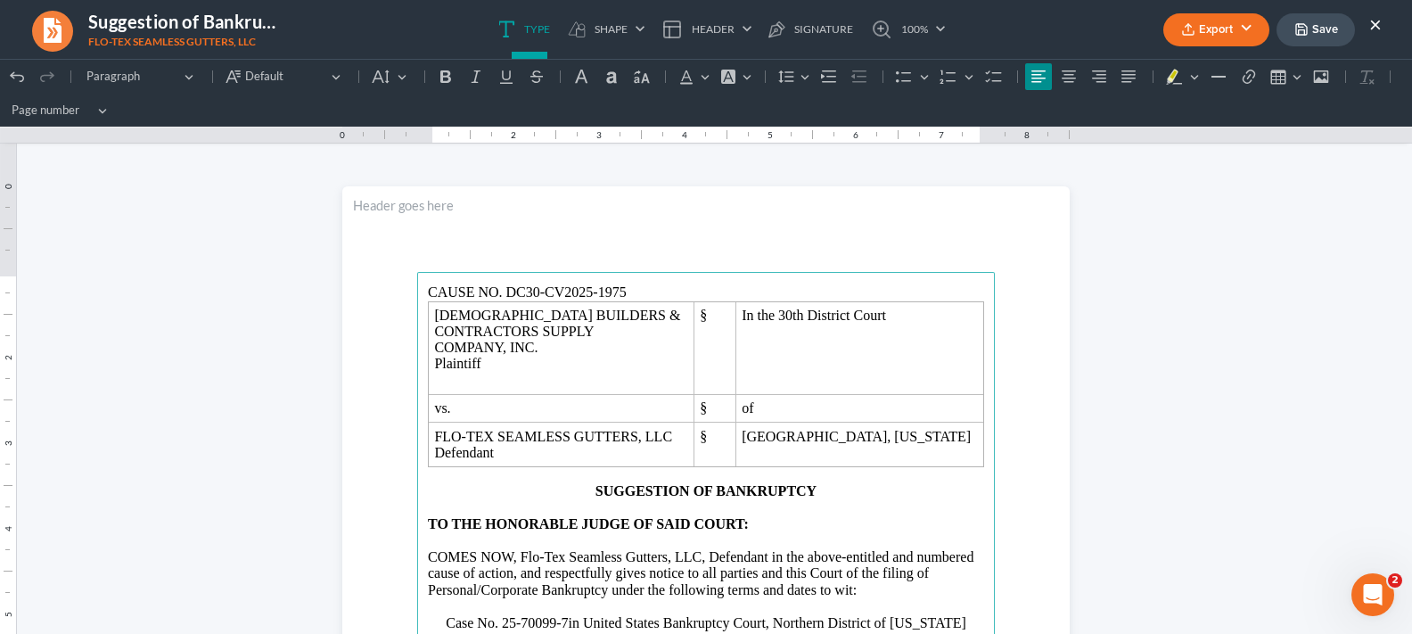
click at [635, 287] on p "CAUSE NO. DC30-CV2025-1975" at bounding box center [706, 292] width 556 height 16
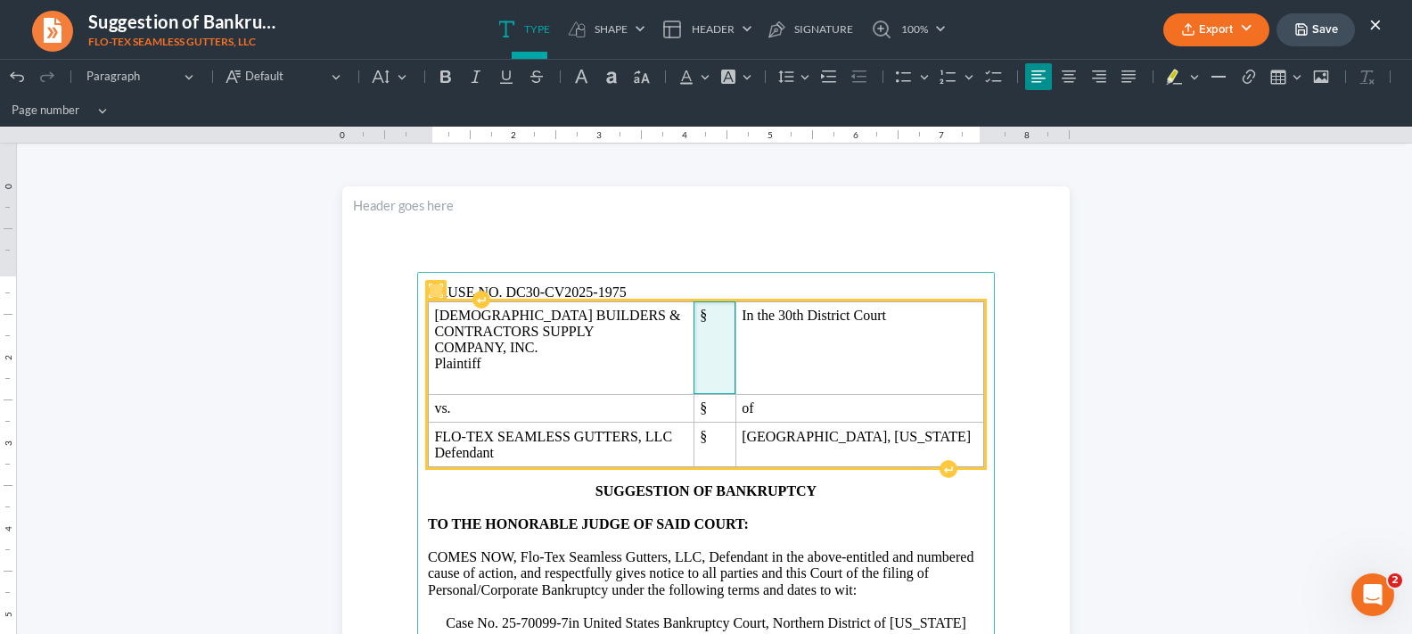
click at [700, 324] on span "§" at bounding box center [714, 315] width 29 height 16
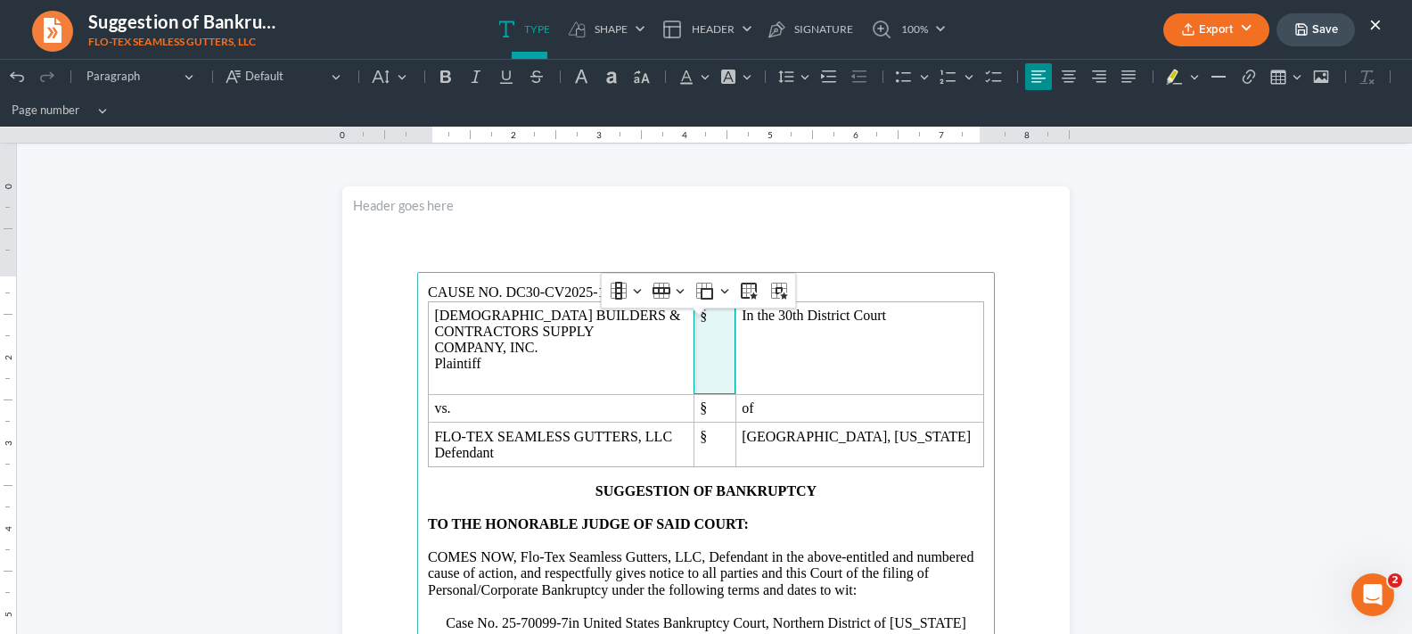
click at [539, 297] on p "CAUSE NO. DC30-CV2025-1975" at bounding box center [706, 292] width 556 height 16
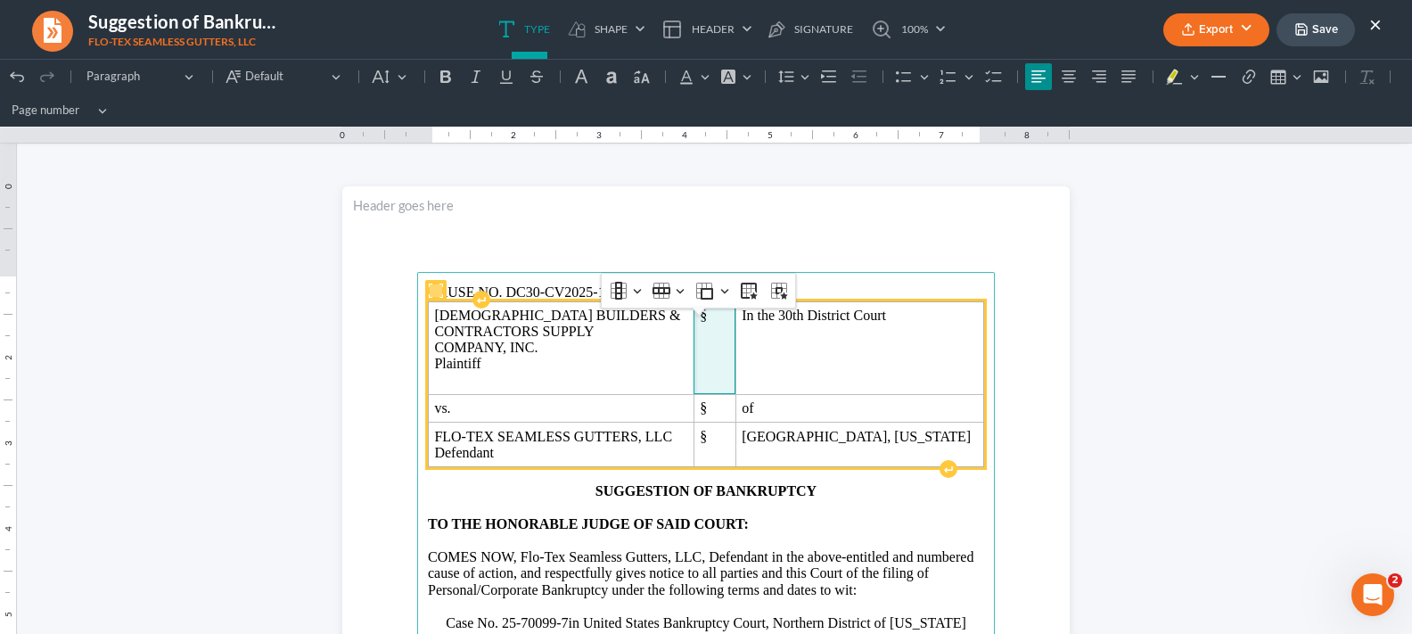
click at [729, 324] on span "§" at bounding box center [714, 315] width 29 height 16
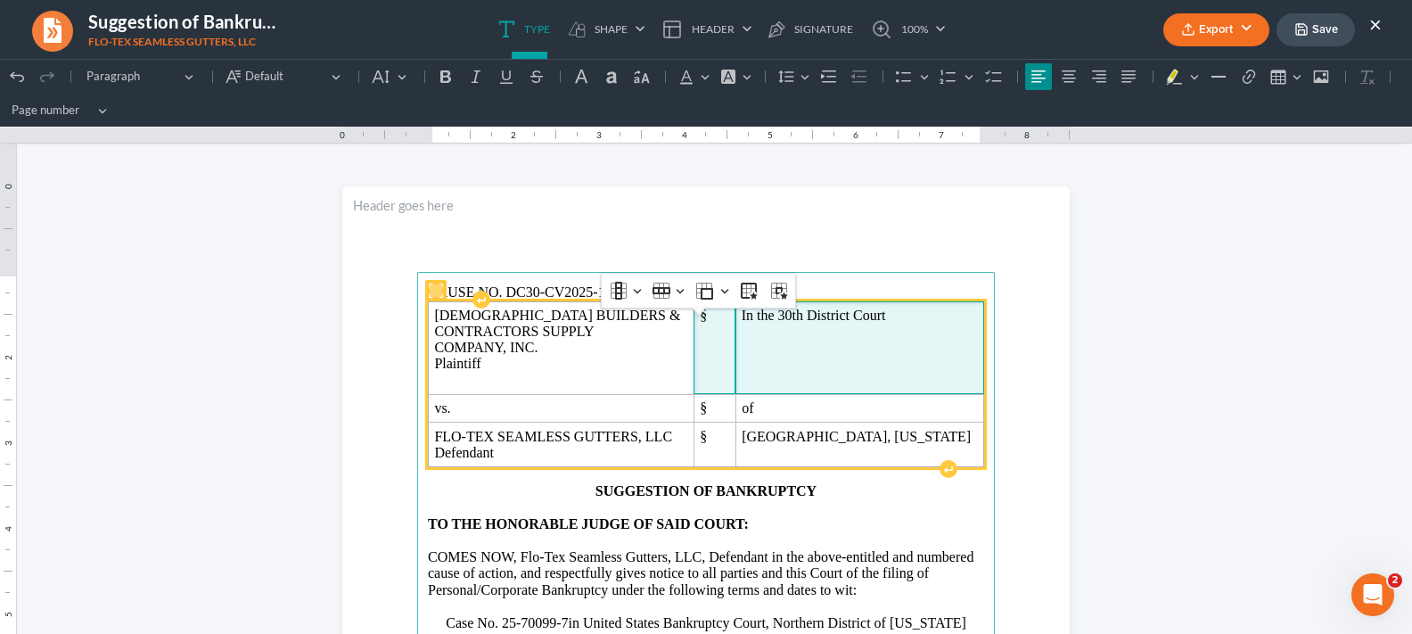
click at [700, 324] on span "§" at bounding box center [715, 315] width 30 height 16
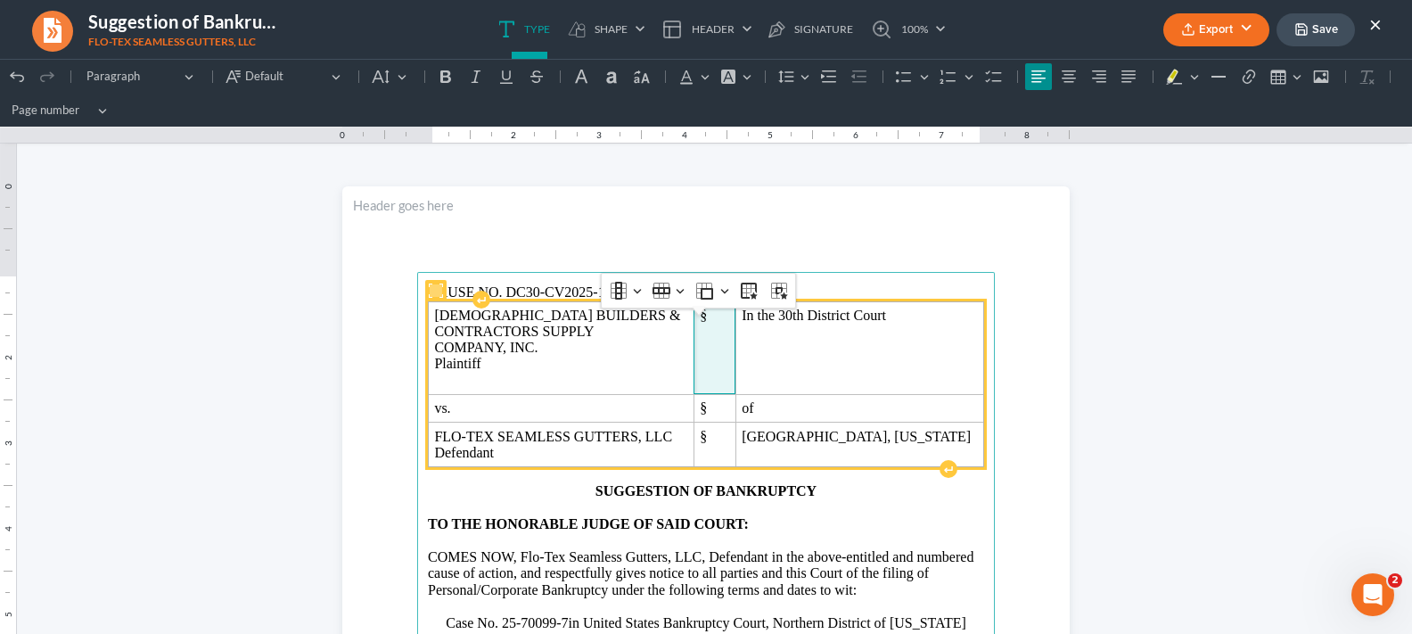
click at [707, 374] on td "§" at bounding box center [714, 347] width 42 height 93
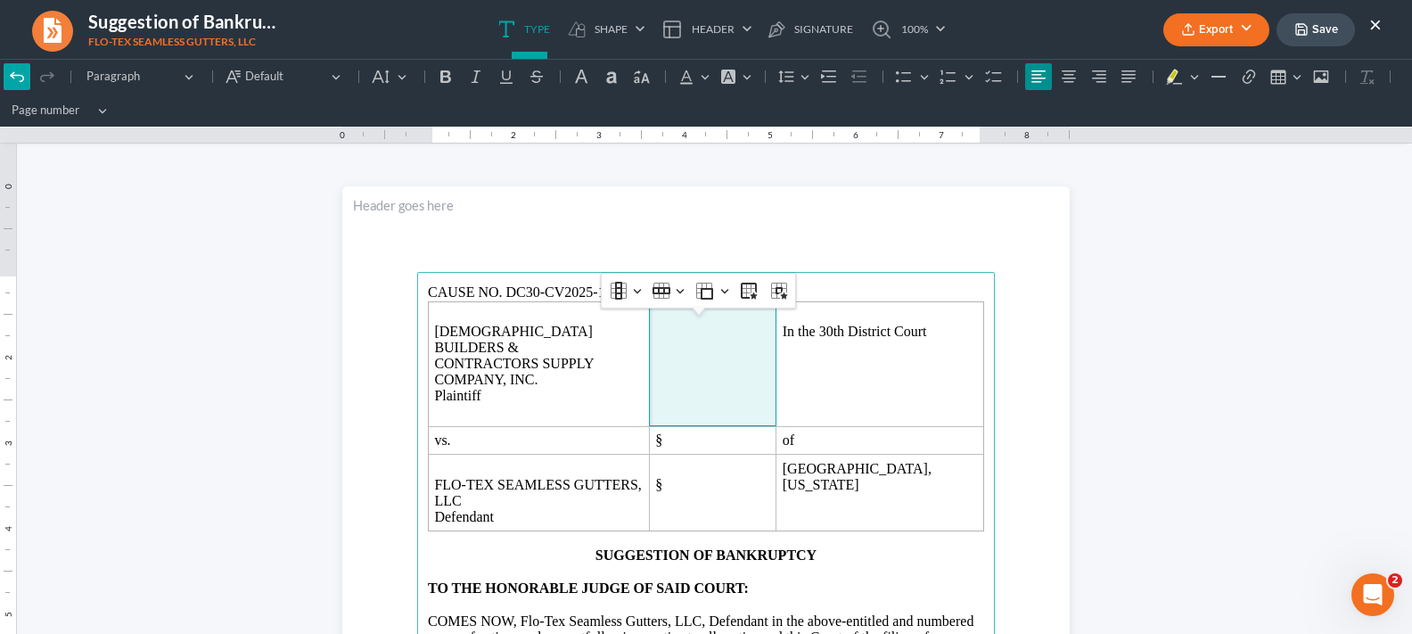
click at [21, 75] on icon "Editor toolbar" at bounding box center [16, 77] width 13 height 10
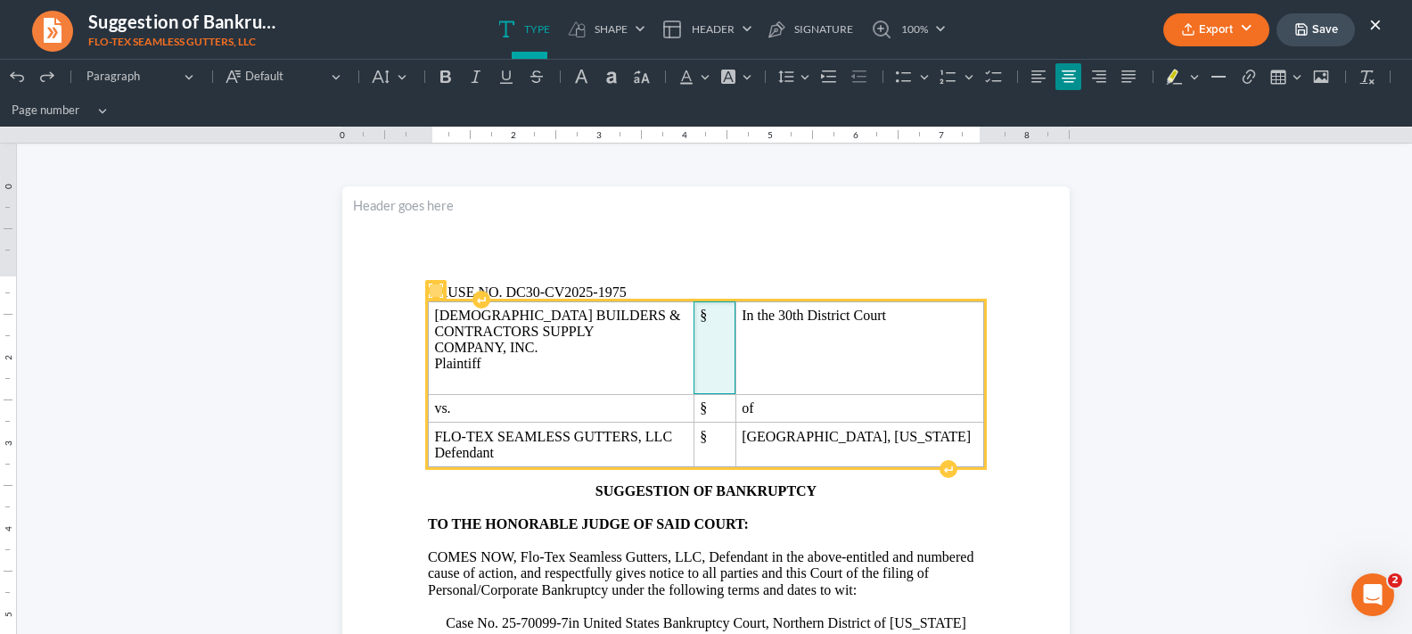
click at [700, 324] on span "§" at bounding box center [714, 315] width 29 height 16
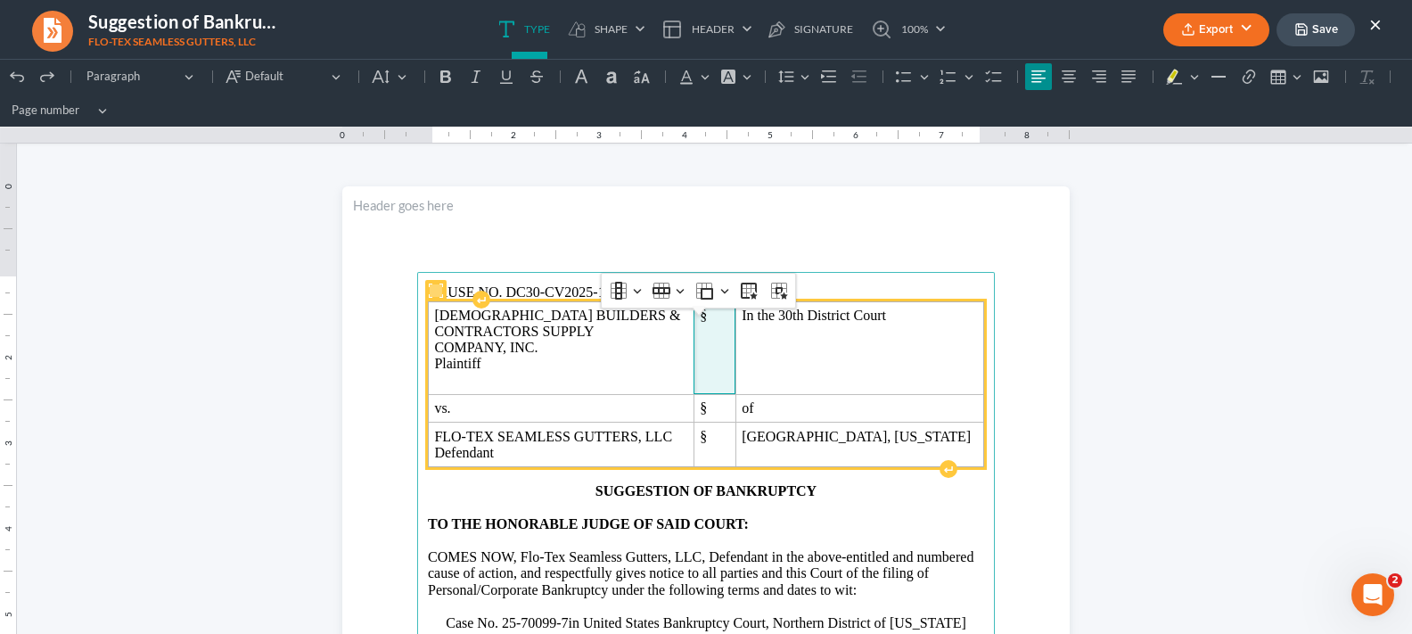
click at [693, 394] on td "§" at bounding box center [714, 347] width 42 height 93
click at [720, 362] on td "§" at bounding box center [714, 347] width 42 height 93
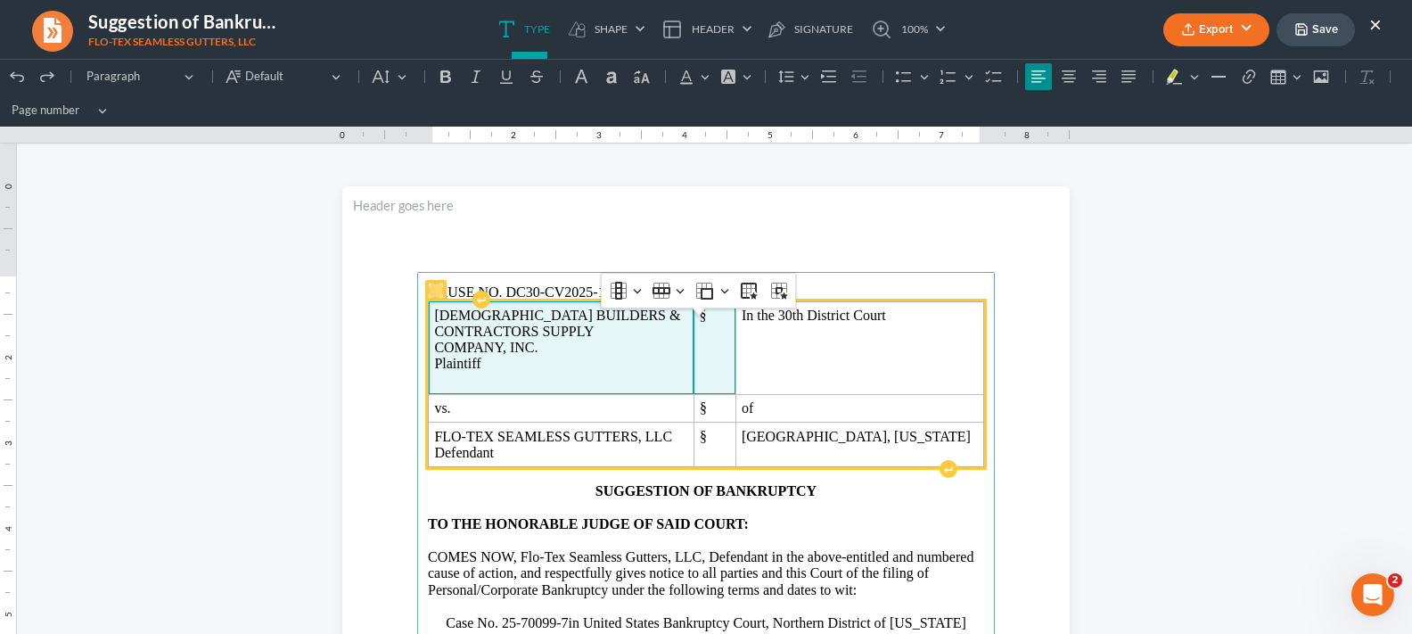
click at [605, 356] on p "COMPANY, INC." at bounding box center [560, 348] width 253 height 16
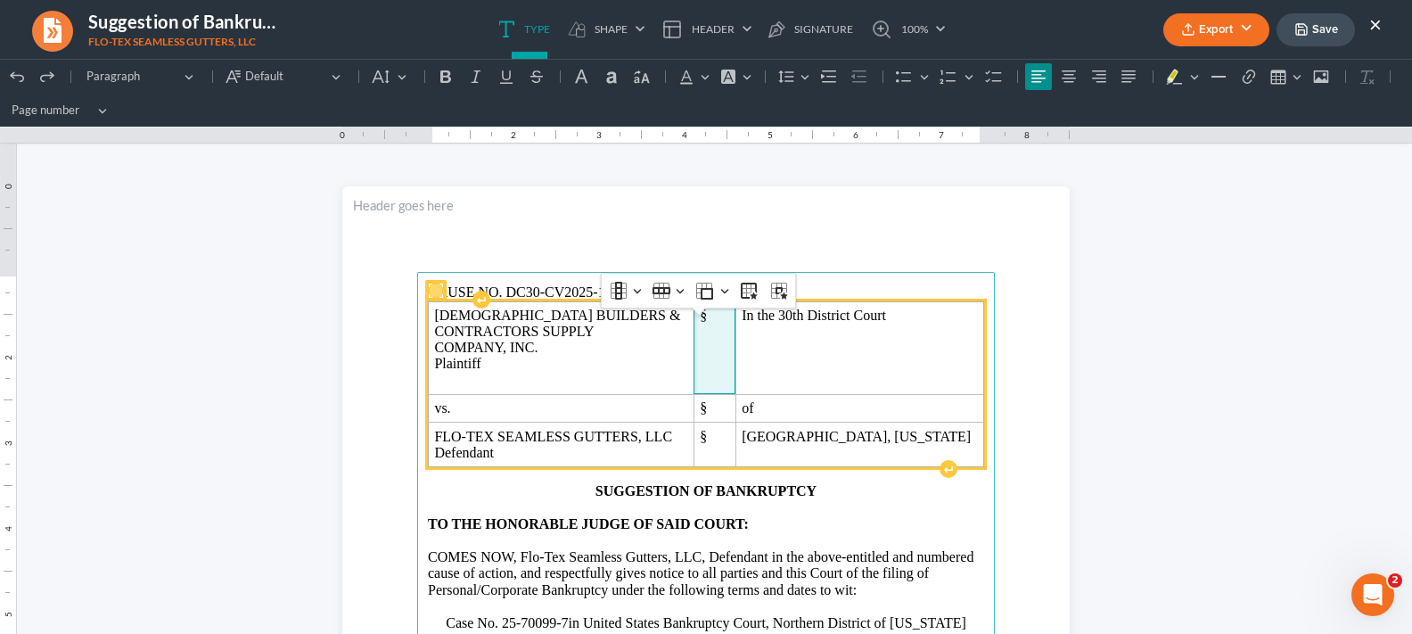
click at [729, 324] on span "§" at bounding box center [714, 315] width 29 height 16
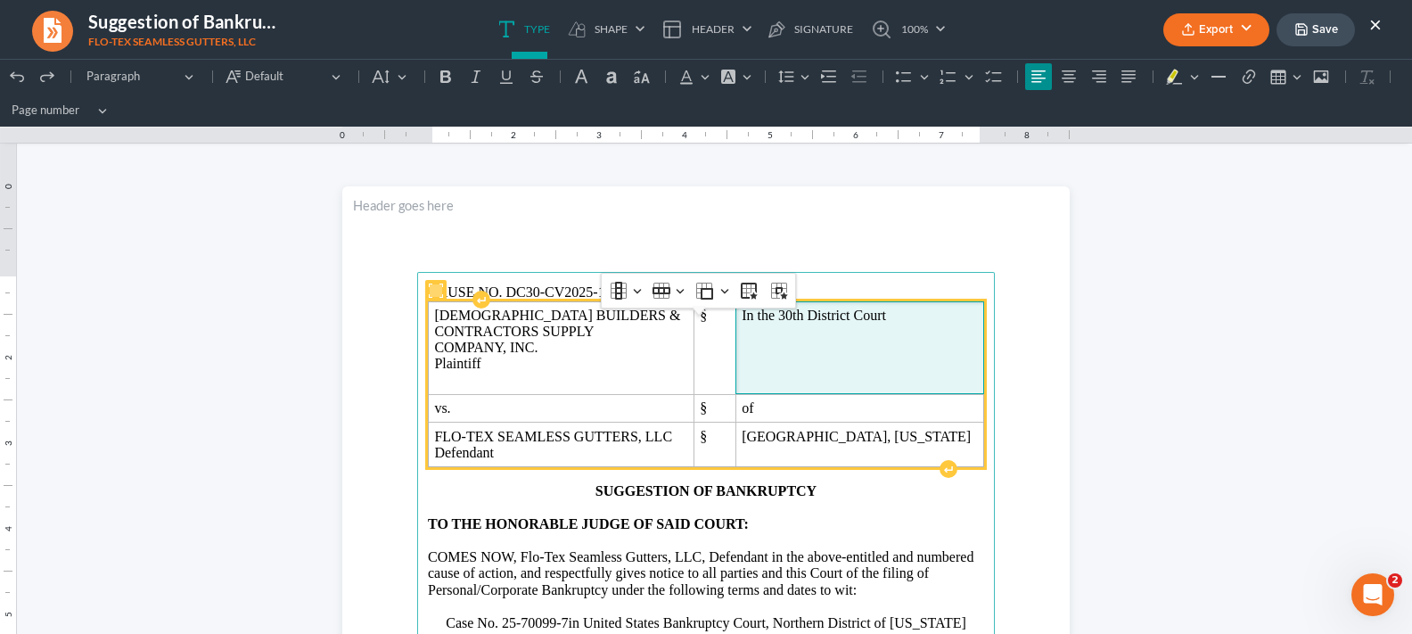
click at [849, 373] on td "In the 30th District Court" at bounding box center [859, 347] width 248 height 93
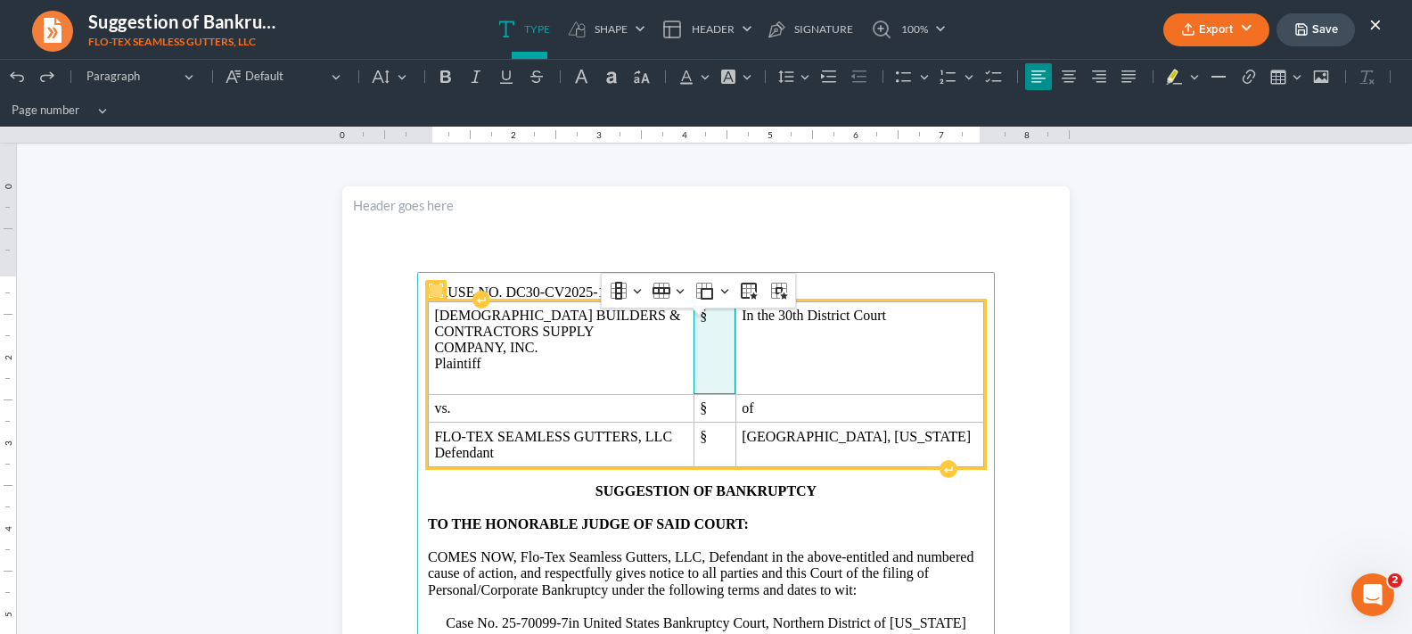
click at [735, 388] on td "§" at bounding box center [714, 347] width 42 height 93
click at [735, 387] on td "§" at bounding box center [714, 347] width 42 height 93
click at [735, 363] on td "§" at bounding box center [714, 347] width 42 height 93
click at [735, 394] on td "§" at bounding box center [714, 347] width 42 height 93
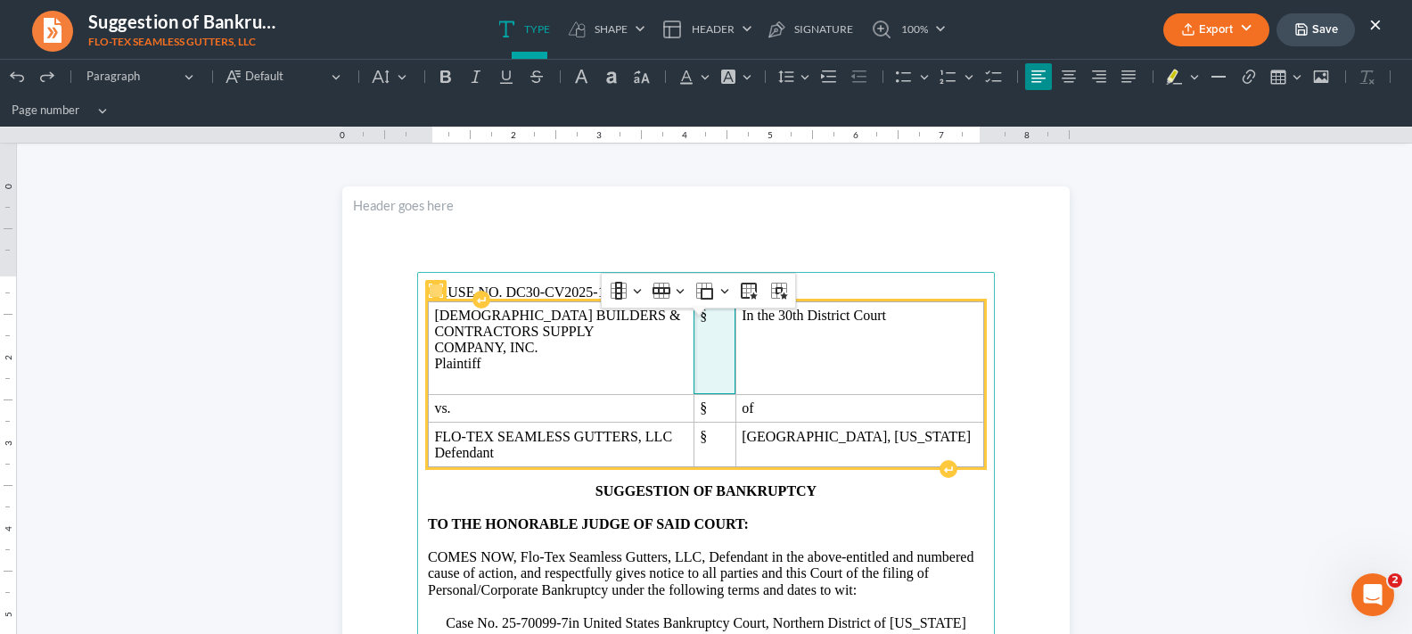
click at [714, 324] on span "§" at bounding box center [714, 315] width 29 height 16
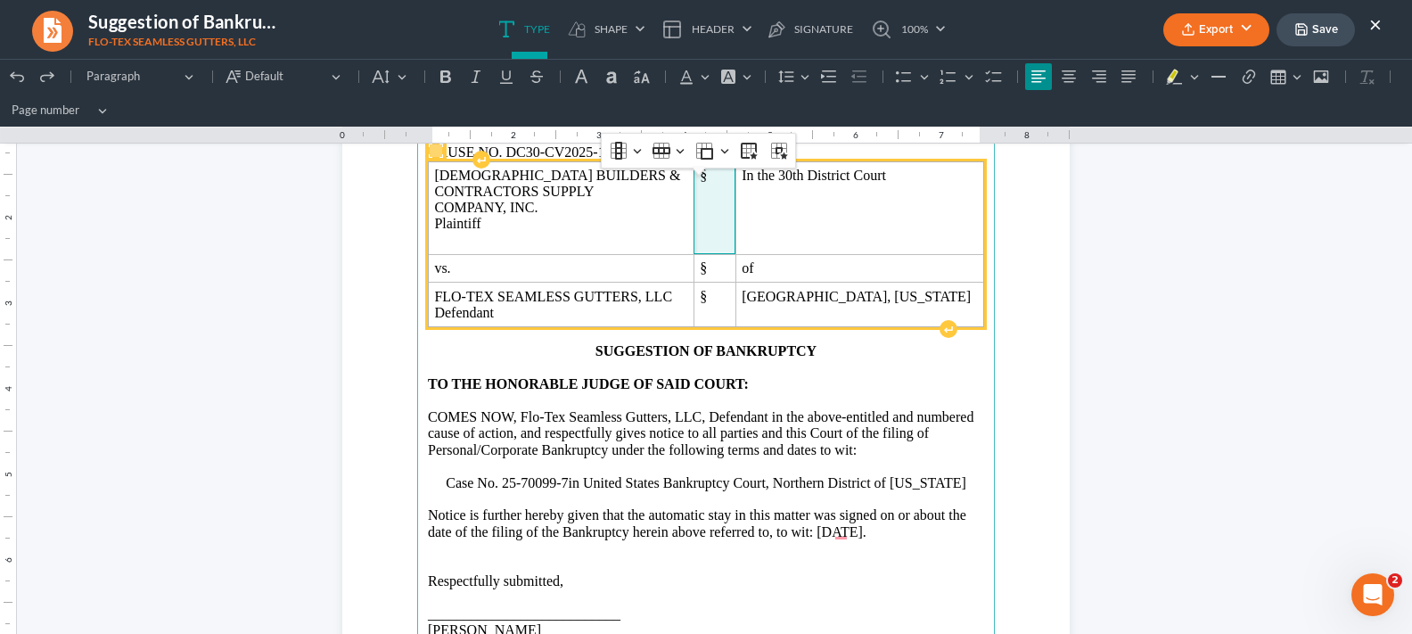
scroll to position [178, 0]
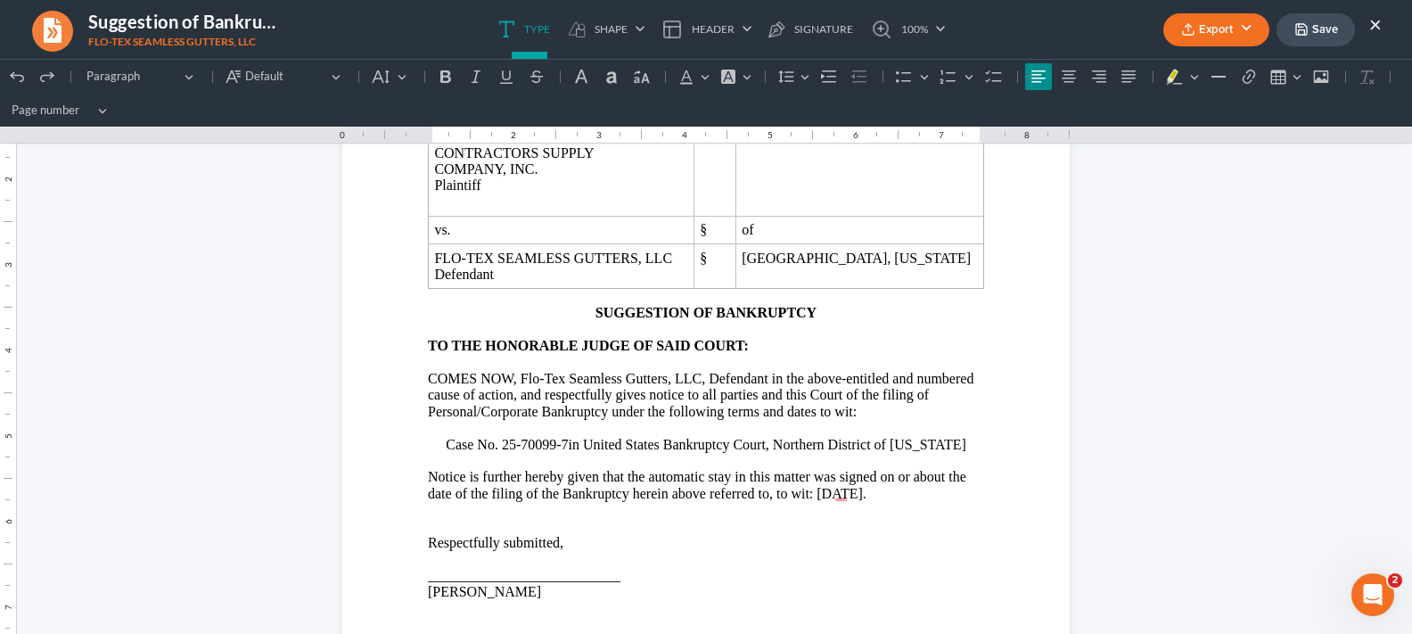
click at [1219, 25] on button "Export" at bounding box center [1216, 29] width 106 height 33
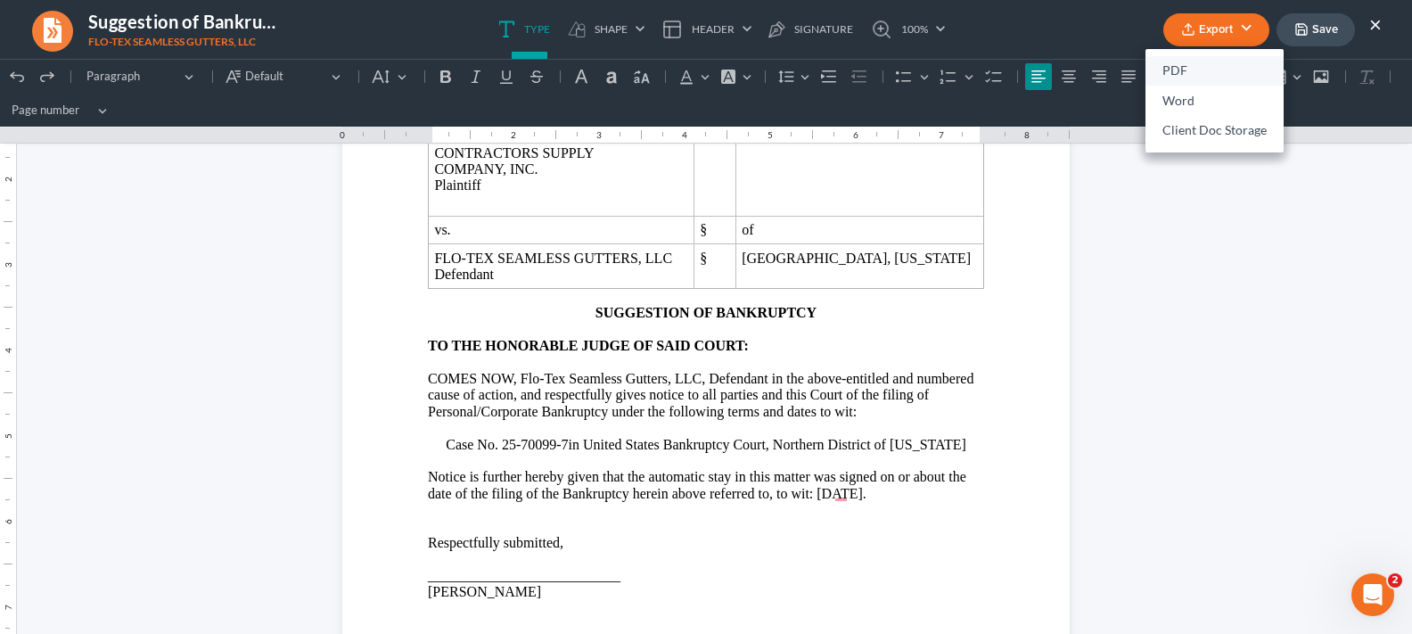
click at [1212, 72] on link "PDF" at bounding box center [1214, 71] width 138 height 30
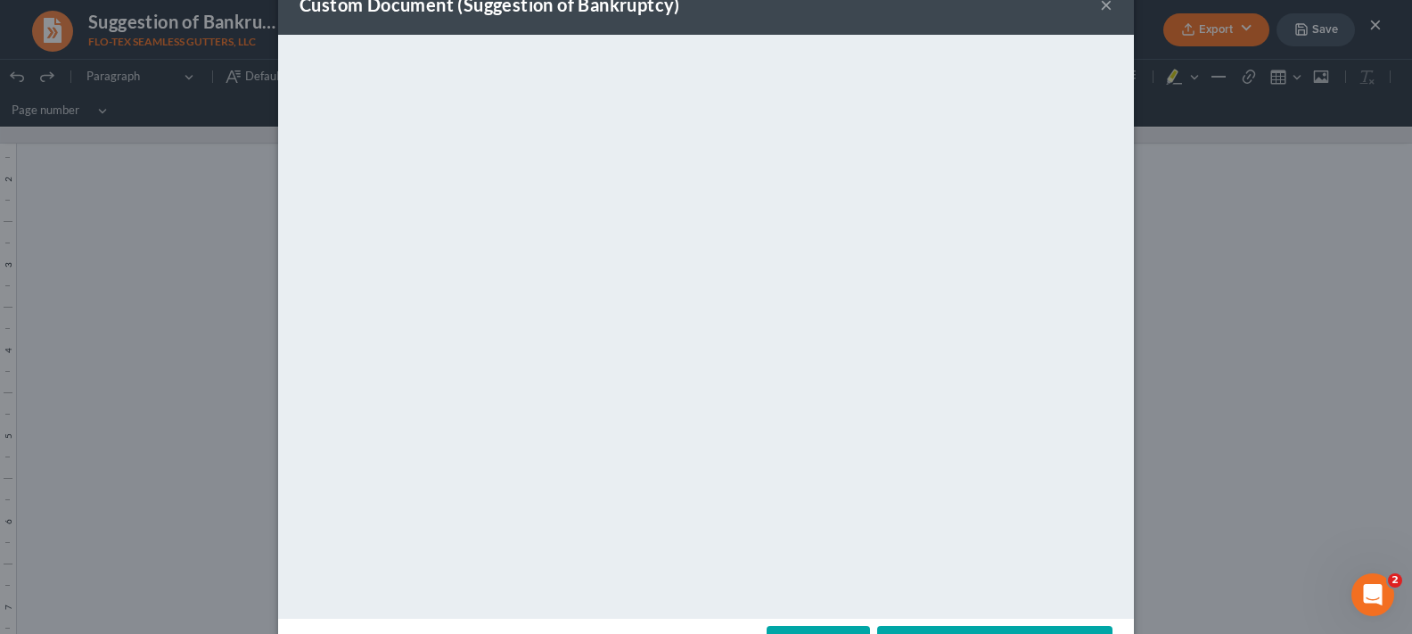
scroll to position [112, 0]
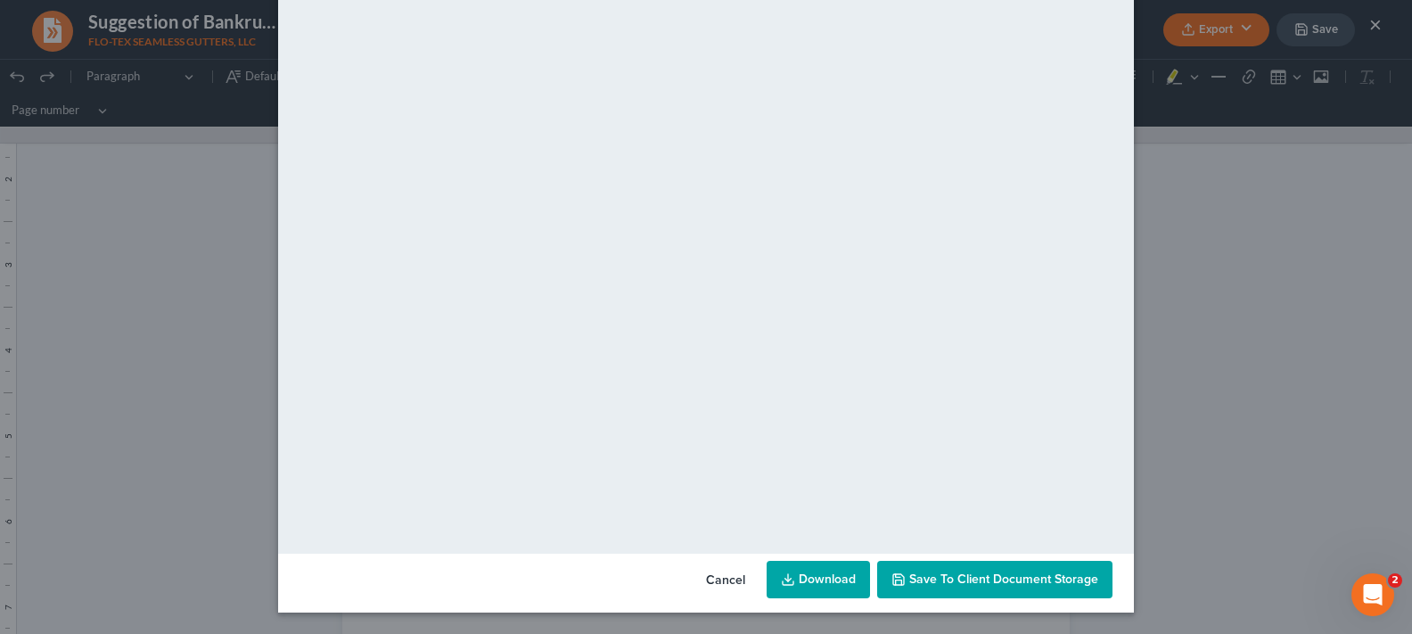
click at [824, 582] on link "Download" at bounding box center [818, 579] width 103 height 37
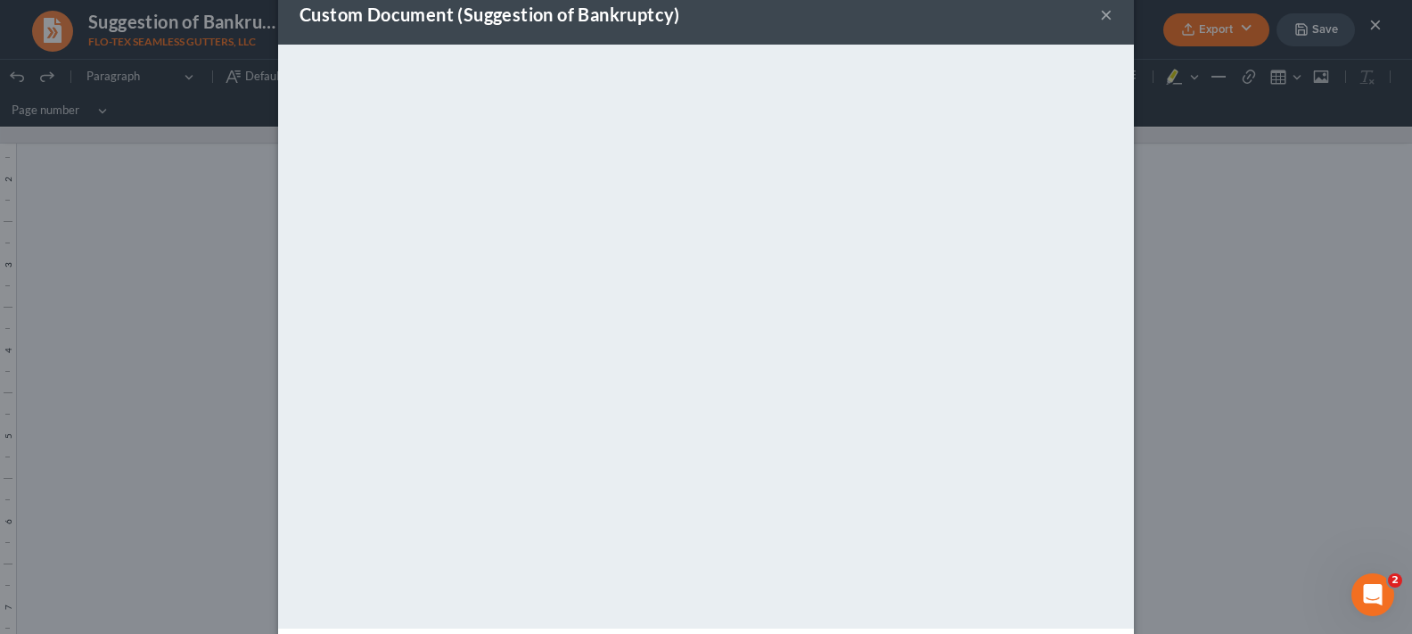
scroll to position [0, 0]
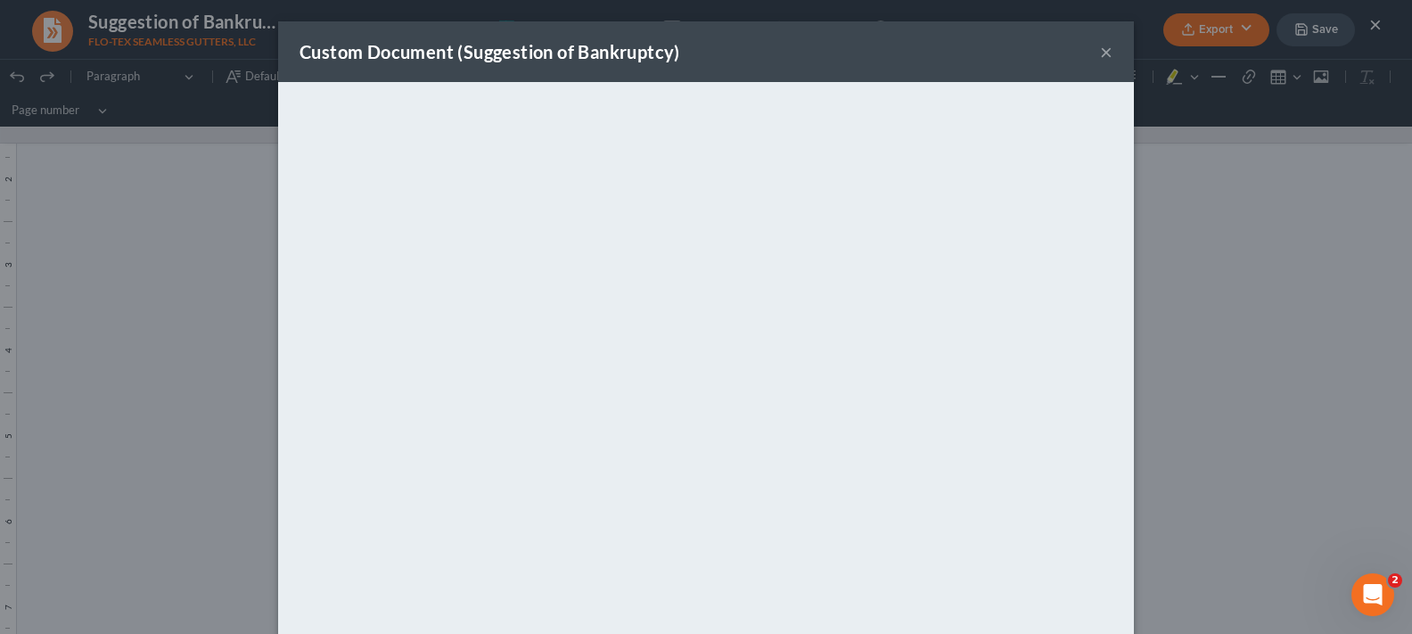
click at [1103, 56] on button "×" at bounding box center [1106, 51] width 12 height 21
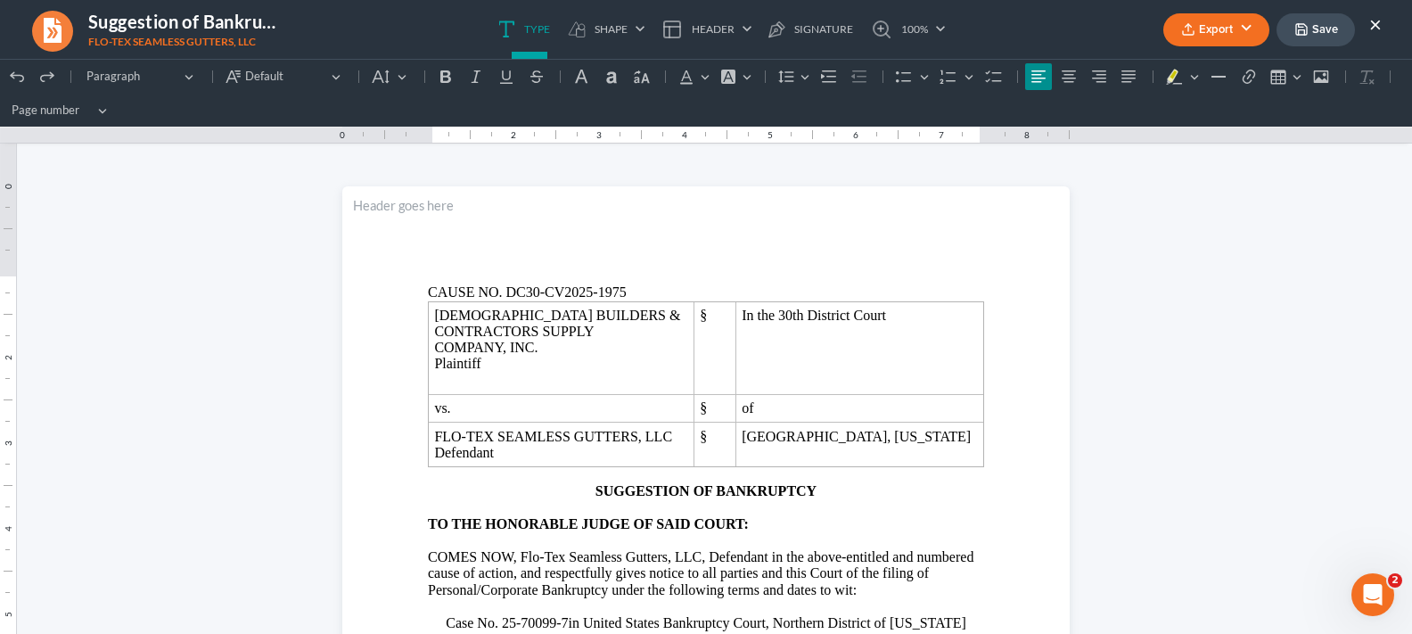
click at [1321, 33] on button "Save" at bounding box center [1315, 29] width 78 height 33
click at [1374, 30] on body "Home New Case Client Portal DebtorCC [PERSON_NAME] and Associates, P.C. [PERSON…" at bounding box center [706, 522] width 1412 height 1044
click at [1377, 28] on button "×" at bounding box center [1375, 23] width 12 height 21
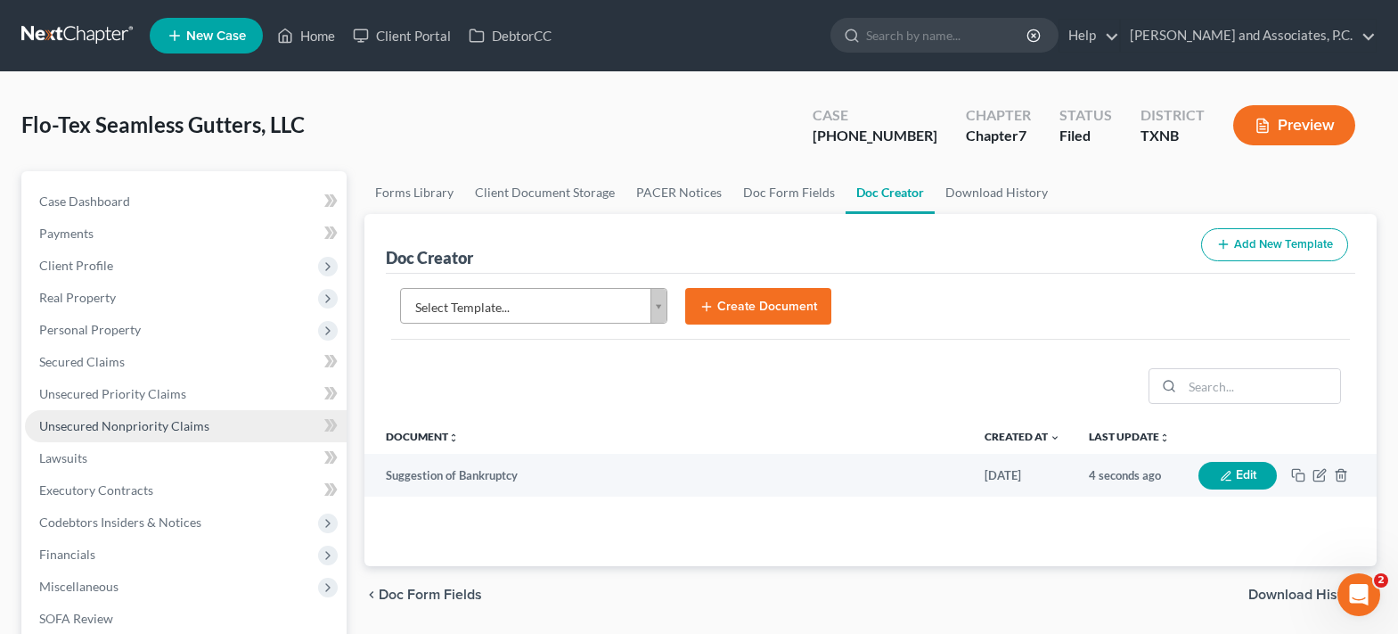
click at [184, 422] on span "Unsecured Nonpriority Claims" at bounding box center [124, 425] width 170 height 15
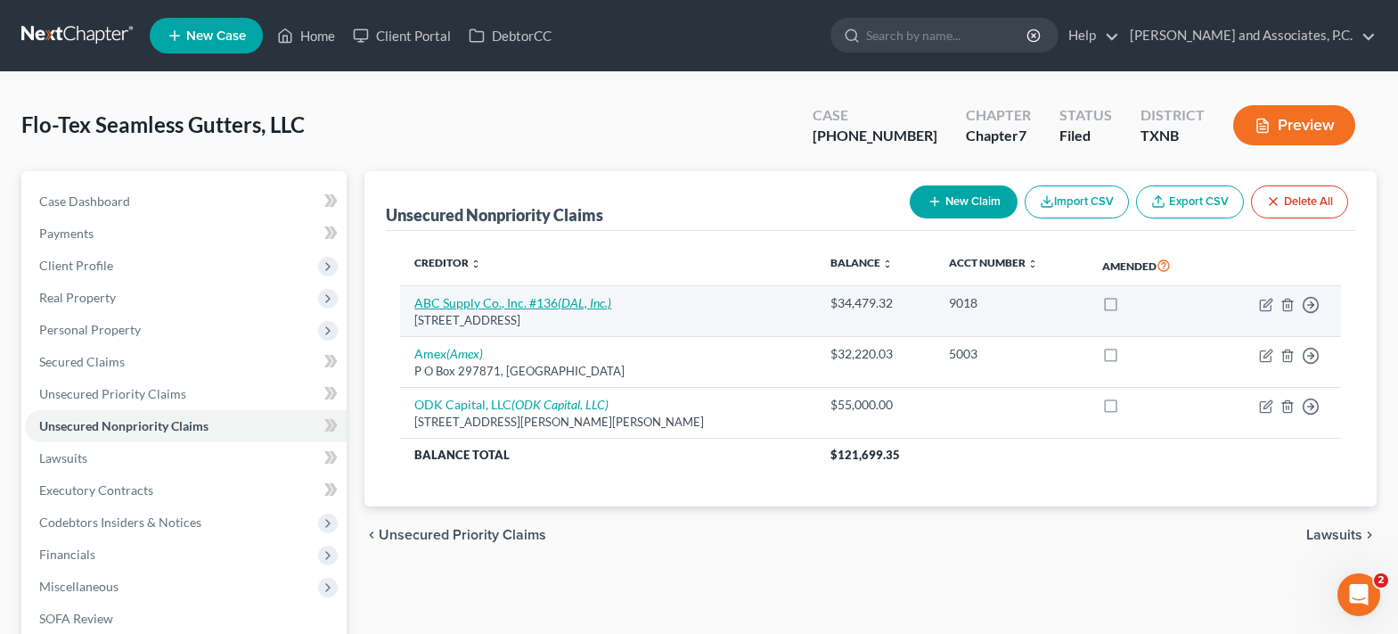
click at [545, 306] on link "ABC Supply Co., Inc. #136 (DAL, Inc.)" at bounding box center [512, 302] width 197 height 15
select select "45"
